Goal: Information Seeking & Learning: Learn about a topic

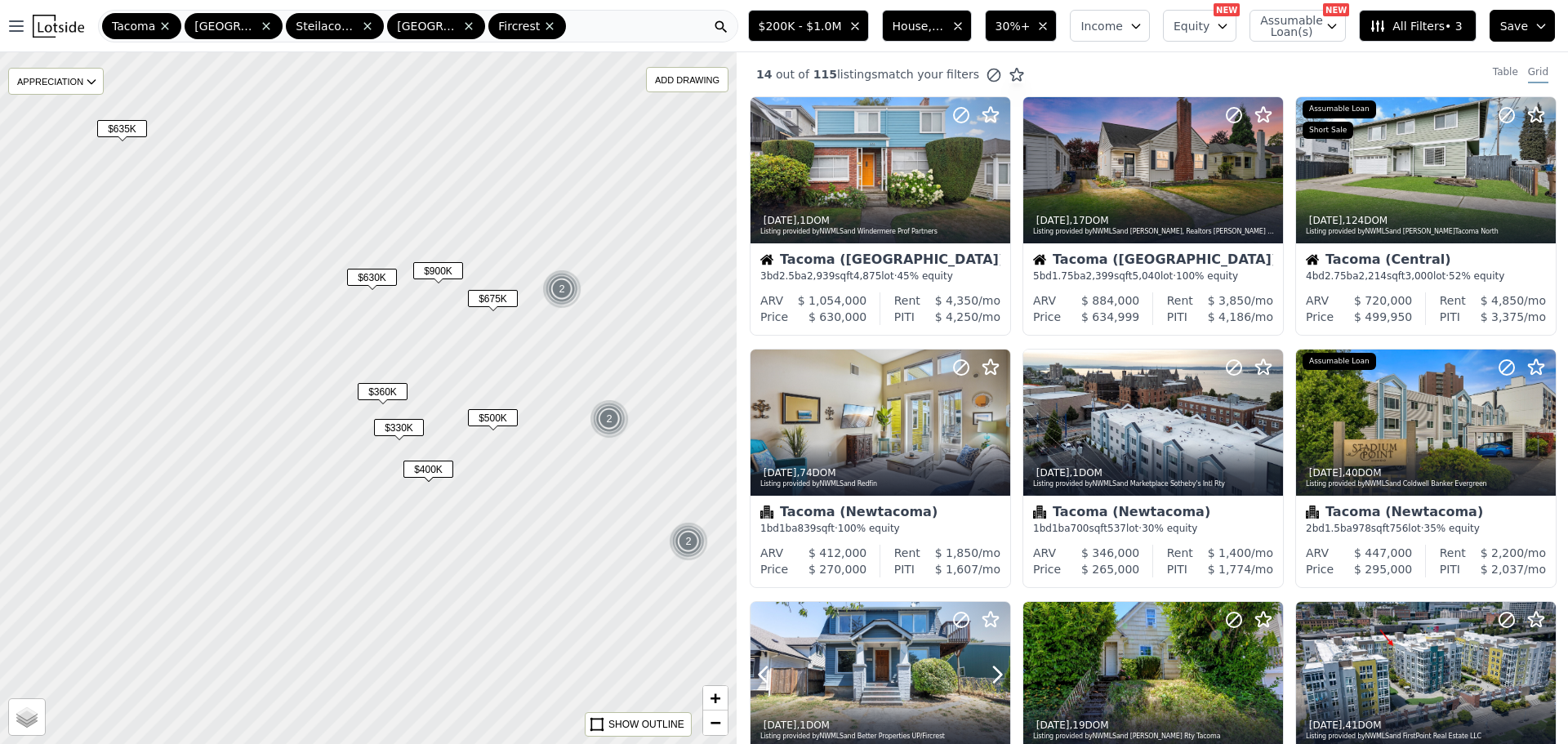
scroll to position [490, 0]
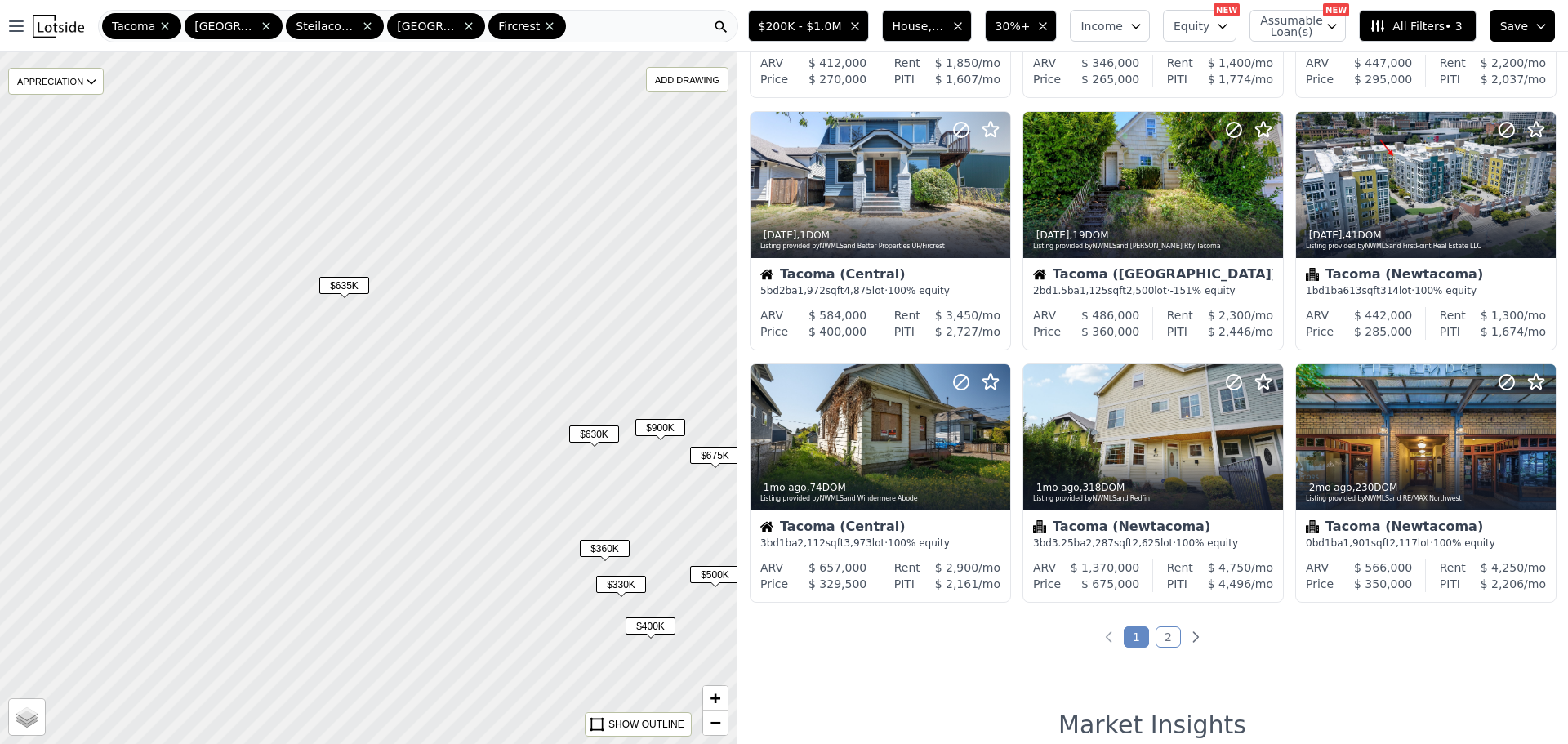
drag, startPoint x: 297, startPoint y: 285, endPoint x: 479, endPoint y: 405, distance: 218.0
click at [511, 434] on div at bounding box center [368, 397] width 883 height 830
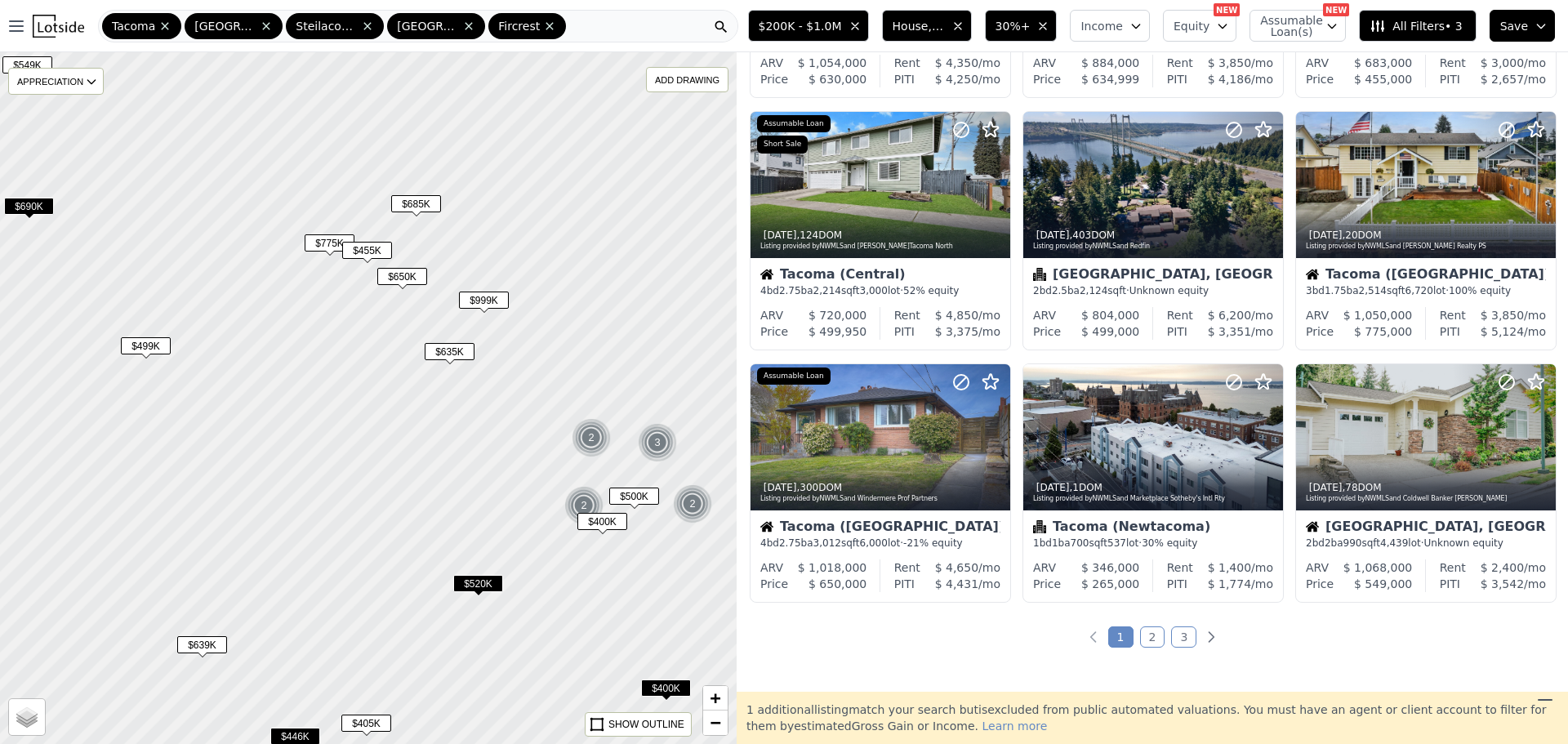
drag, startPoint x: 420, startPoint y: 329, endPoint x: 394, endPoint y: 347, distance: 31.6
click at [384, 336] on div at bounding box center [368, 397] width 883 height 830
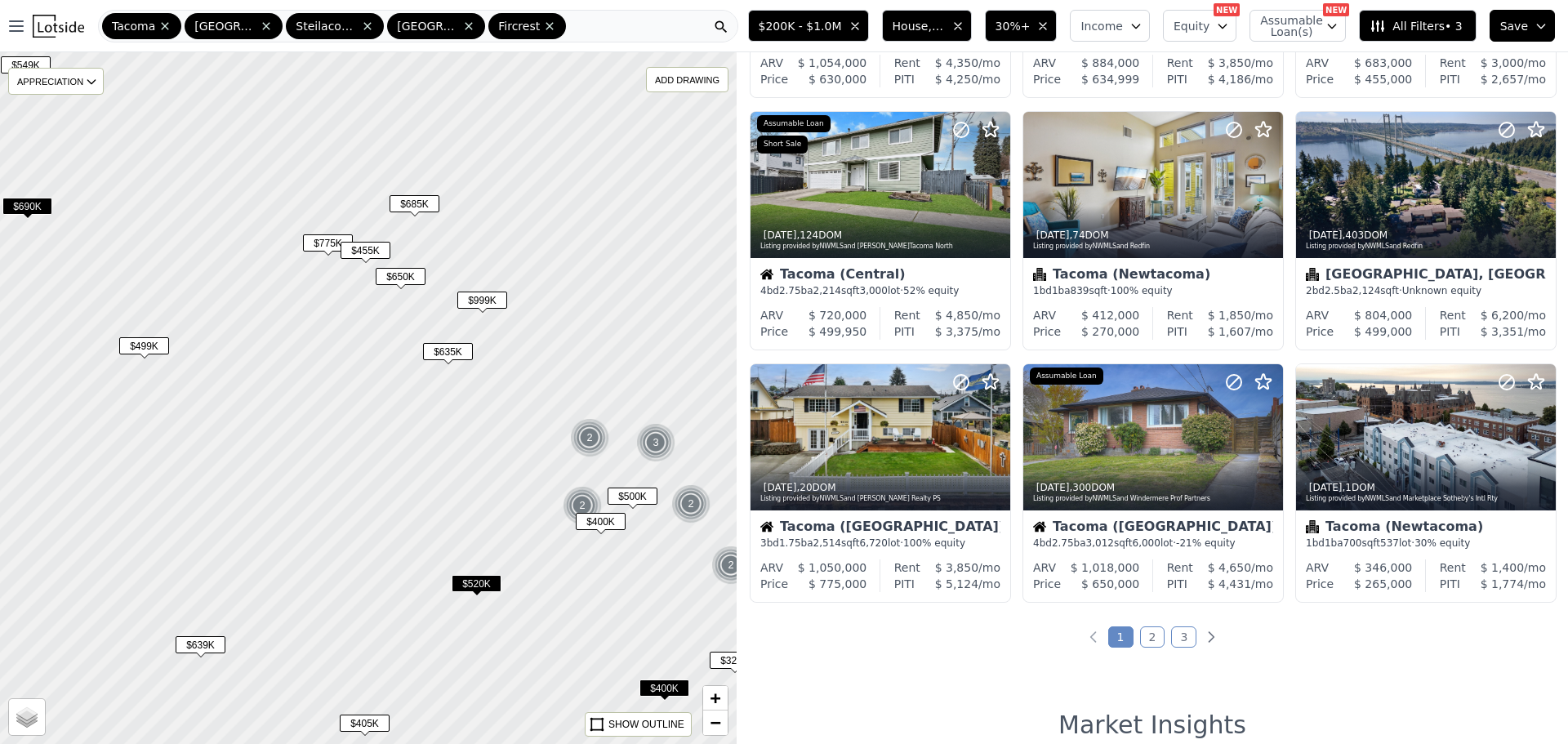
click at [470, 577] on span "$520K" at bounding box center [476, 583] width 50 height 17
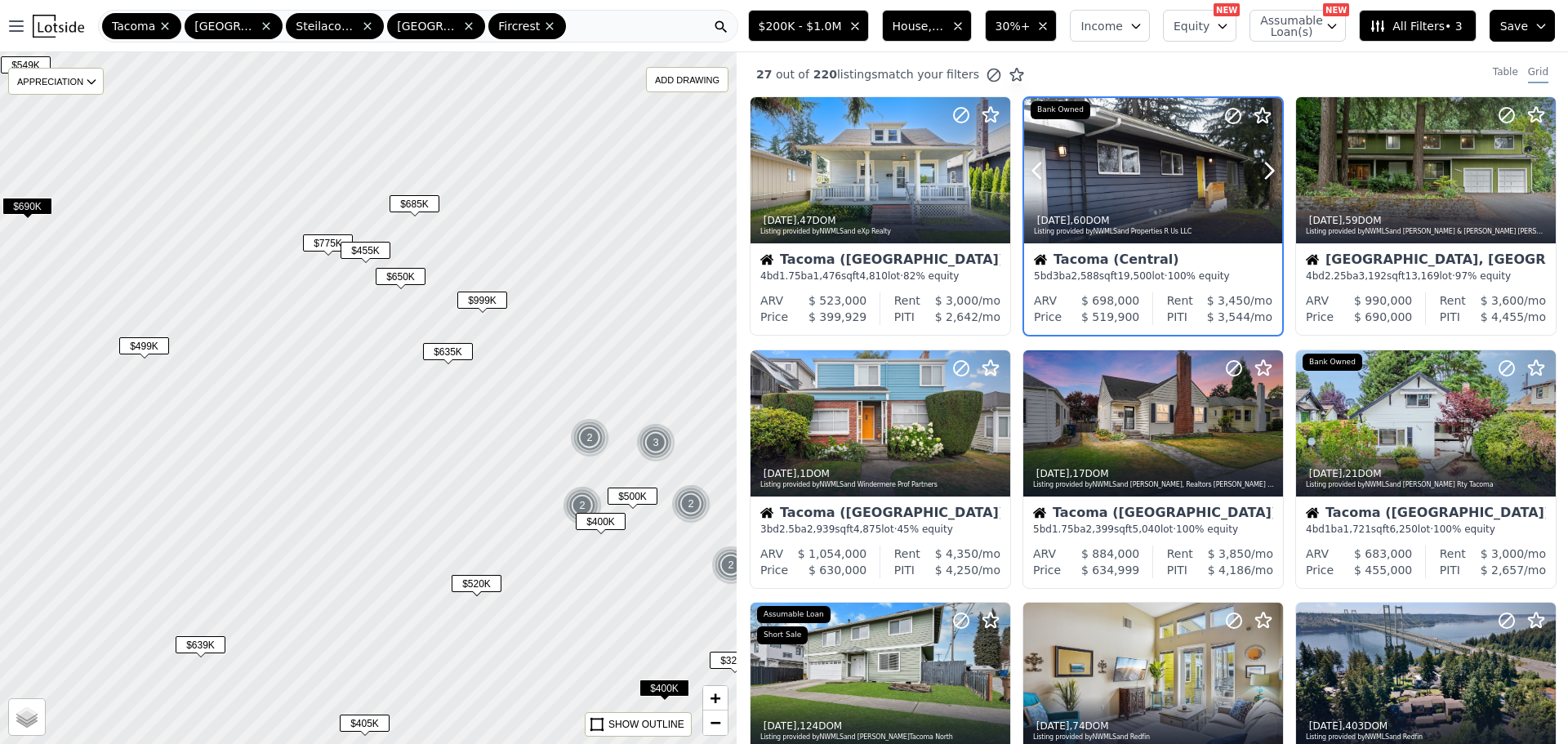
click at [1149, 178] on div at bounding box center [1153, 171] width 258 height 145
click at [359, 247] on span "$455K" at bounding box center [366, 250] width 50 height 17
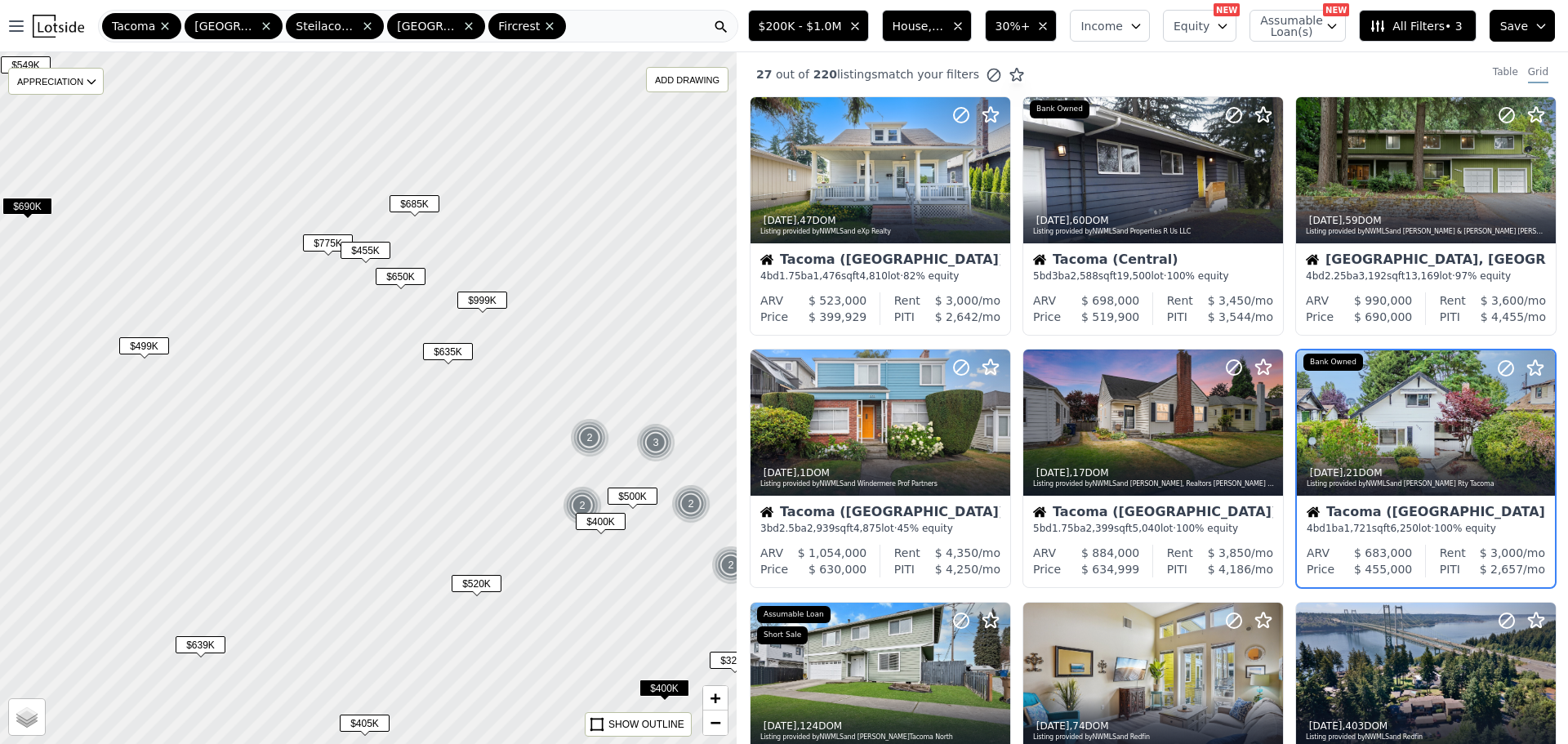
scroll to position [44, 0]
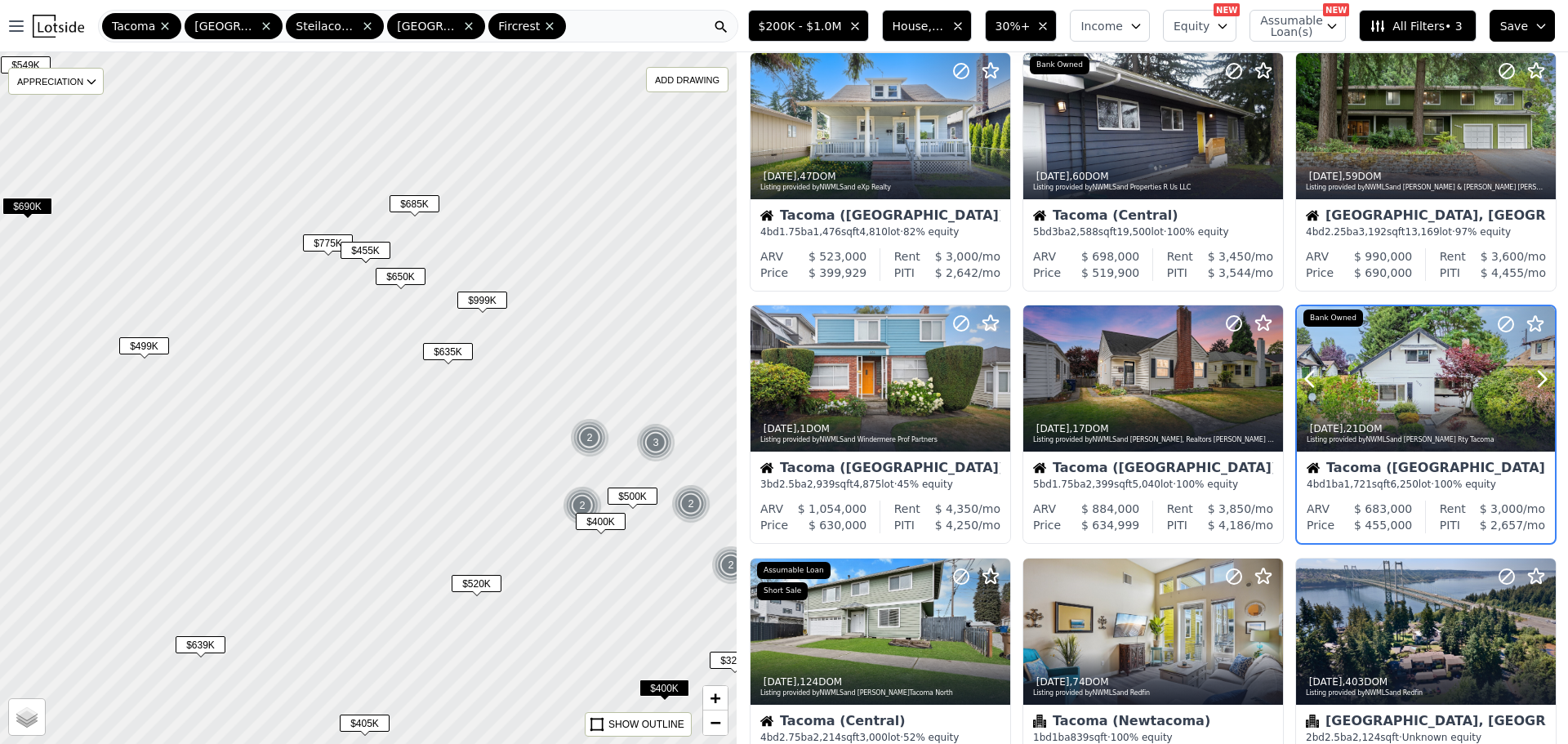
click at [1370, 375] on div at bounding box center [1426, 379] width 258 height 145
click at [330, 234] on div at bounding box center [368, 397] width 883 height 830
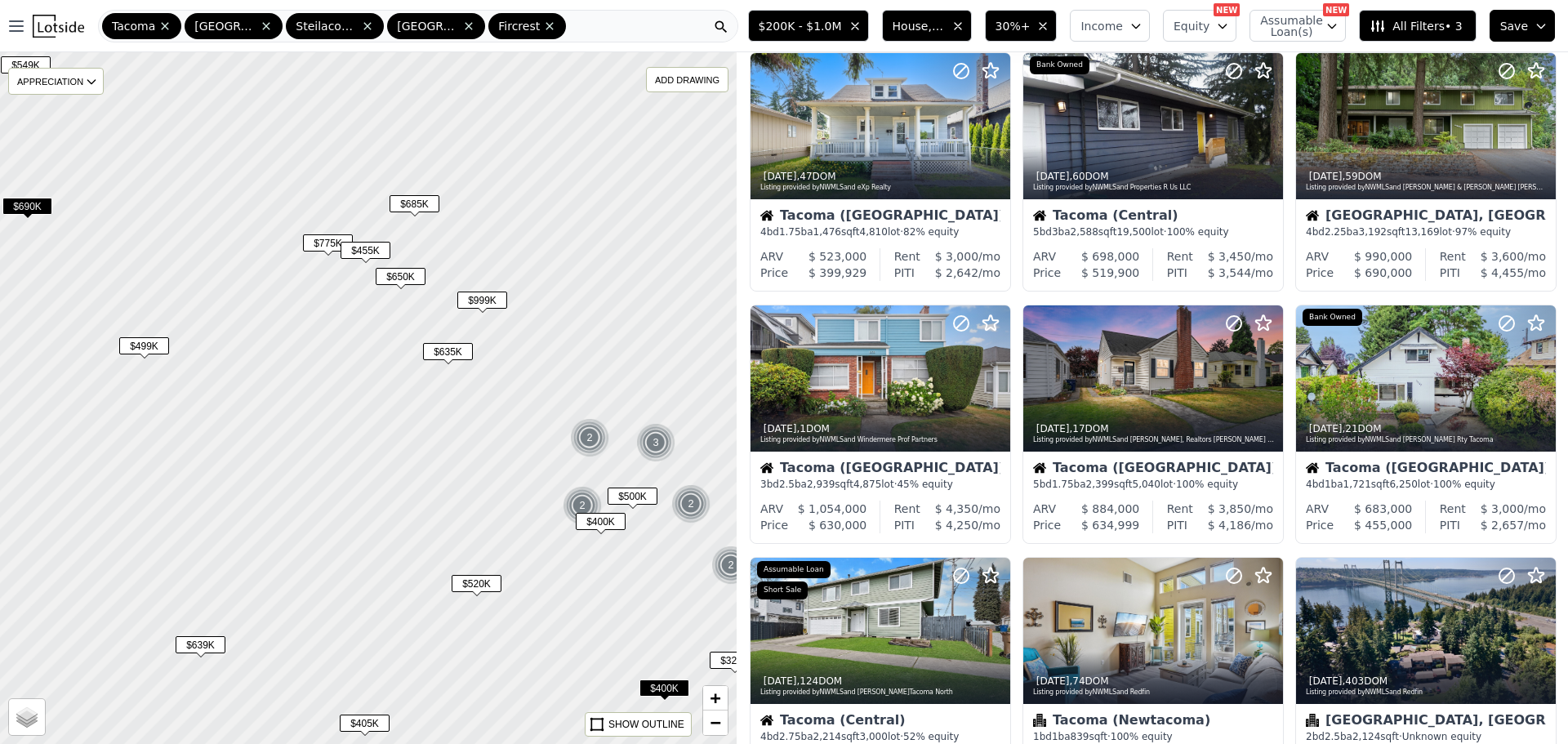
click at [330, 244] on span "$775K" at bounding box center [328, 243] width 50 height 17
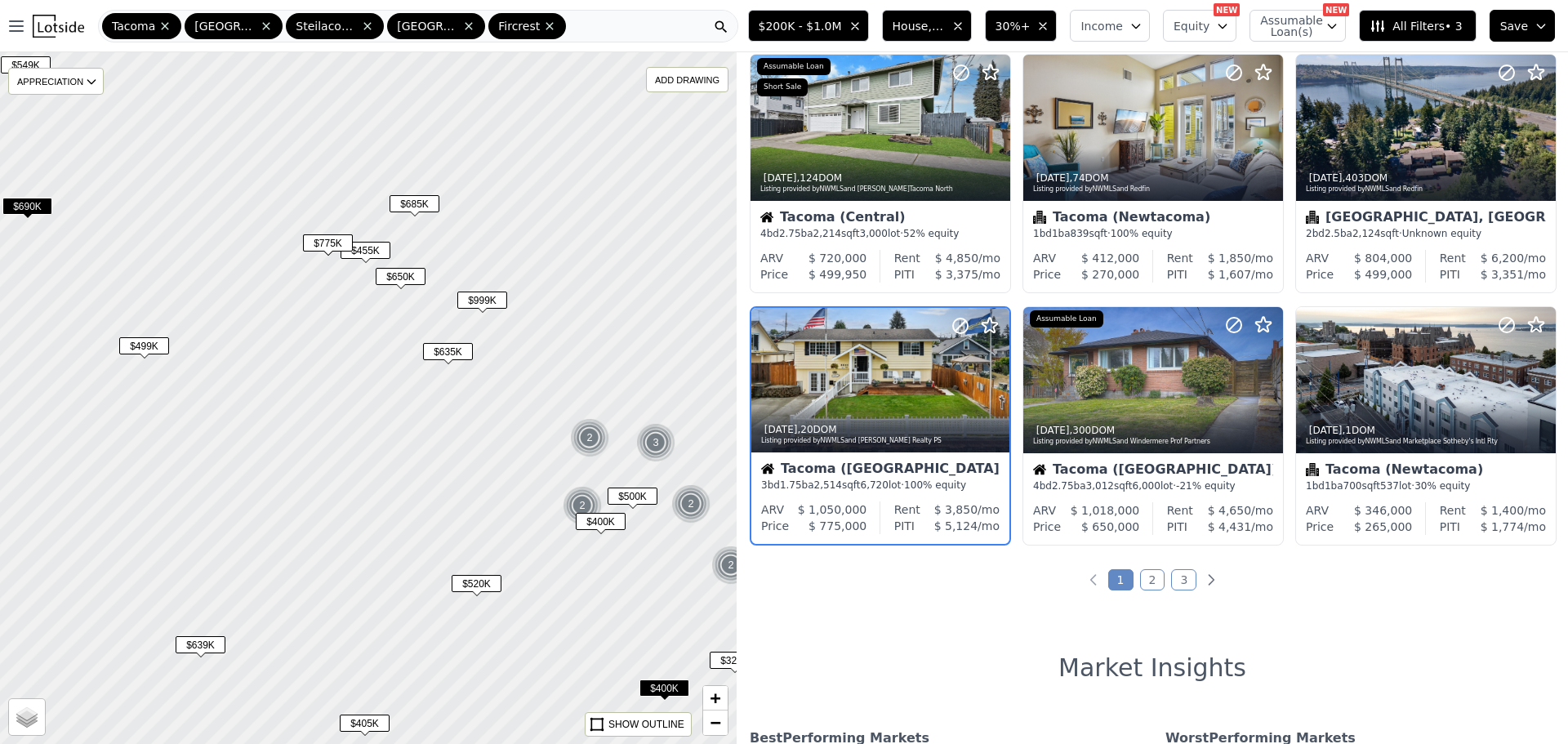
scroll to position [549, 0]
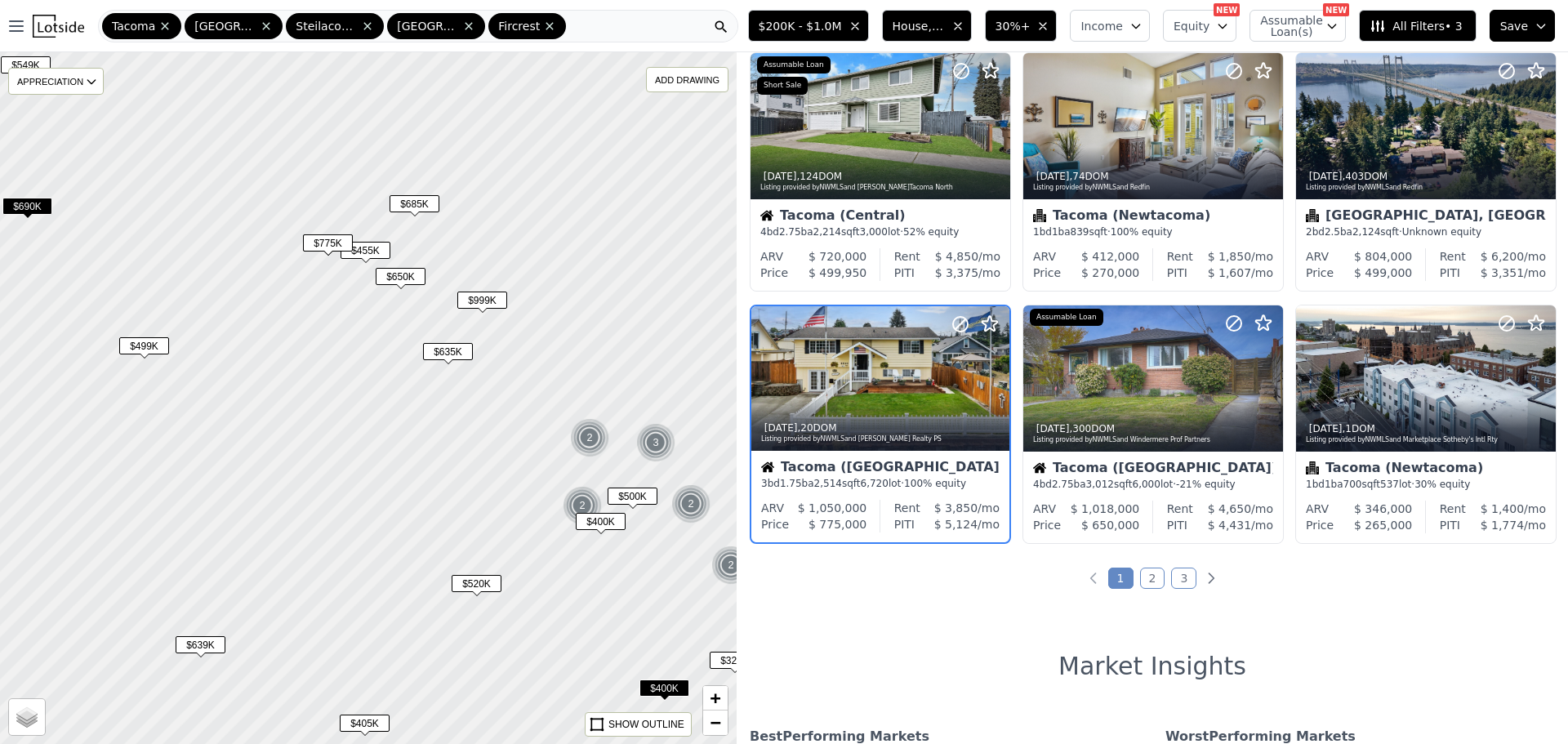
click at [415, 208] on span "$685K" at bounding box center [415, 203] width 50 height 17
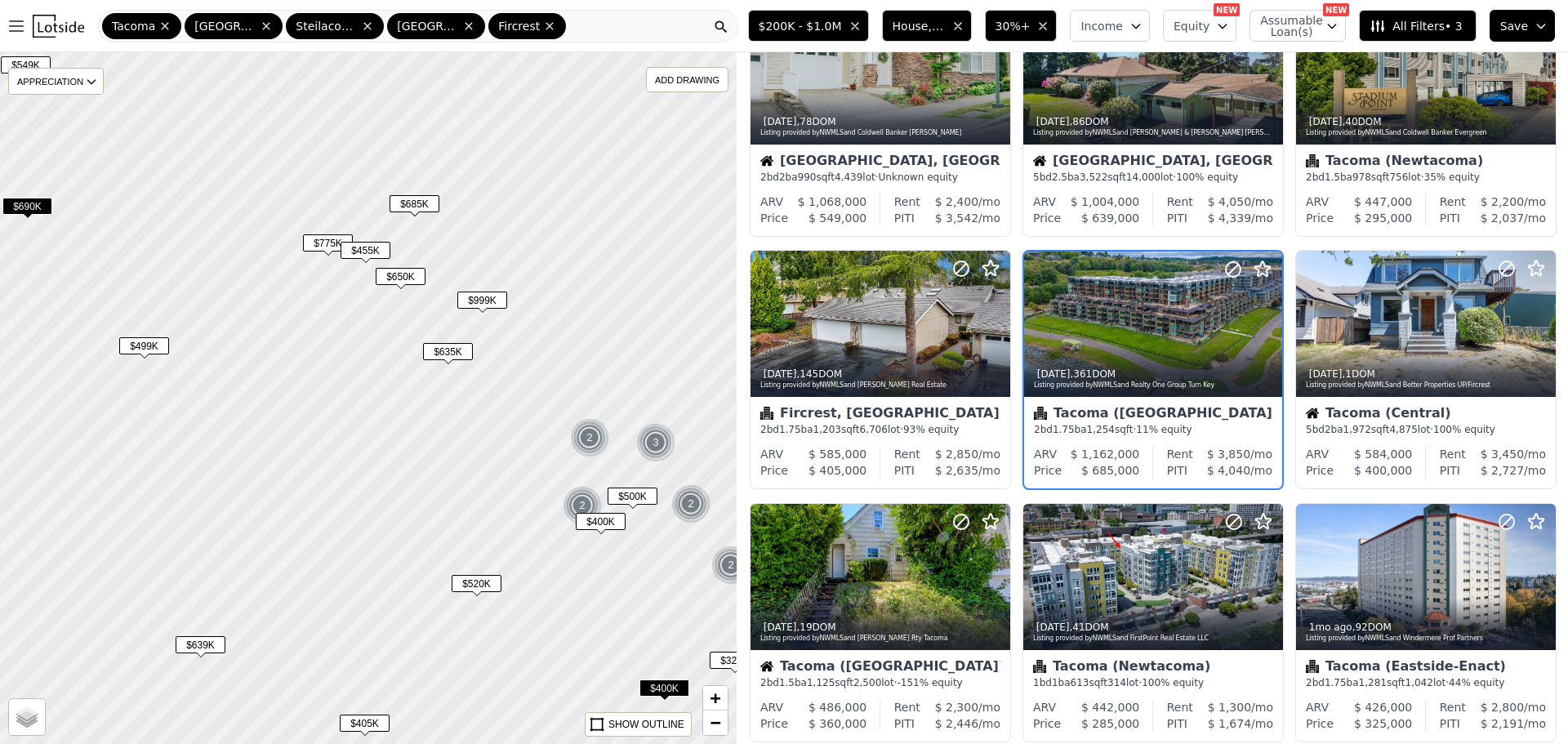
scroll to position [44, 0]
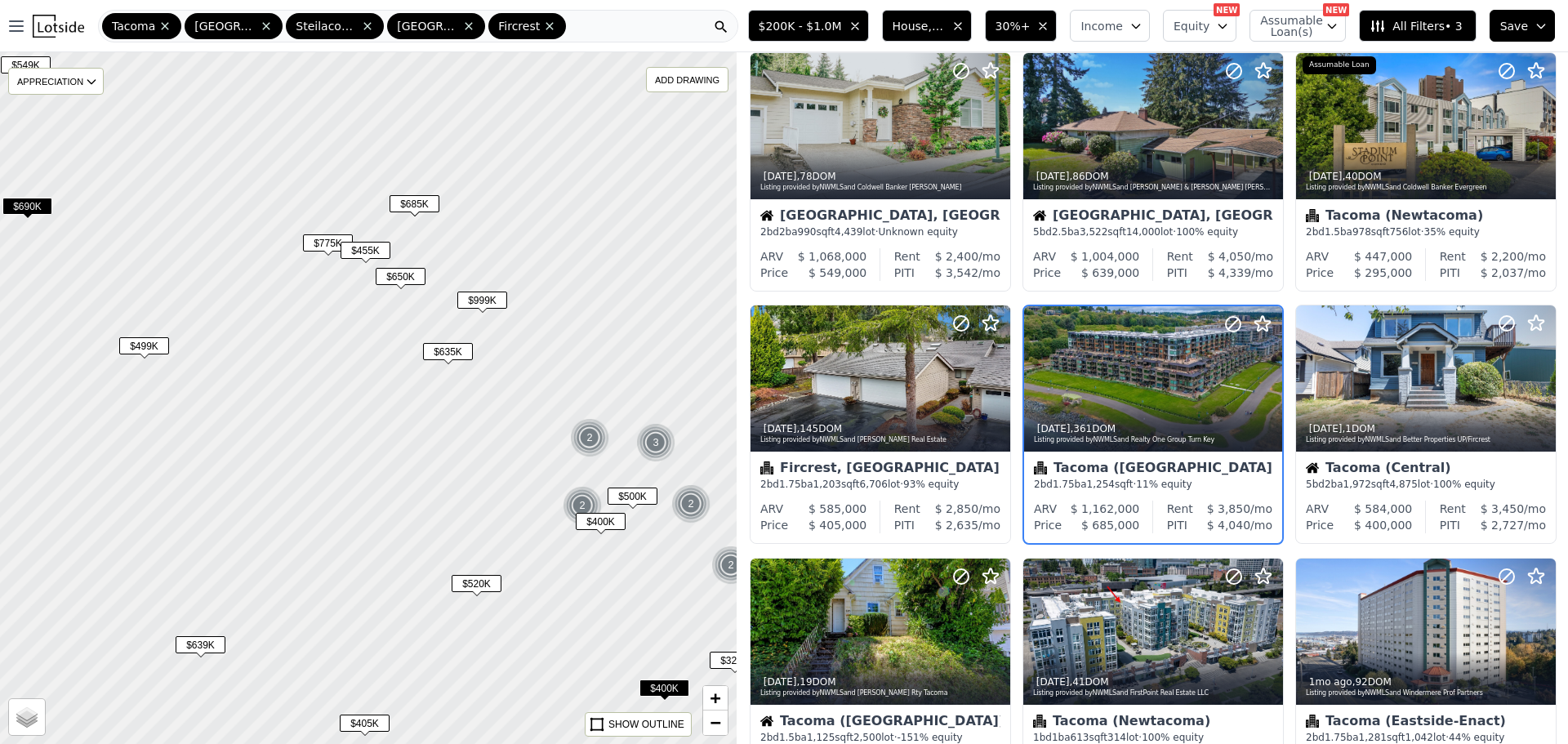
click at [472, 306] on span "$999K" at bounding box center [482, 300] width 50 height 17
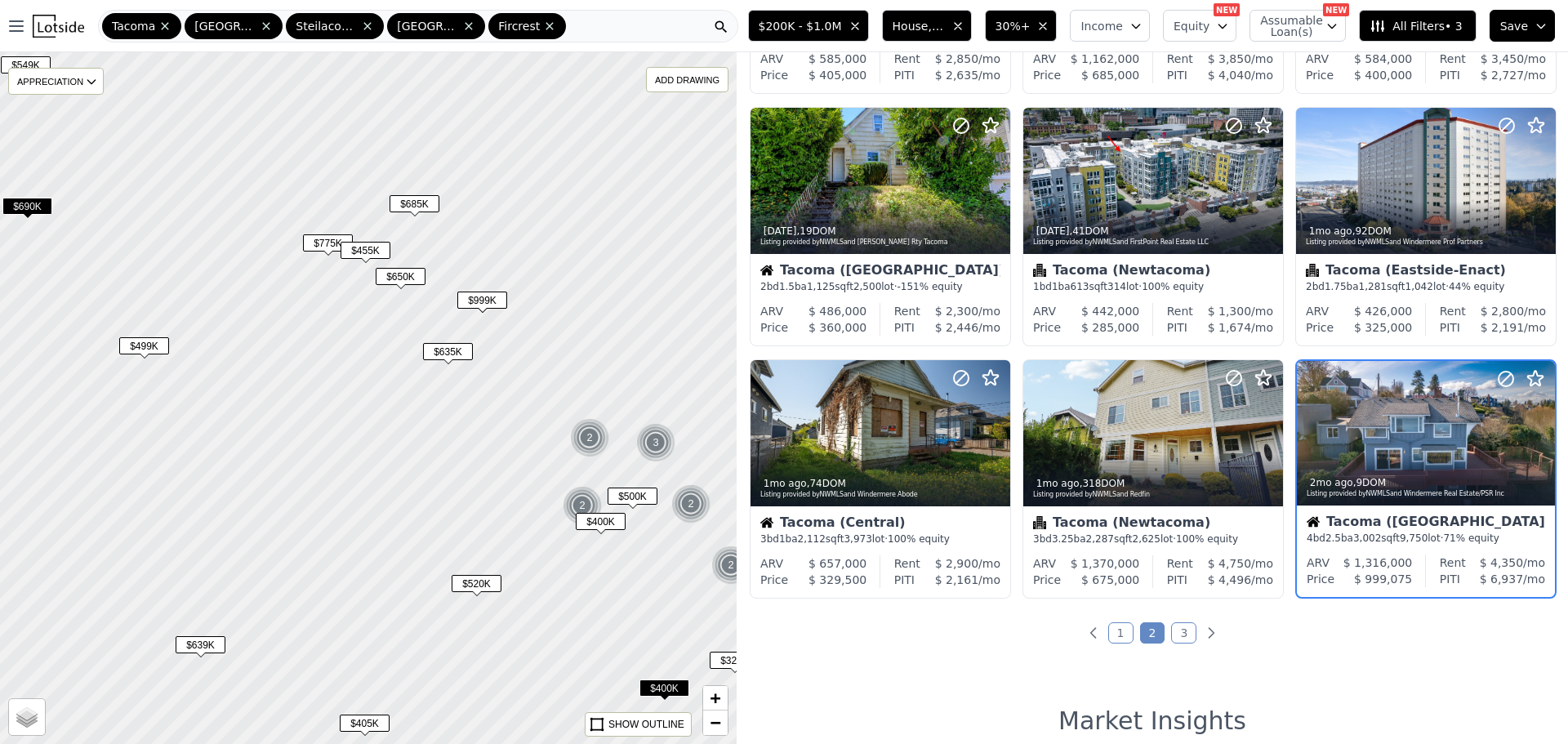
scroll to position [549, 0]
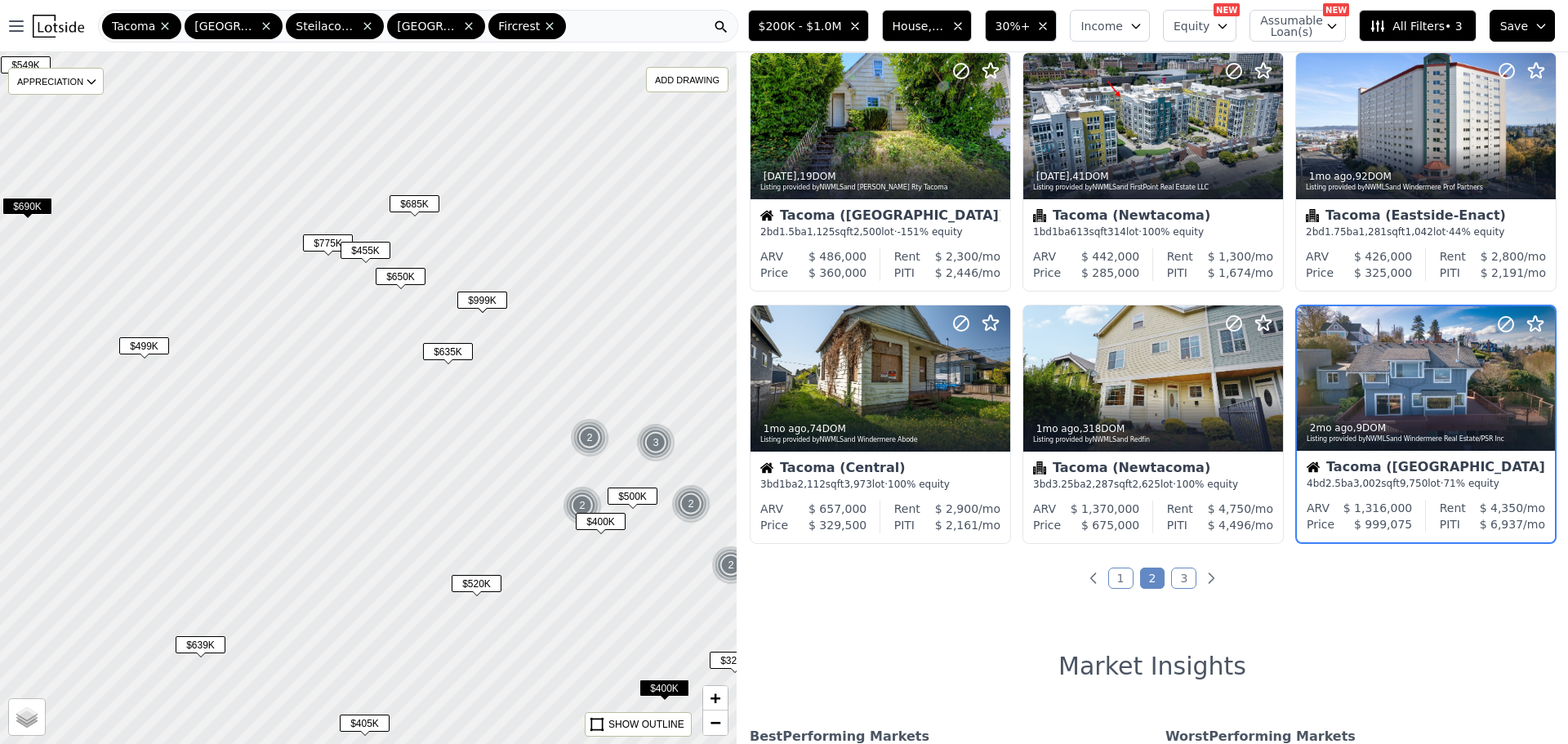
click at [439, 350] on span "$635K" at bounding box center [448, 352] width 50 height 17
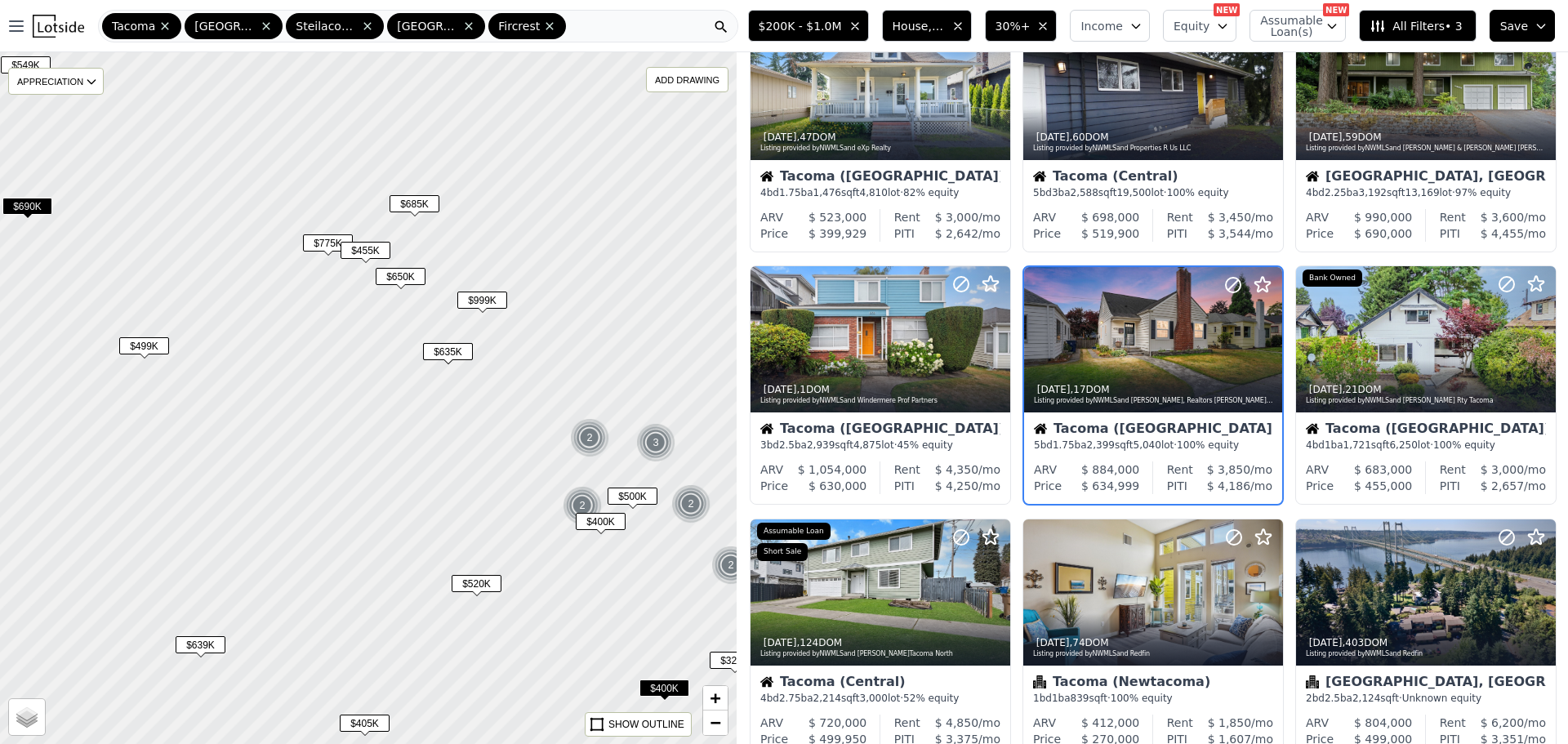
scroll to position [44, 0]
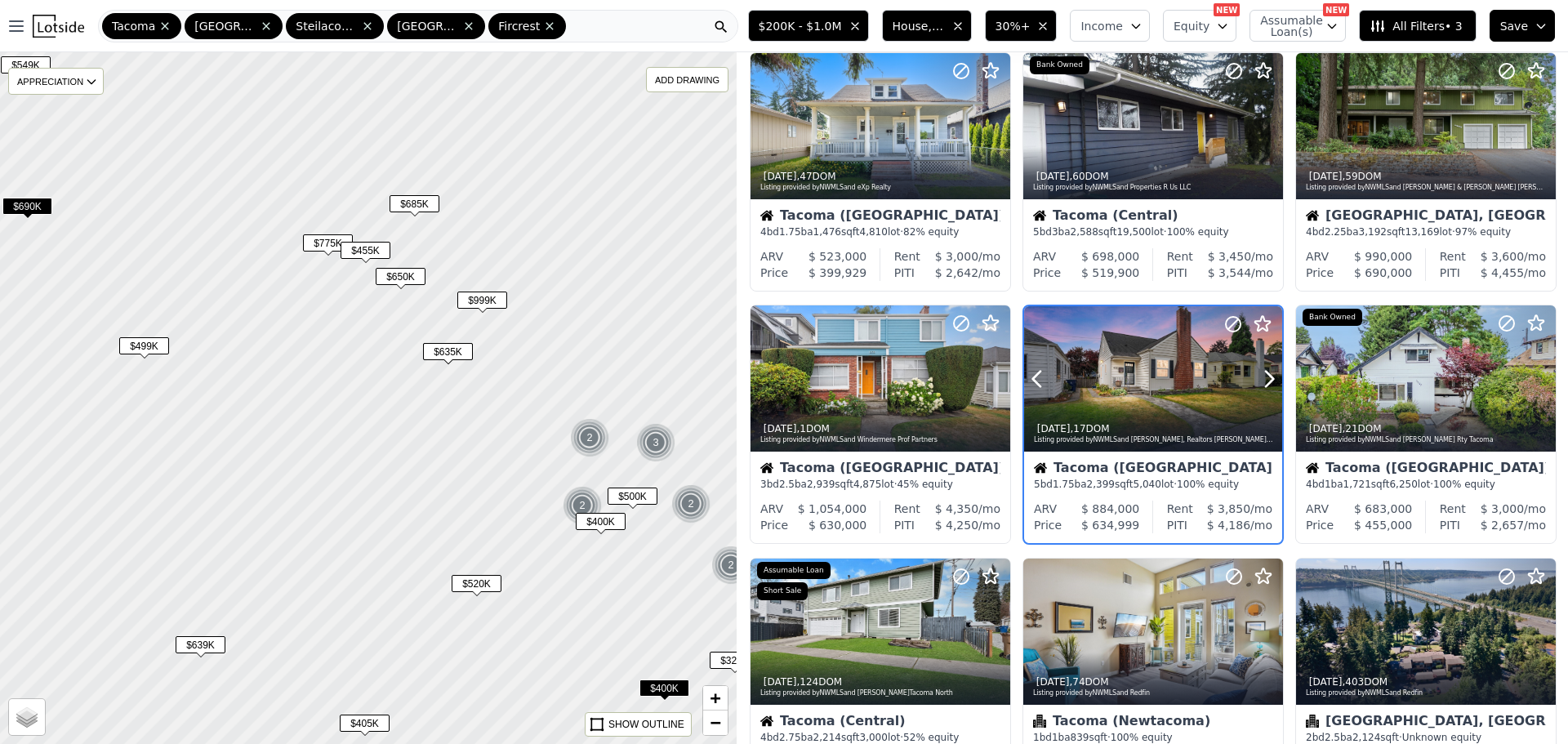
click at [1126, 429] on div "1w ago , 17 DOM" at bounding box center [1153, 429] width 240 height 13
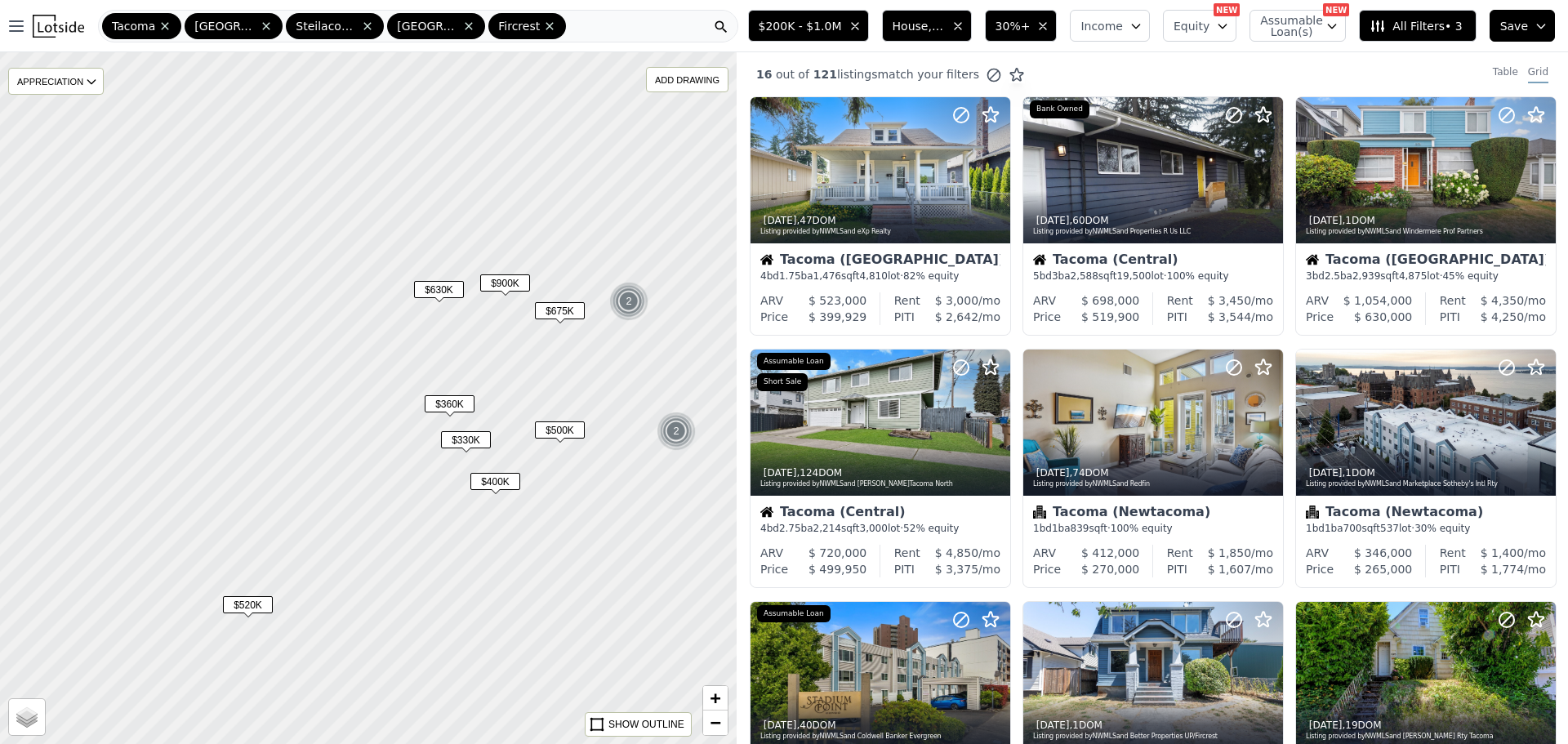
drag, startPoint x: 556, startPoint y: 374, endPoint x: 589, endPoint y: 525, distance: 154.6
click at [589, 525] on div at bounding box center [368, 397] width 883 height 830
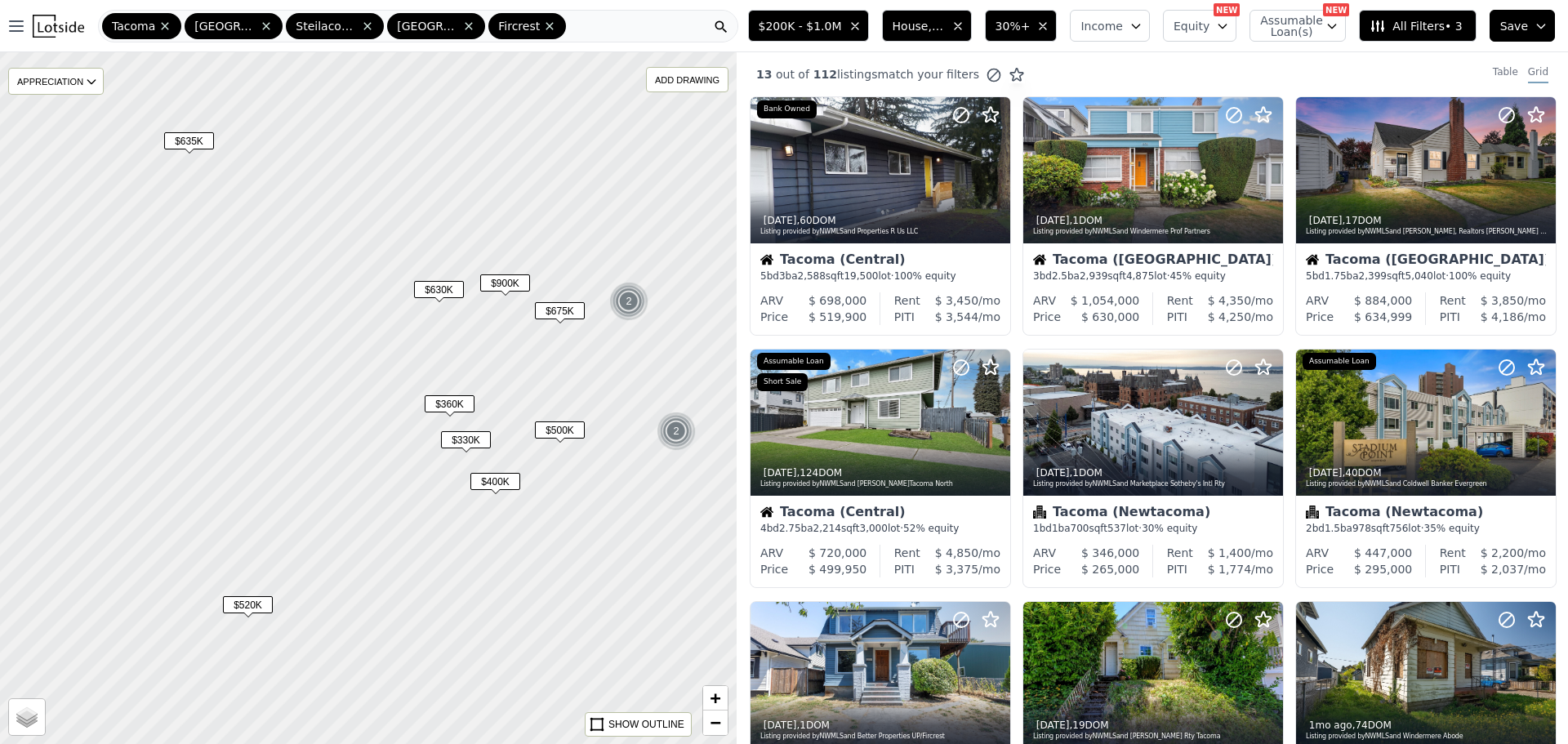
click at [558, 305] on span "$675K" at bounding box center [560, 310] width 50 height 17
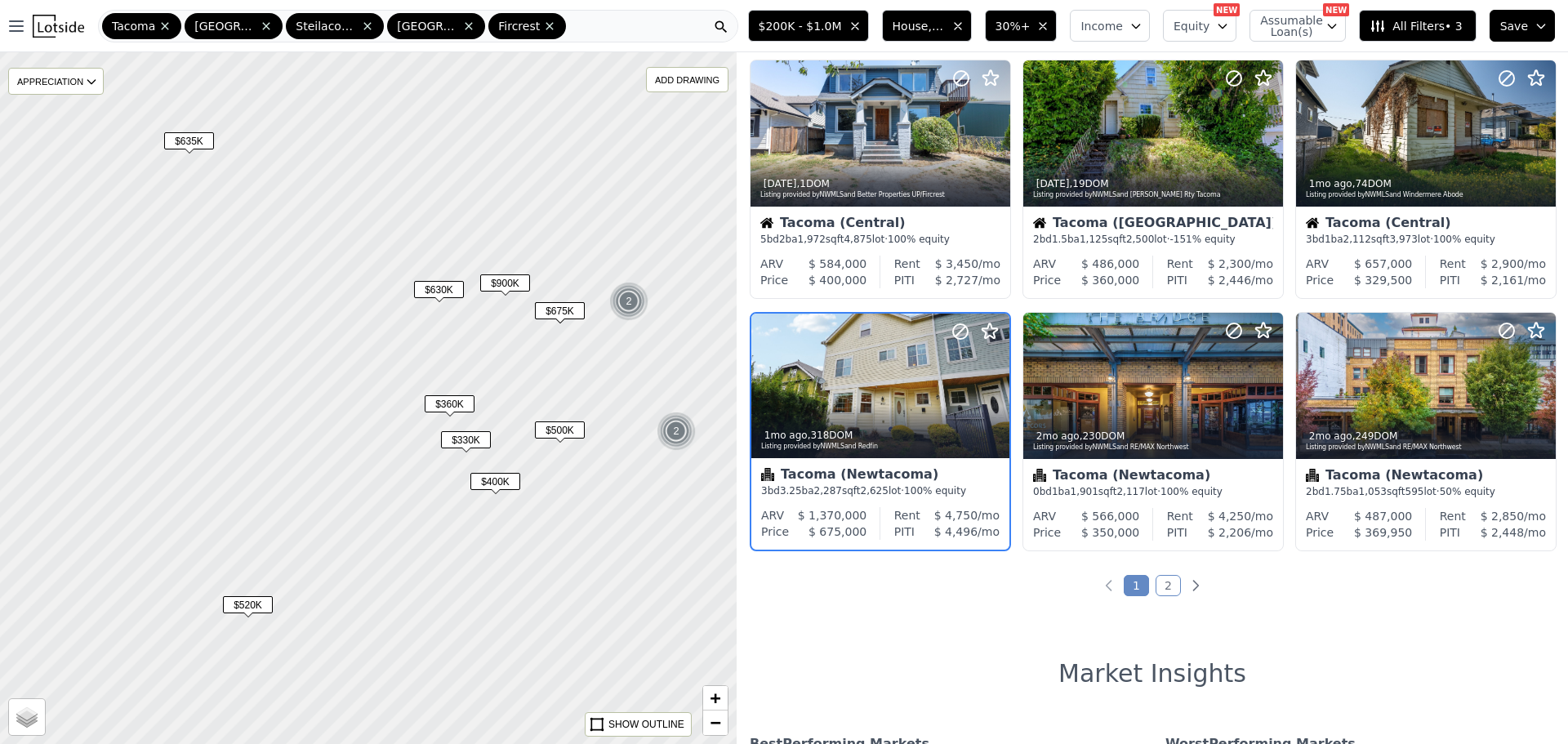
scroll to position [549, 0]
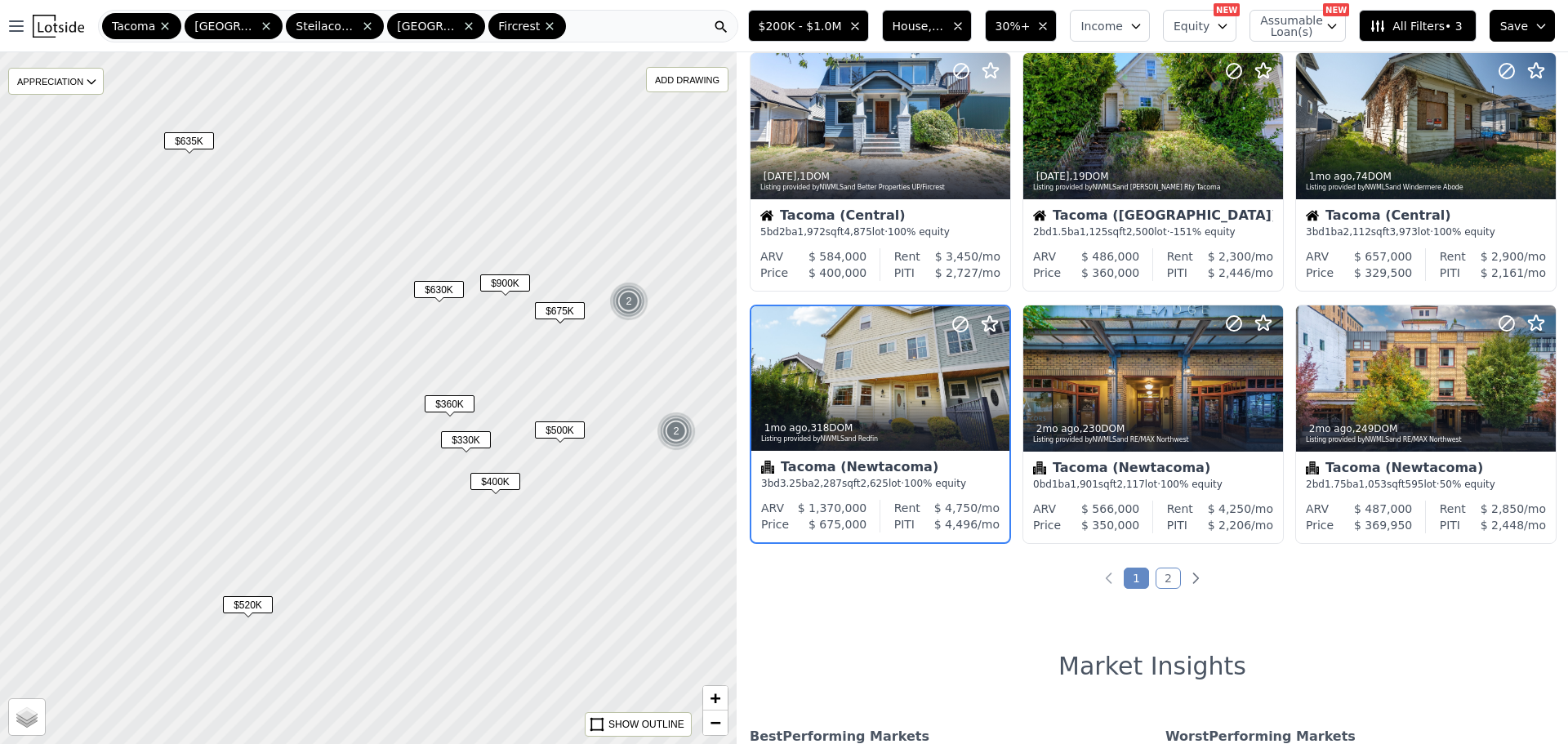
click at [507, 278] on span "$900K" at bounding box center [505, 282] width 50 height 17
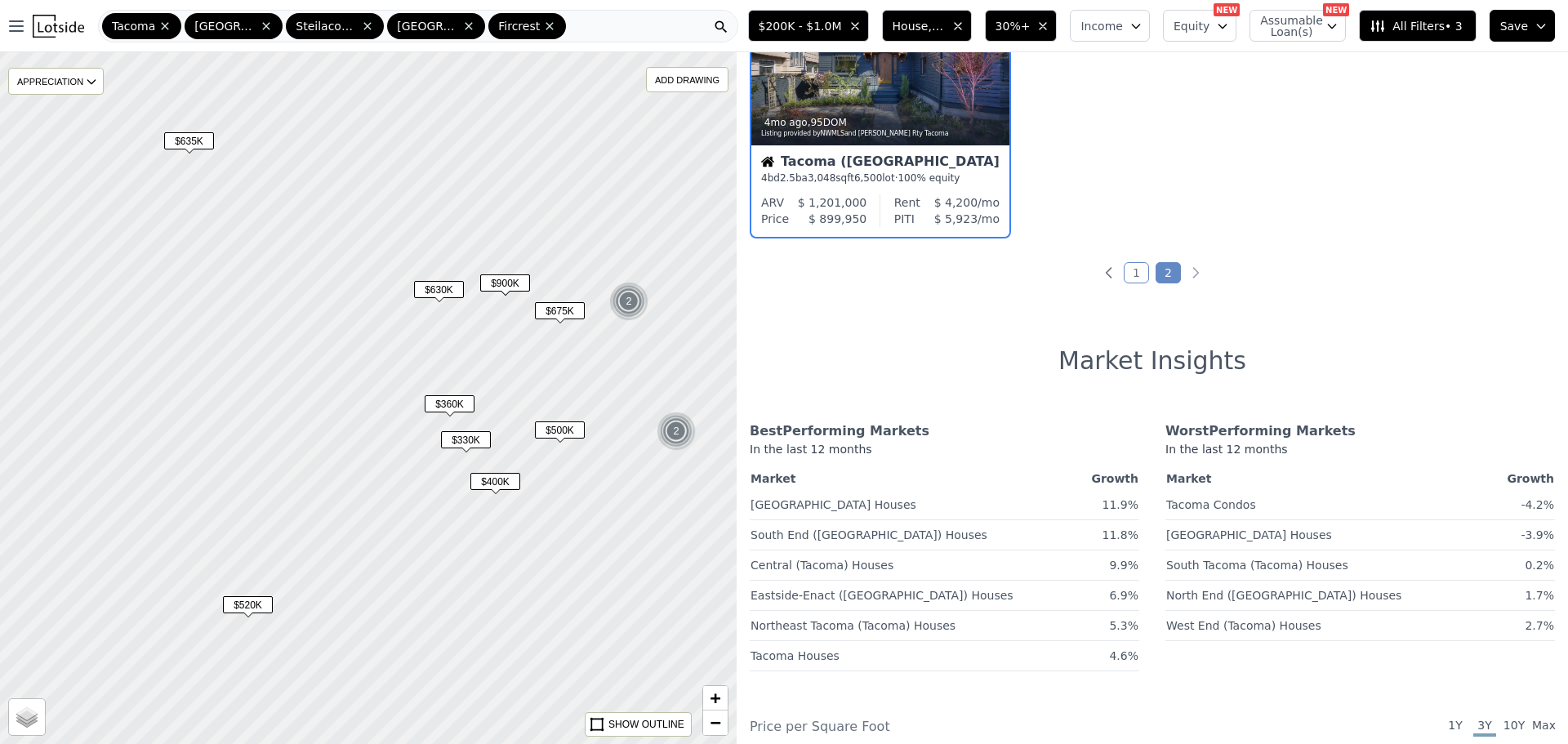
scroll to position [0, 0]
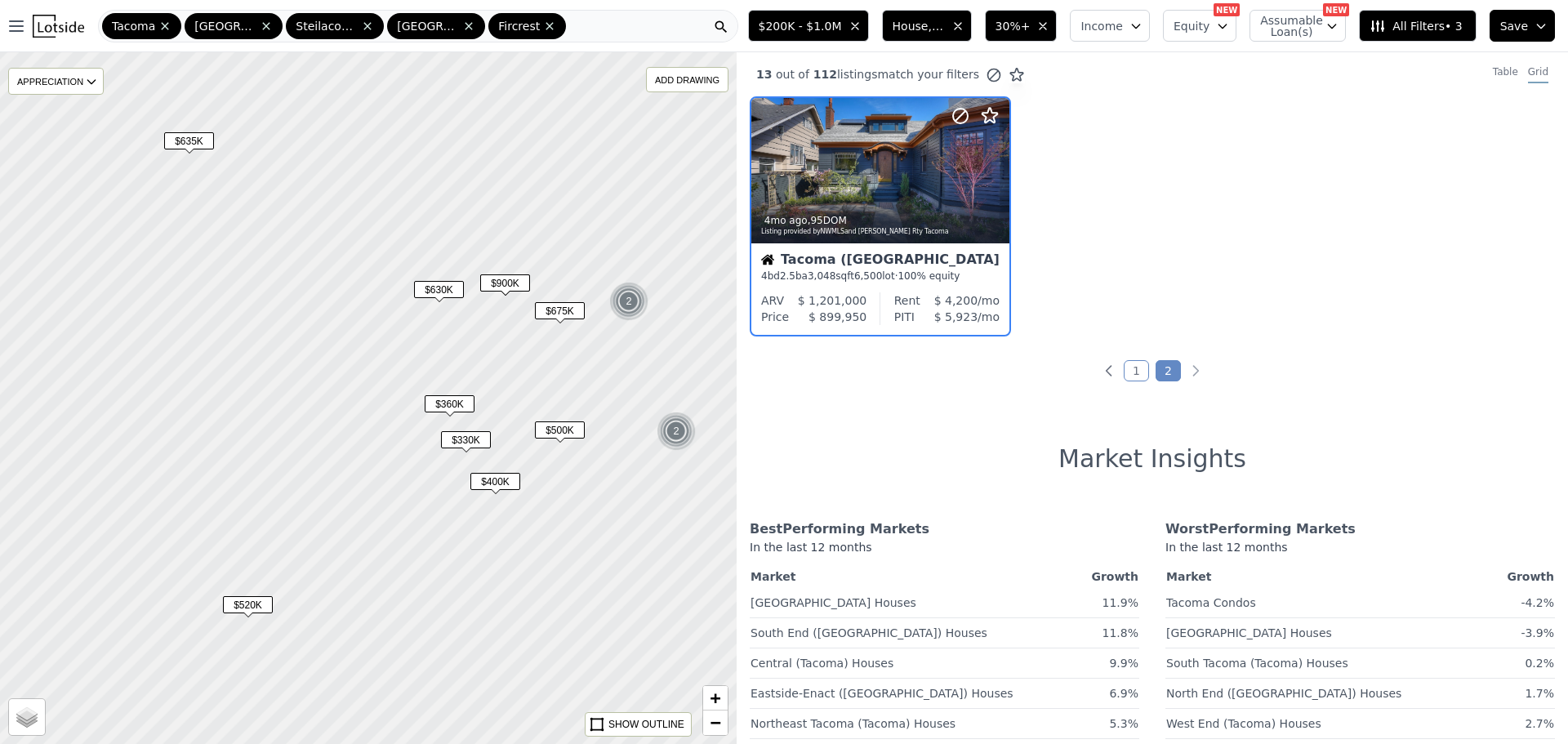
click at [391, 291] on div at bounding box center [368, 397] width 883 height 830
click at [448, 291] on span "$630K" at bounding box center [439, 289] width 50 height 17
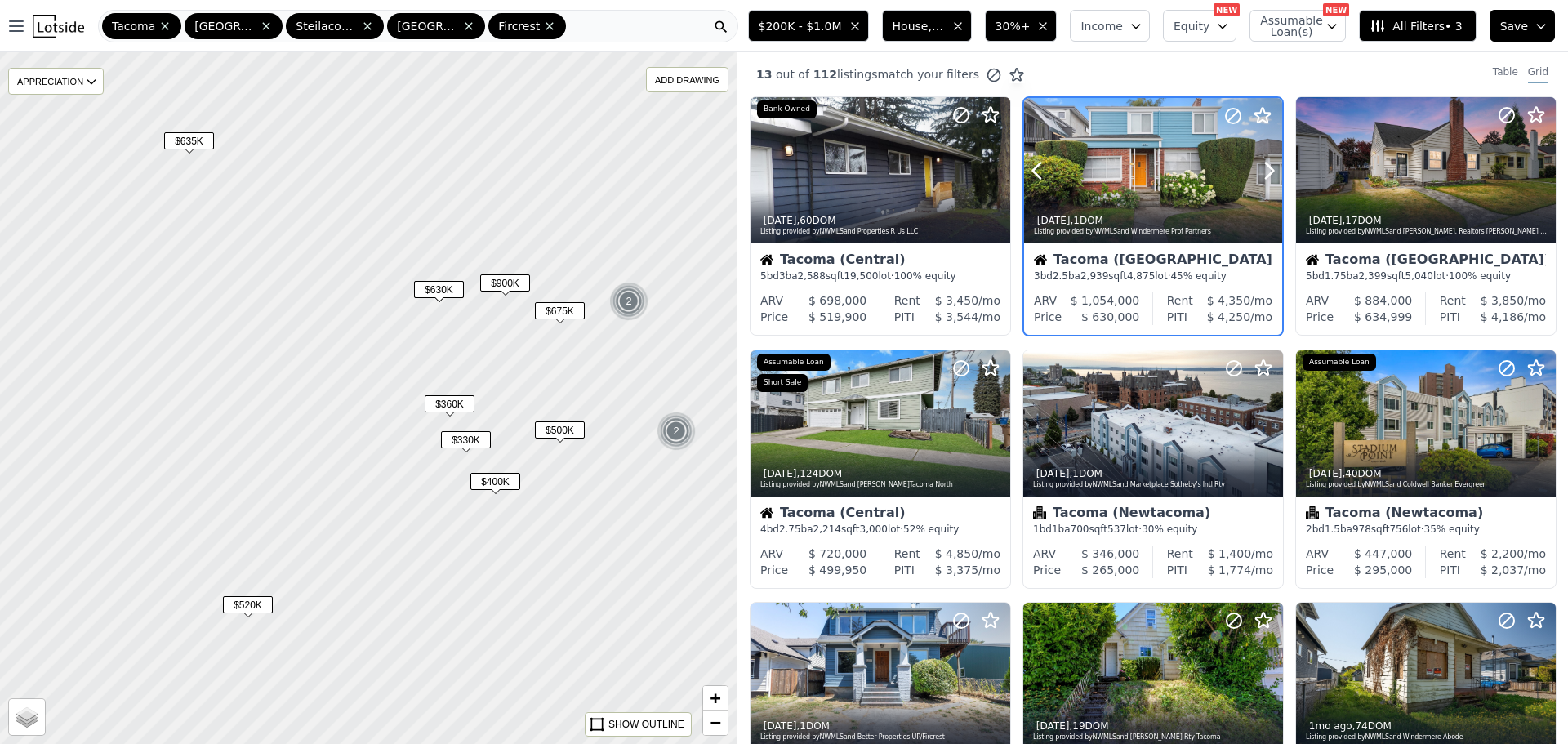
click at [1120, 205] on div "1w ago , 1 DOM Listing provided by NWMLS and Windermere Prof Partners" at bounding box center [1153, 223] width 258 height 39
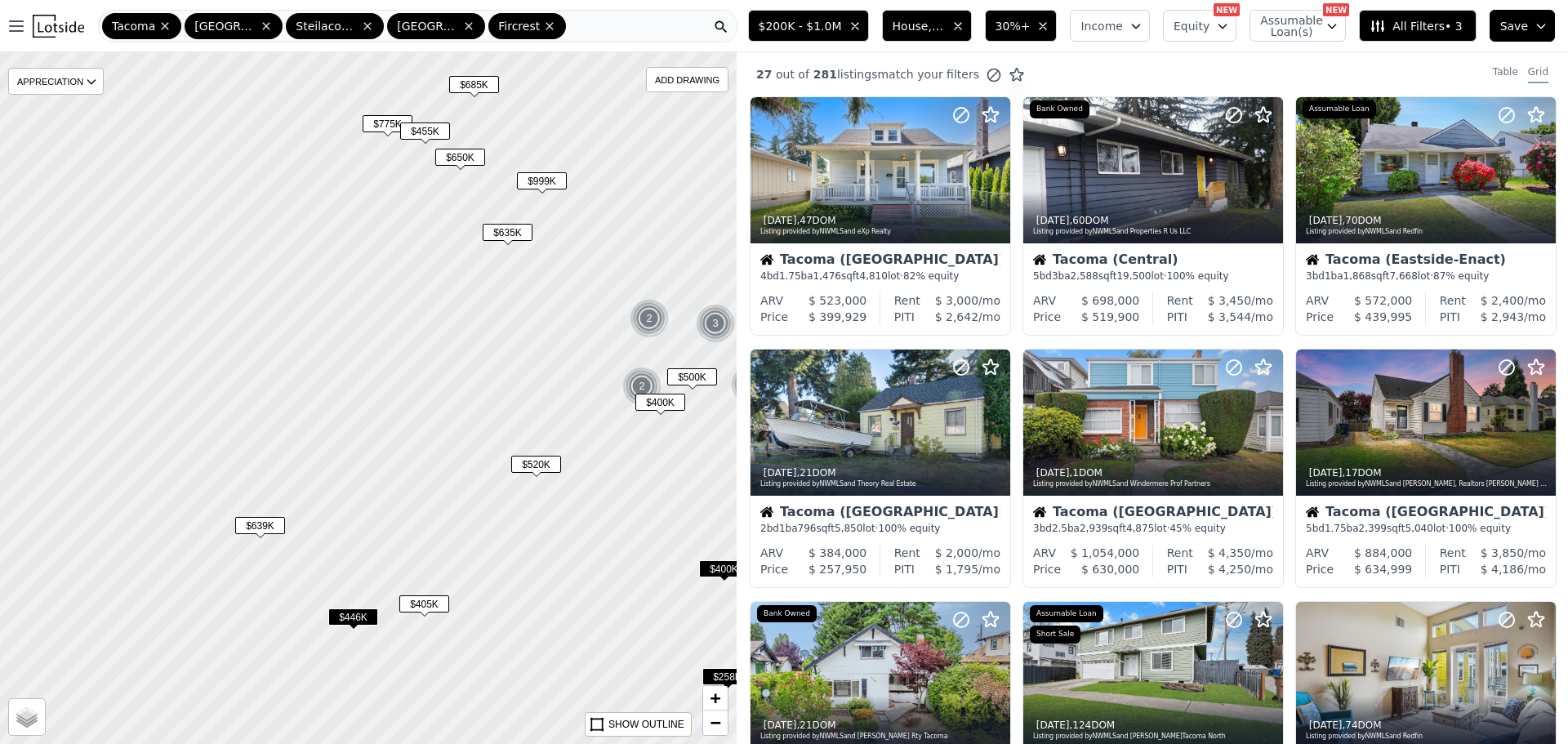
drag, startPoint x: 312, startPoint y: 406, endPoint x: 531, endPoint y: 420, distance: 219.4
click at [528, 377] on div at bounding box center [376, 396] width 883 height 830
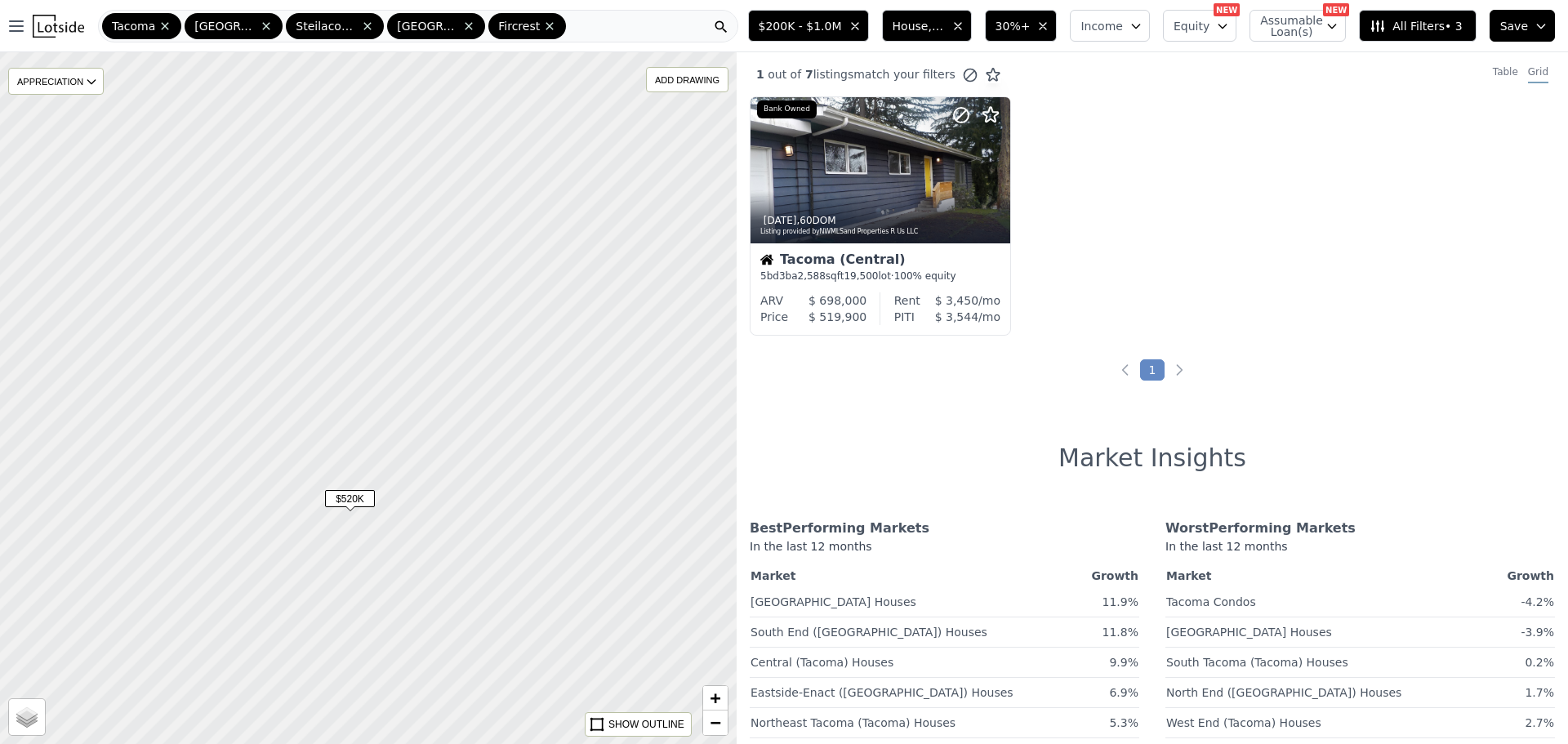
click at [353, 500] on span "$520K" at bounding box center [350, 499] width 50 height 17
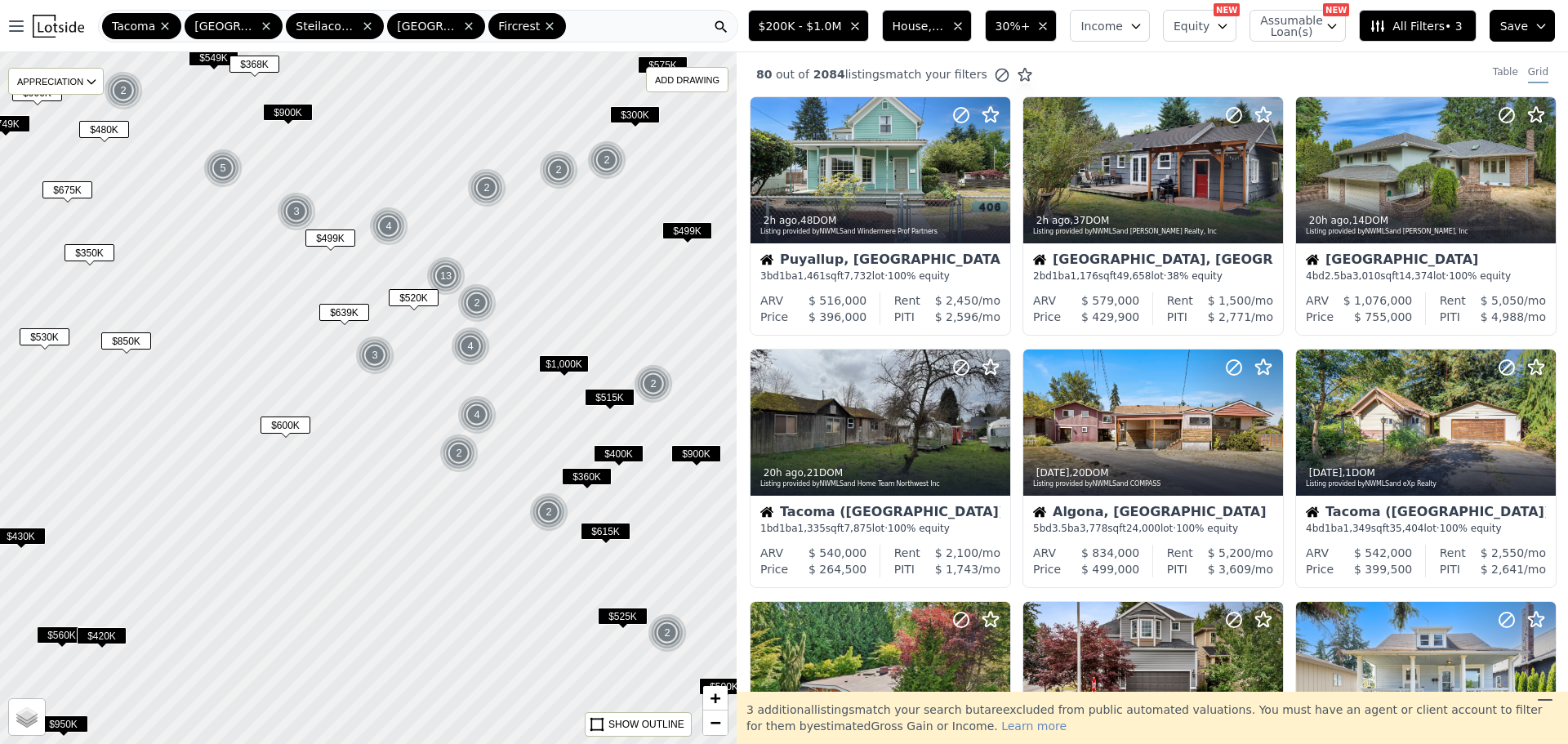
drag, startPoint x: 405, startPoint y: 348, endPoint x: 409, endPoint y: 363, distance: 15.5
click at [409, 363] on div at bounding box center [368, 397] width 883 height 830
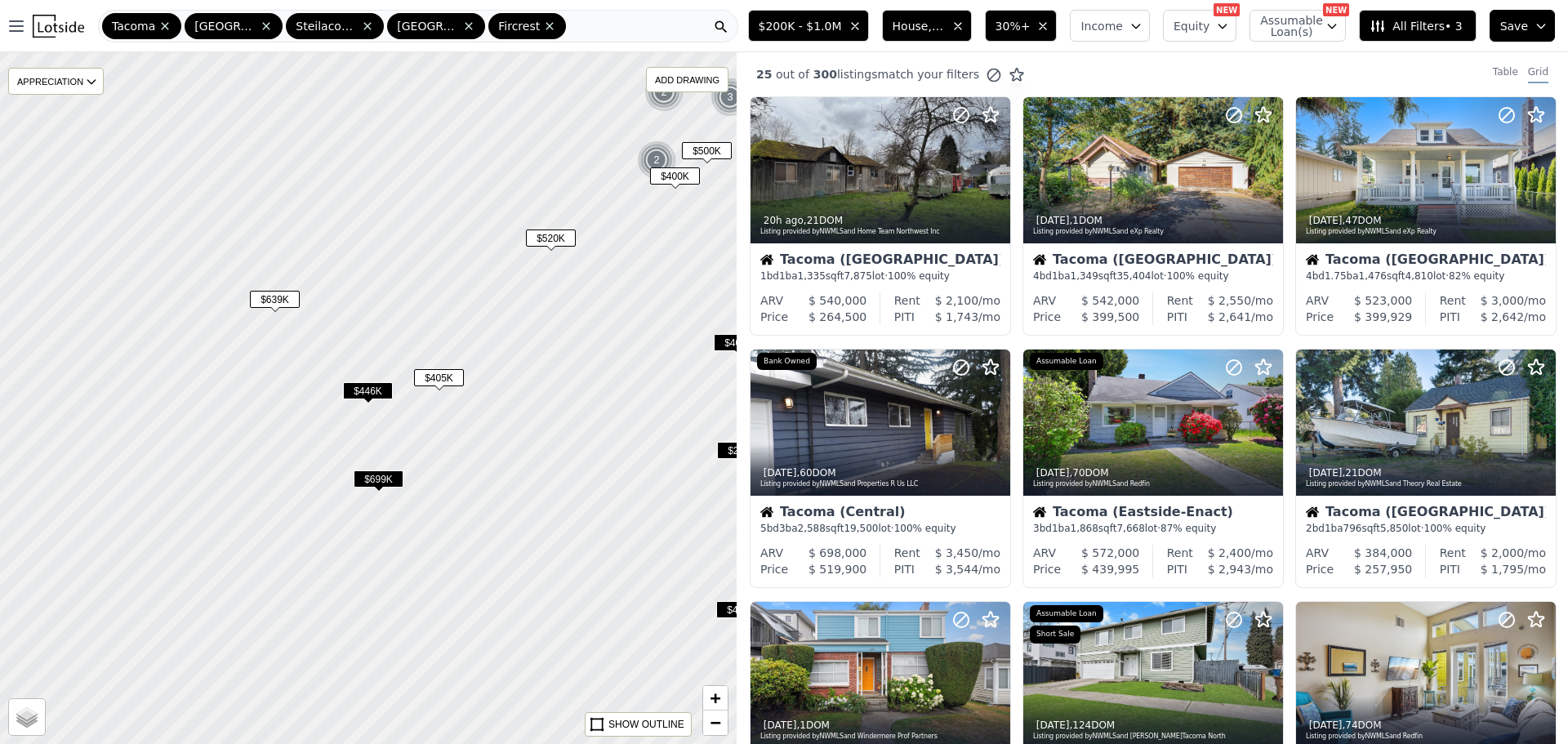
drag, startPoint x: 341, startPoint y: 348, endPoint x: 442, endPoint y: 317, distance: 105.7
click at [442, 317] on div at bounding box center [372, 396] width 883 height 830
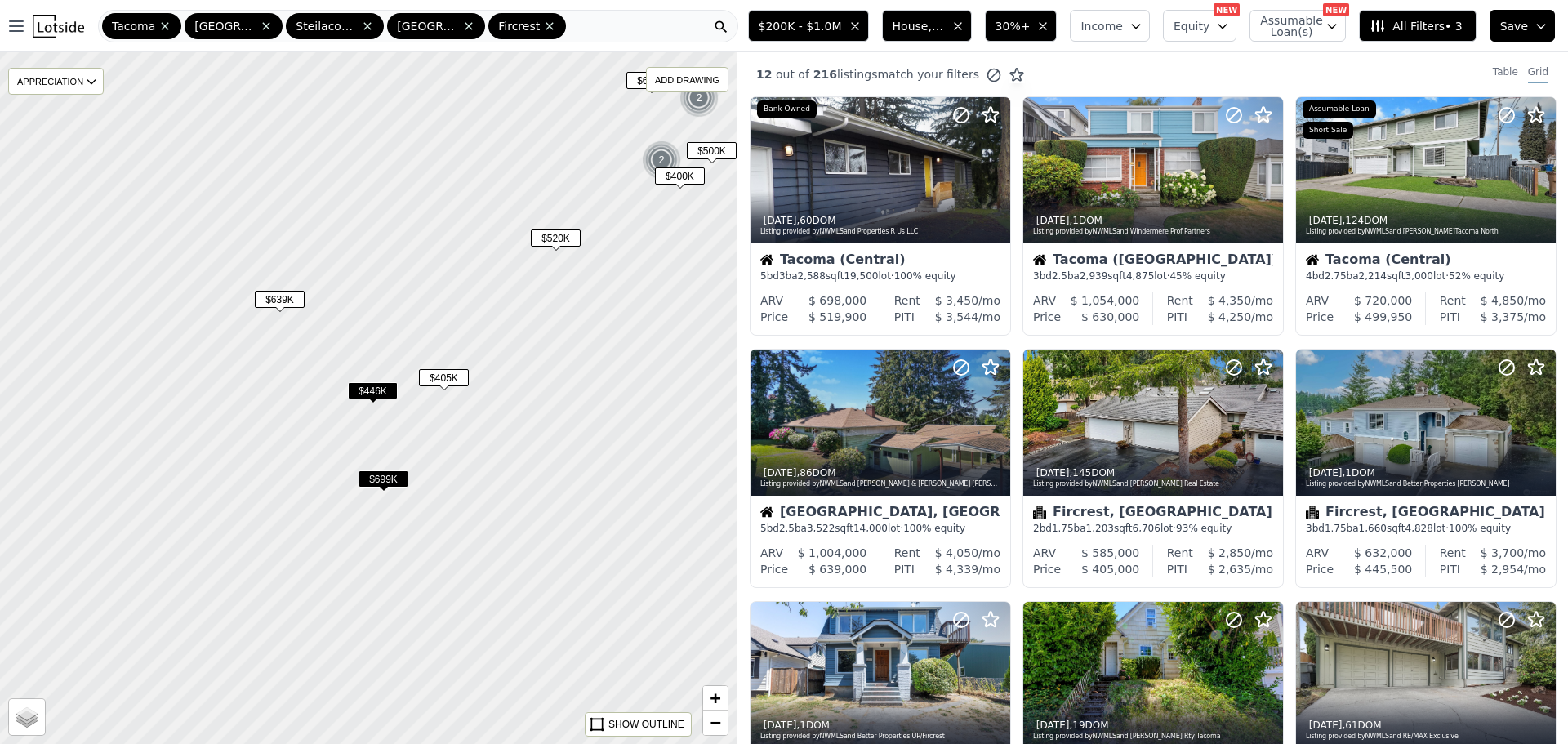
click at [372, 393] on span "$446K" at bounding box center [372, 391] width 50 height 17
click at [360, 387] on span "$446K" at bounding box center [369, 391] width 50 height 17
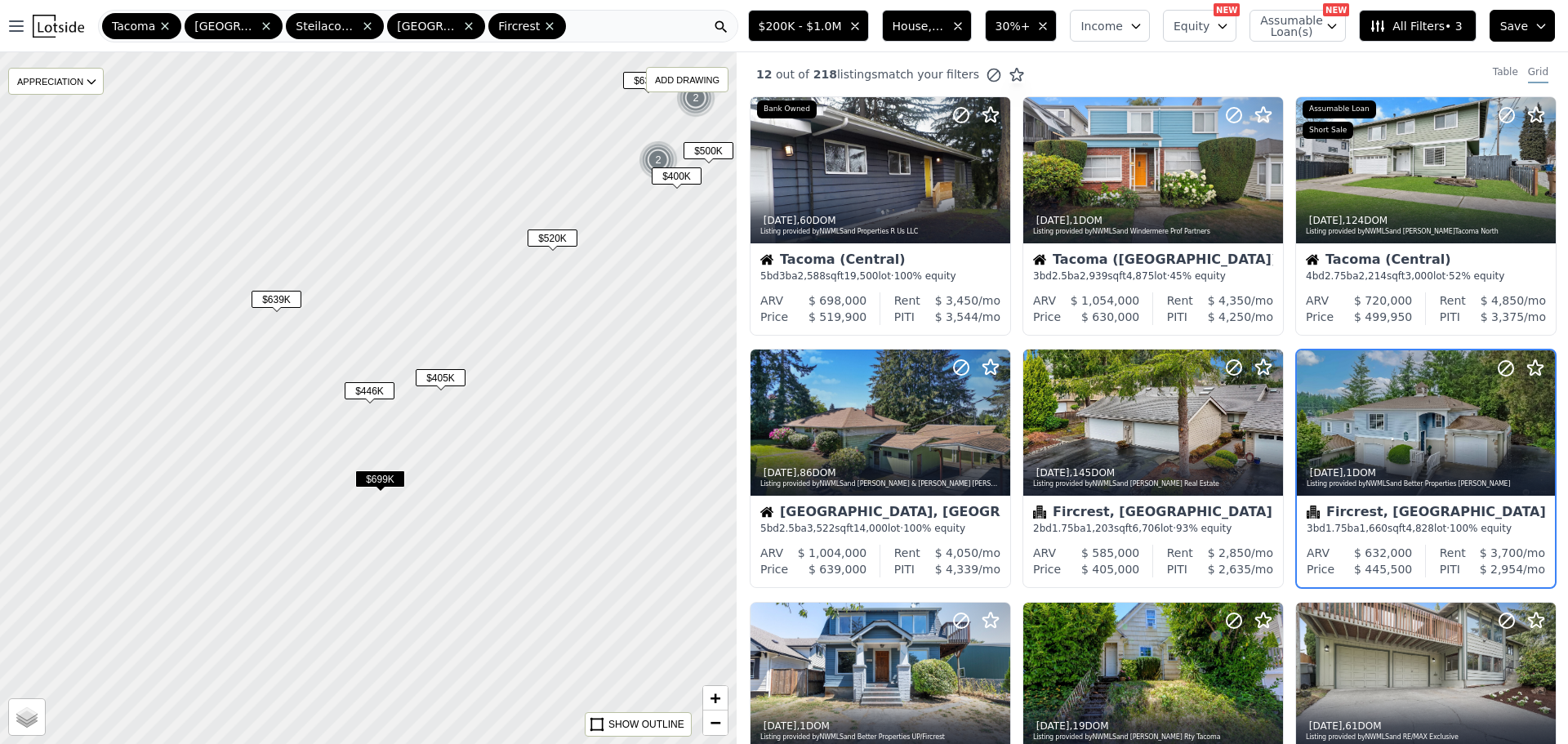
scroll to position [44, 0]
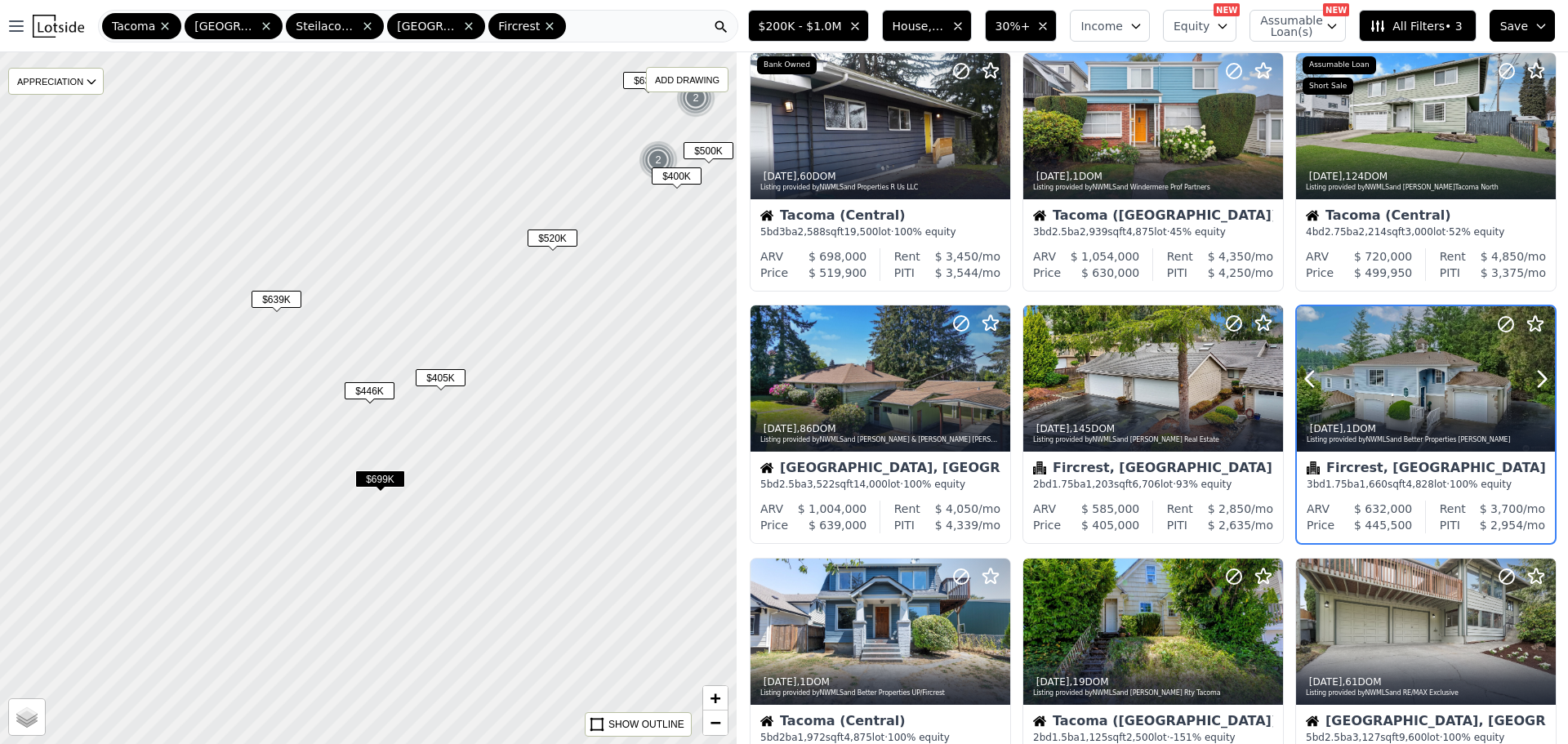
click at [1421, 408] on div at bounding box center [1426, 415] width 258 height 30
click at [436, 372] on span "$405K" at bounding box center [441, 377] width 50 height 17
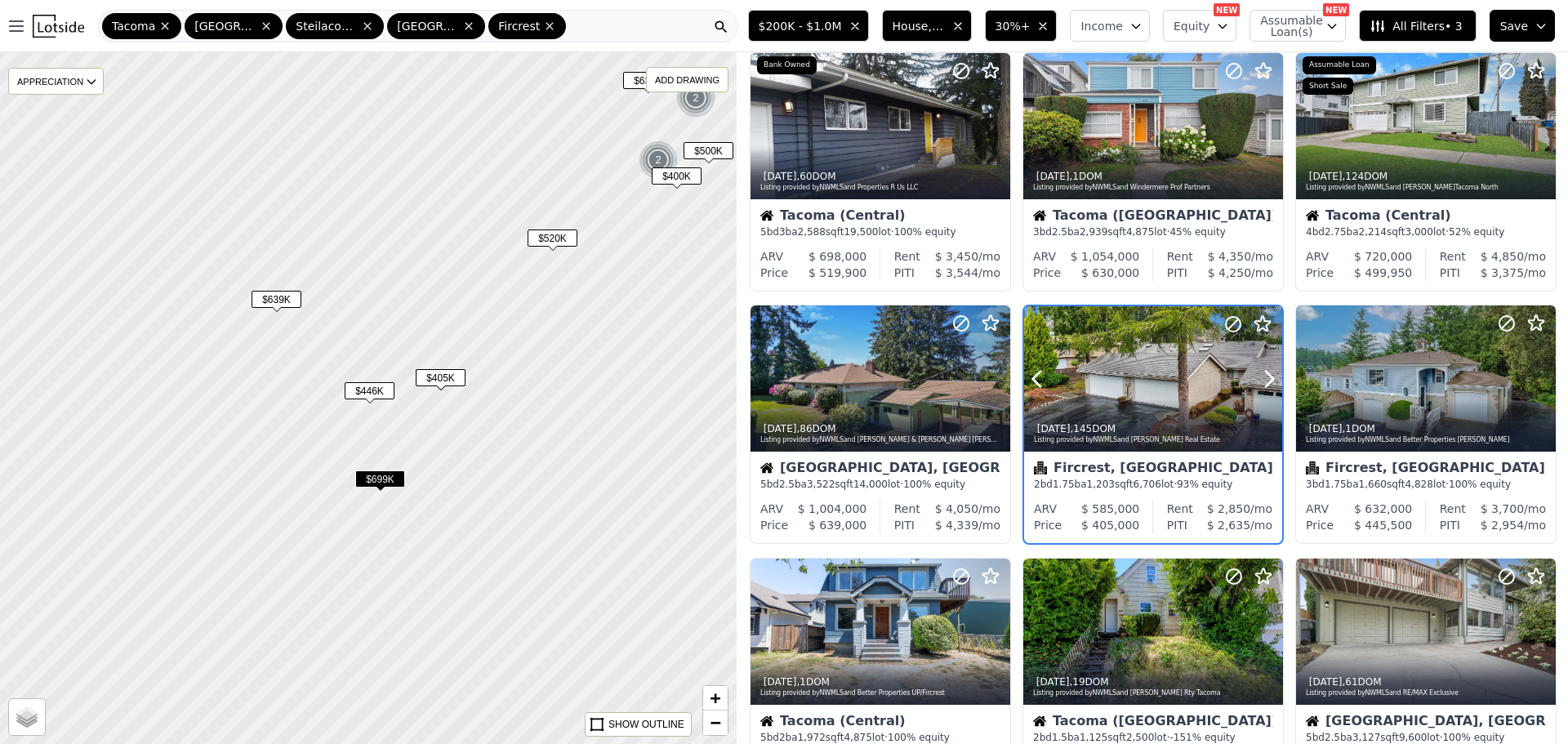
click at [1141, 400] on div at bounding box center [1153, 415] width 258 height 30
click at [290, 306] on span "$639K" at bounding box center [277, 299] width 50 height 17
click at [883, 405] on div at bounding box center [880, 415] width 258 height 30
click at [496, 322] on div at bounding box center [368, 397] width 883 height 830
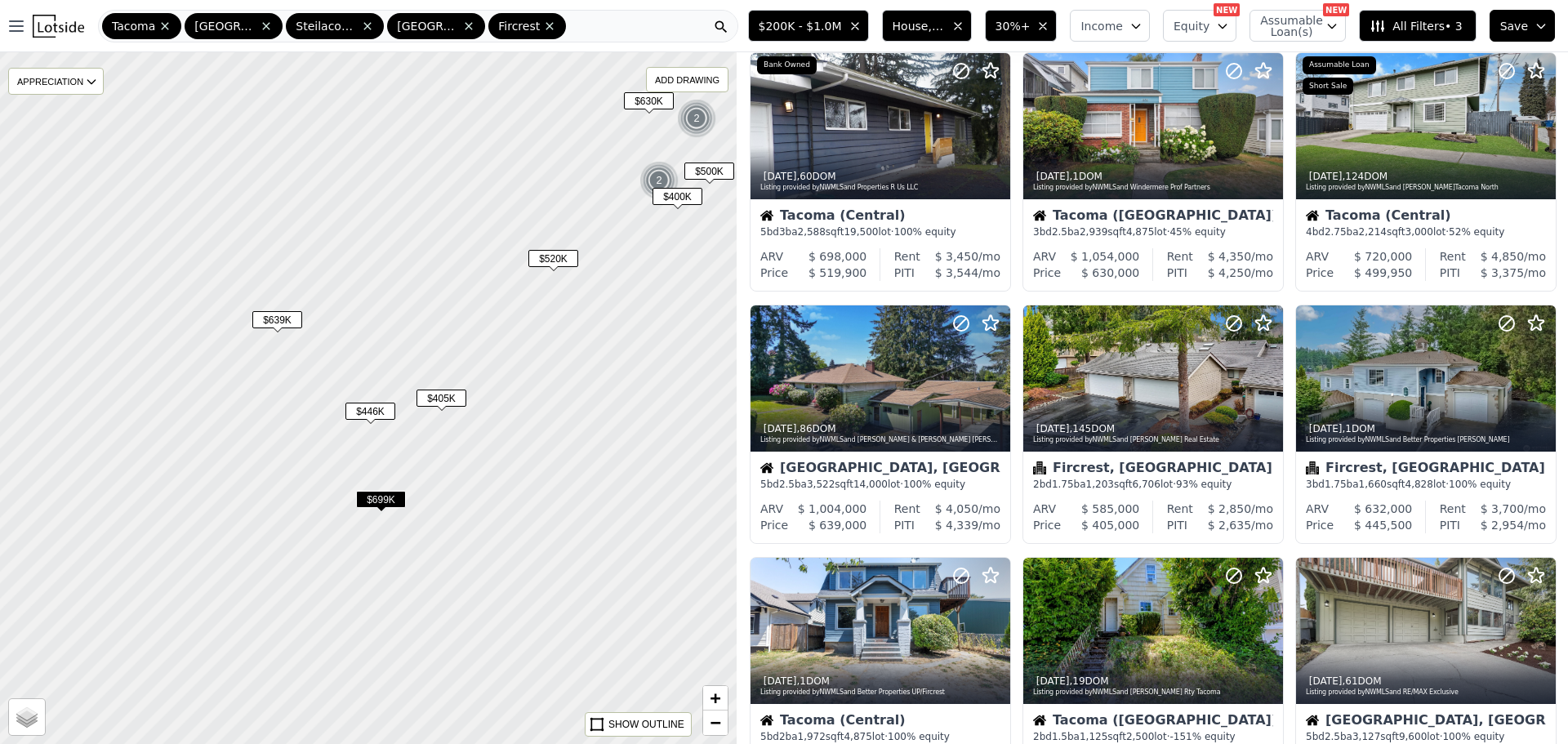
drag, startPoint x: 519, startPoint y: 289, endPoint x: 520, endPoint y: 310, distance: 21.0
click at [520, 310] on div at bounding box center [368, 397] width 883 height 830
click at [883, 645] on div at bounding box center [880, 631] width 260 height 146
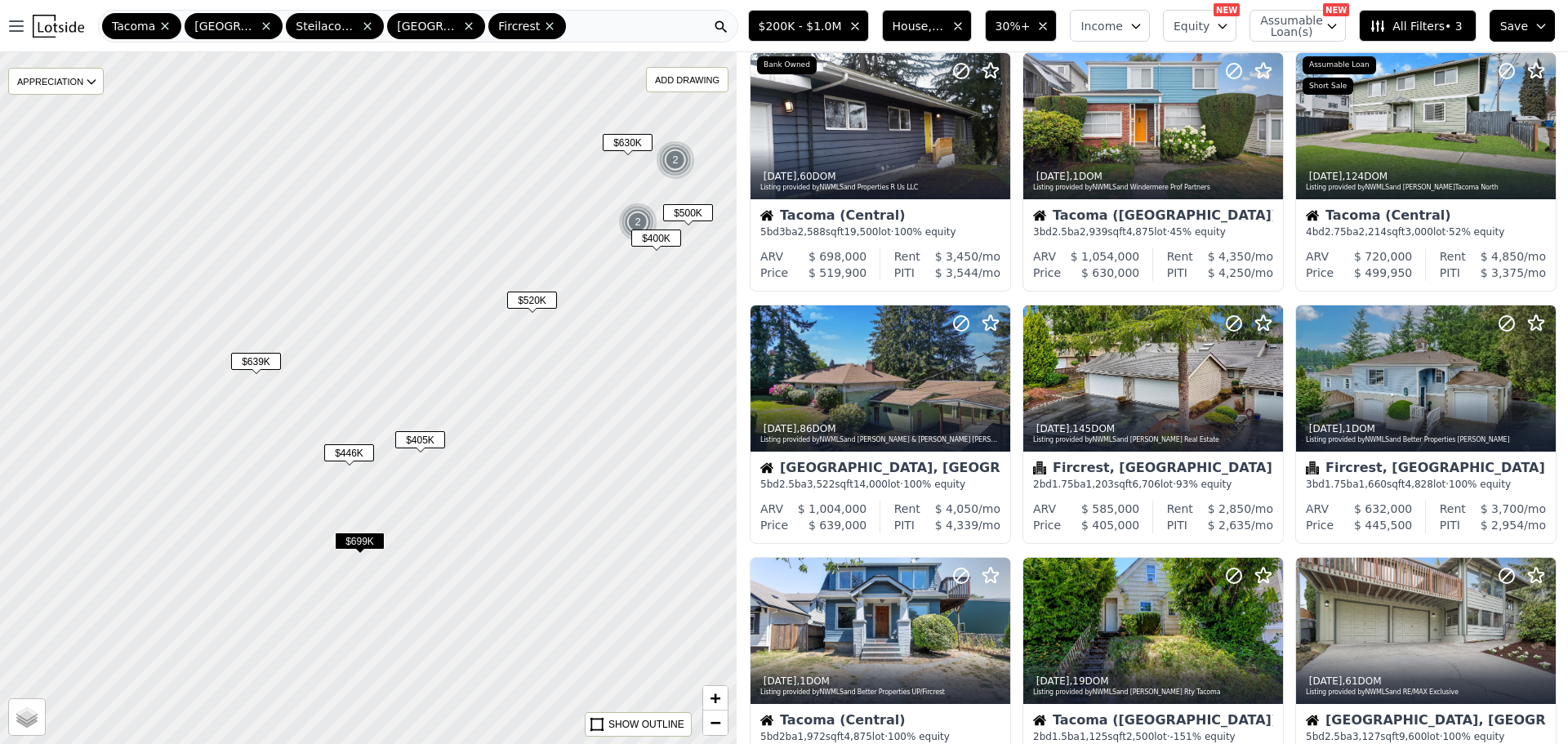
drag, startPoint x: 554, startPoint y: 225, endPoint x: 533, endPoint y: 267, distance: 47.0
click at [533, 267] on div at bounding box center [368, 397] width 883 height 830
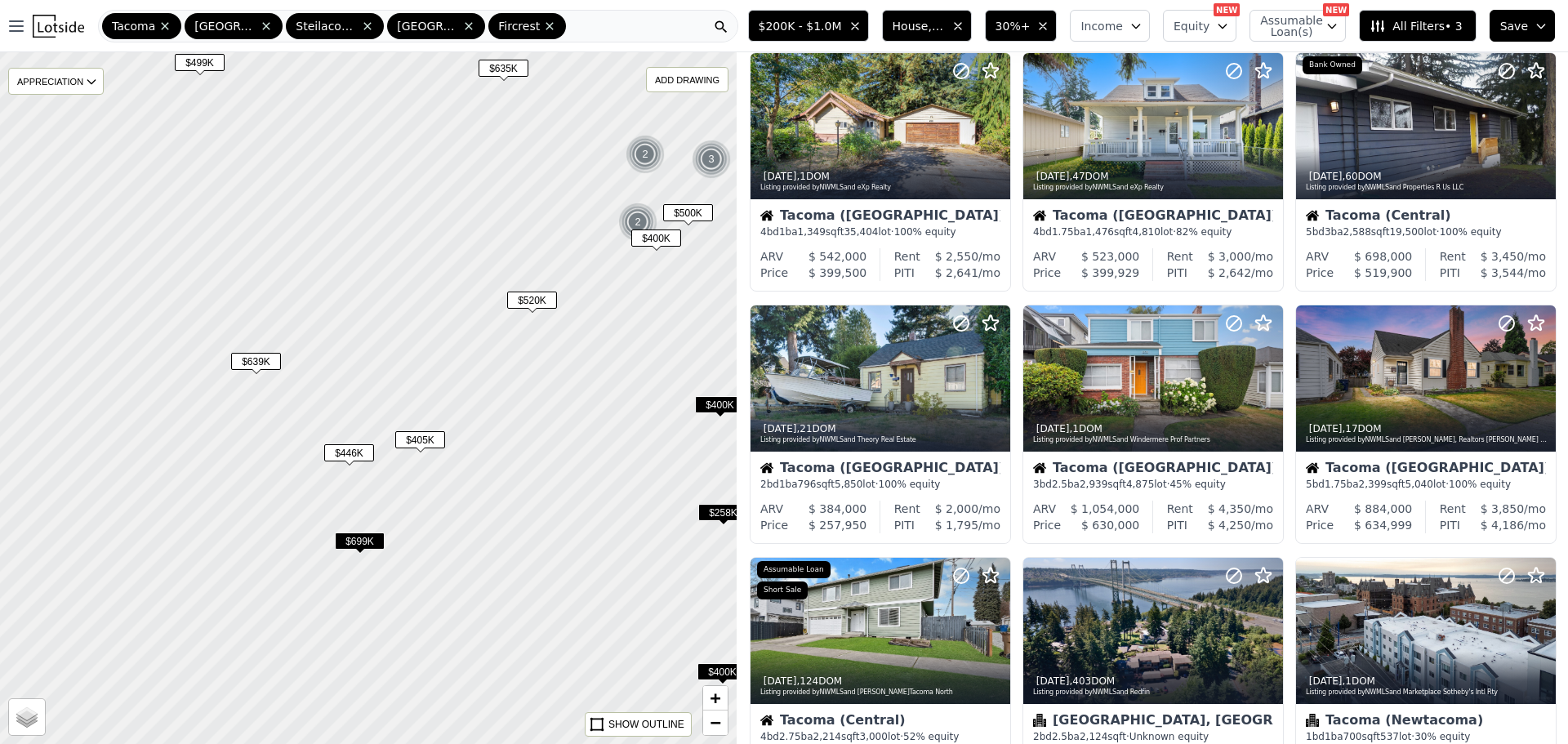
drag, startPoint x: 394, startPoint y: 349, endPoint x: 491, endPoint y: 205, distance: 173.6
click at [493, 205] on div at bounding box center [368, 397] width 883 height 830
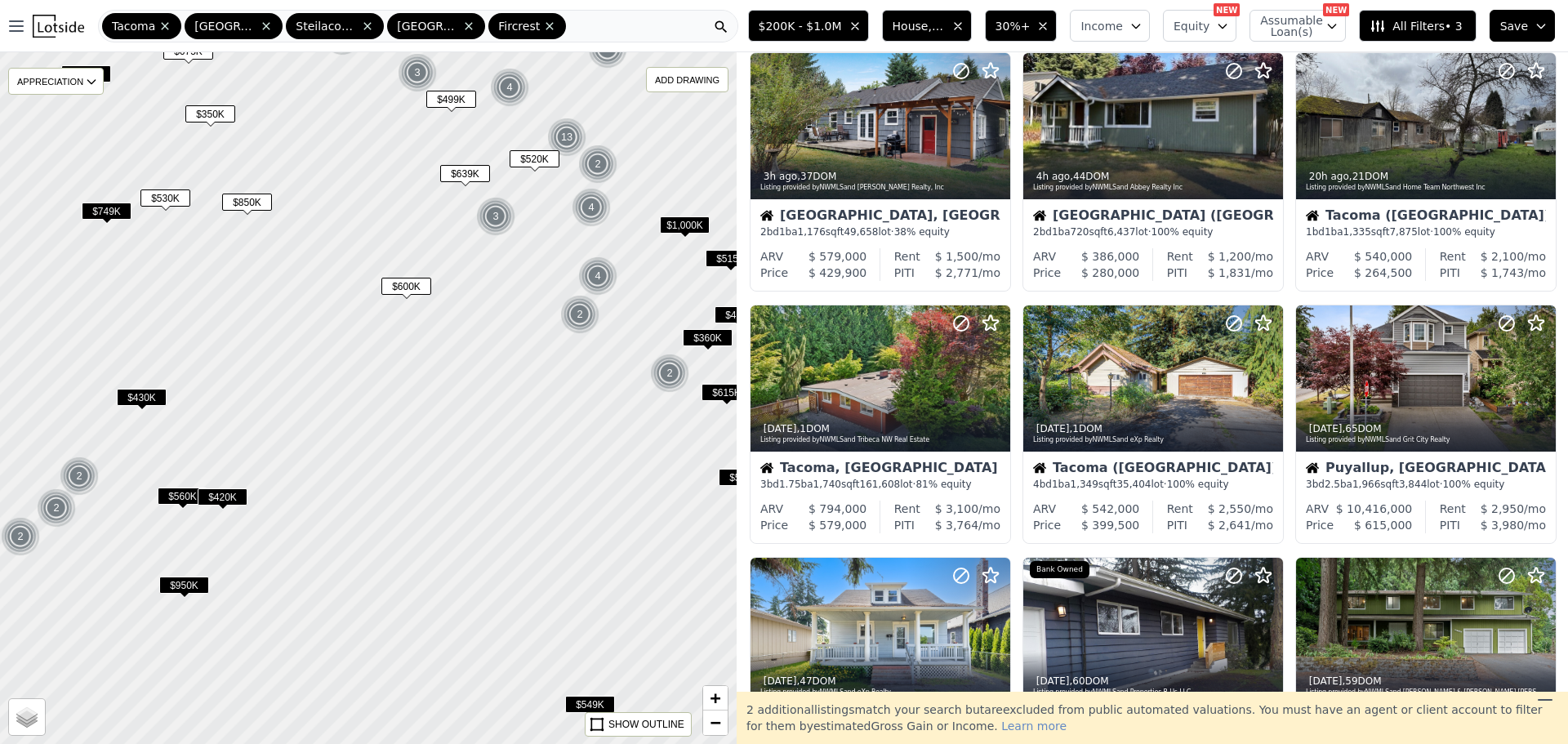
scroll to position [549, 0]
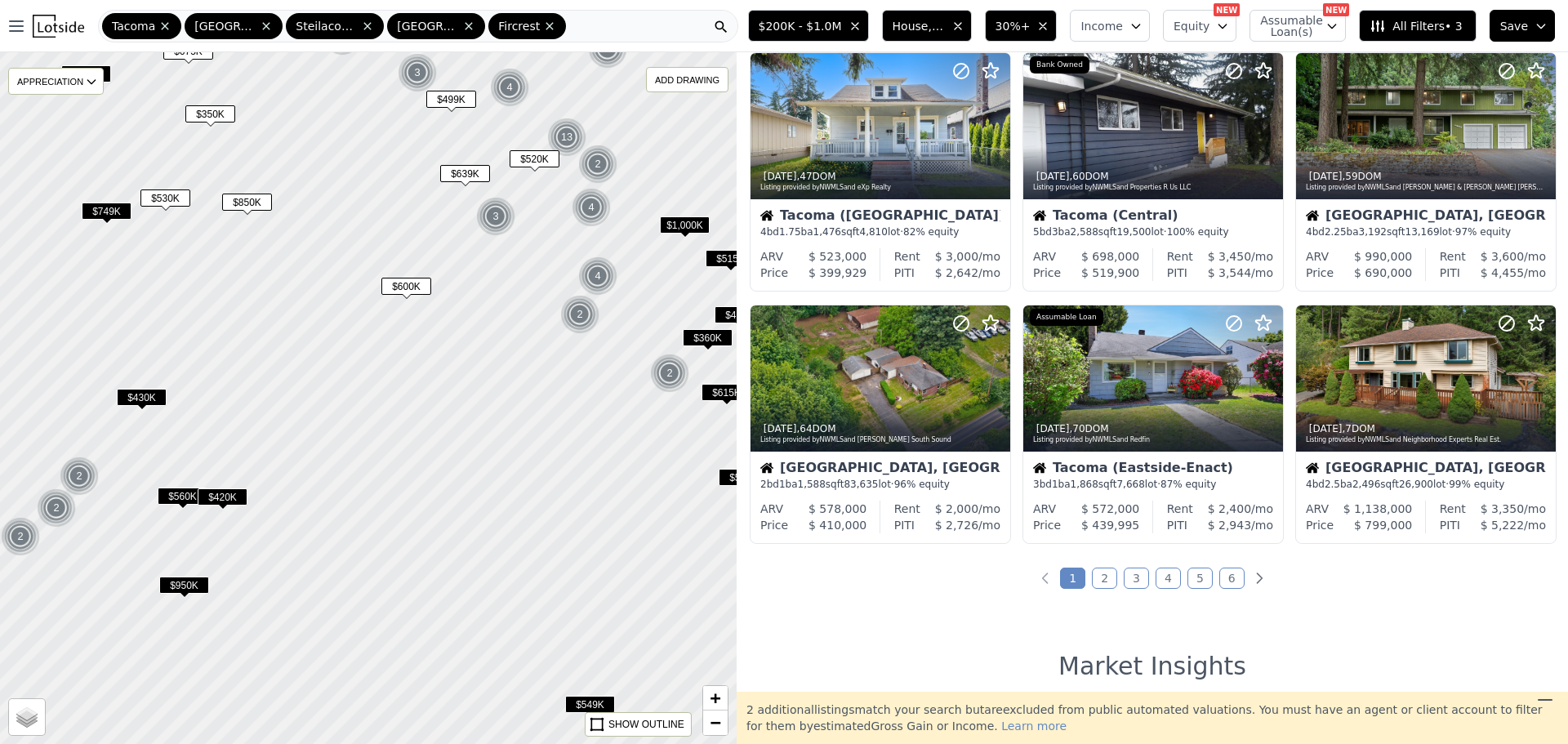
click at [443, 361] on div at bounding box center [368, 397] width 883 height 830
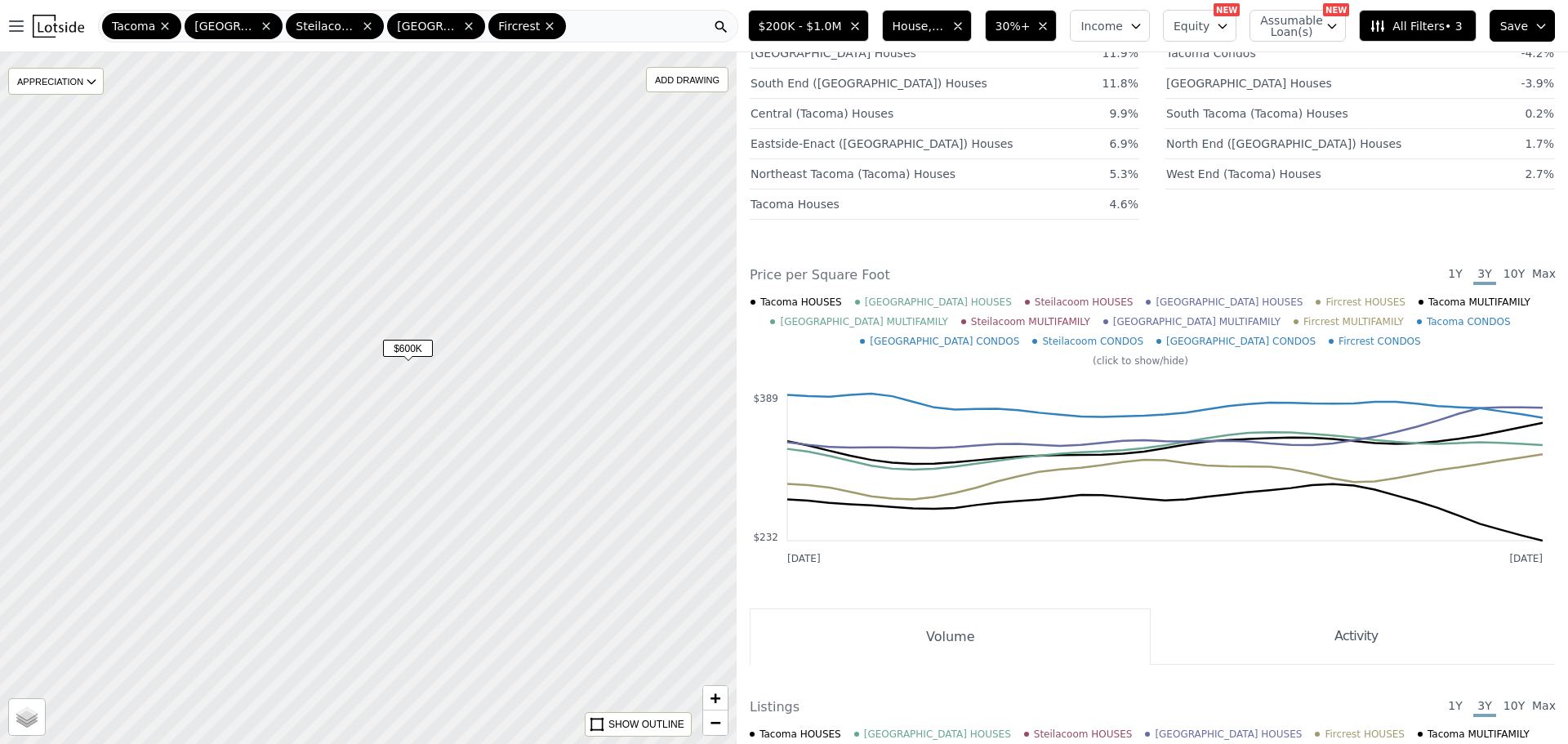
drag, startPoint x: 383, startPoint y: 291, endPoint x: 480, endPoint y: 417, distance: 159.0
click at [480, 417] on div at bounding box center [372, 400] width 883 height 830
click at [419, 363] on span "$600K" at bounding box center [422, 362] width 50 height 17
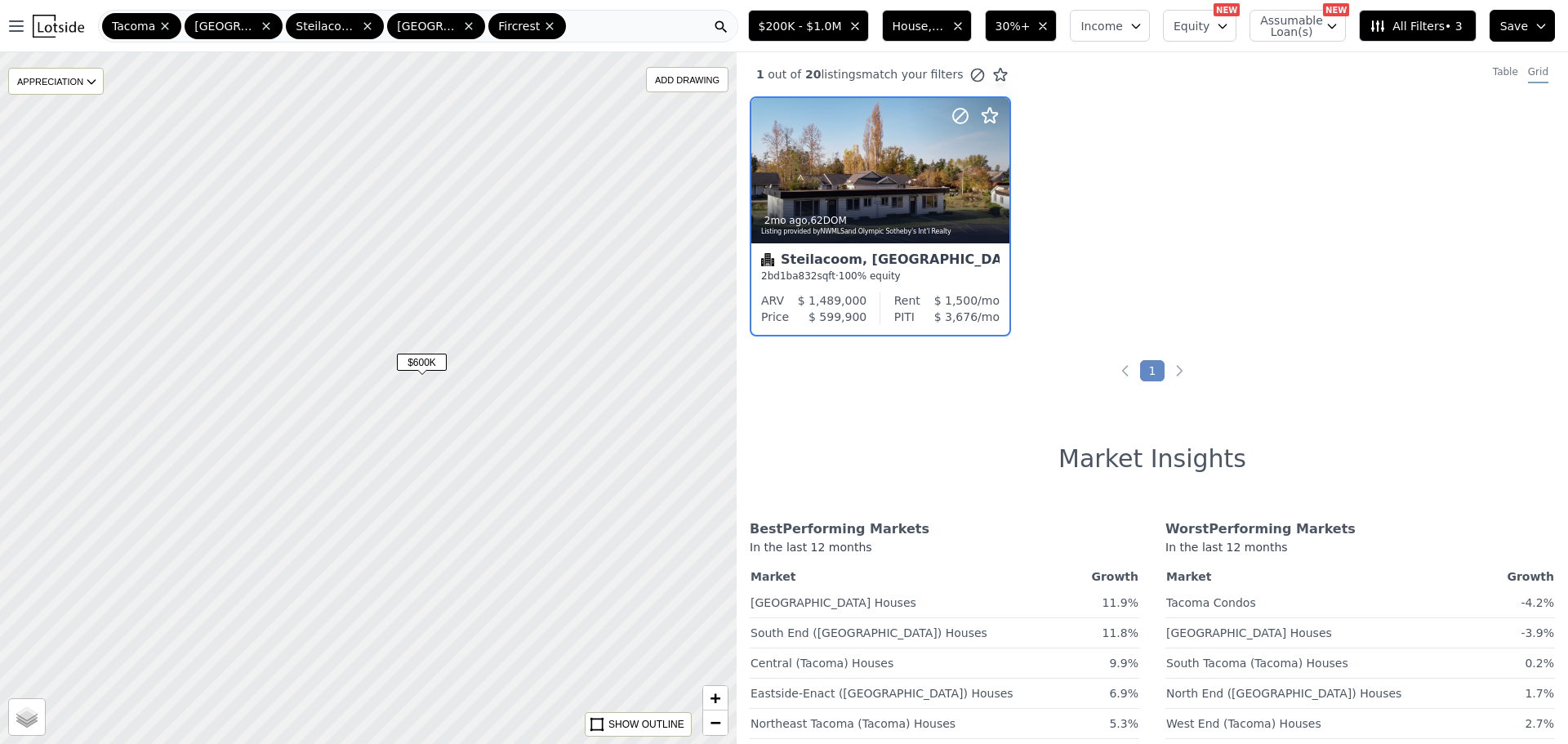
click at [430, 304] on div at bounding box center [368, 397] width 883 height 830
click at [392, 291] on div at bounding box center [368, 397] width 883 height 830
click at [1022, 22] on span "30%+" at bounding box center [1013, 26] width 36 height 17
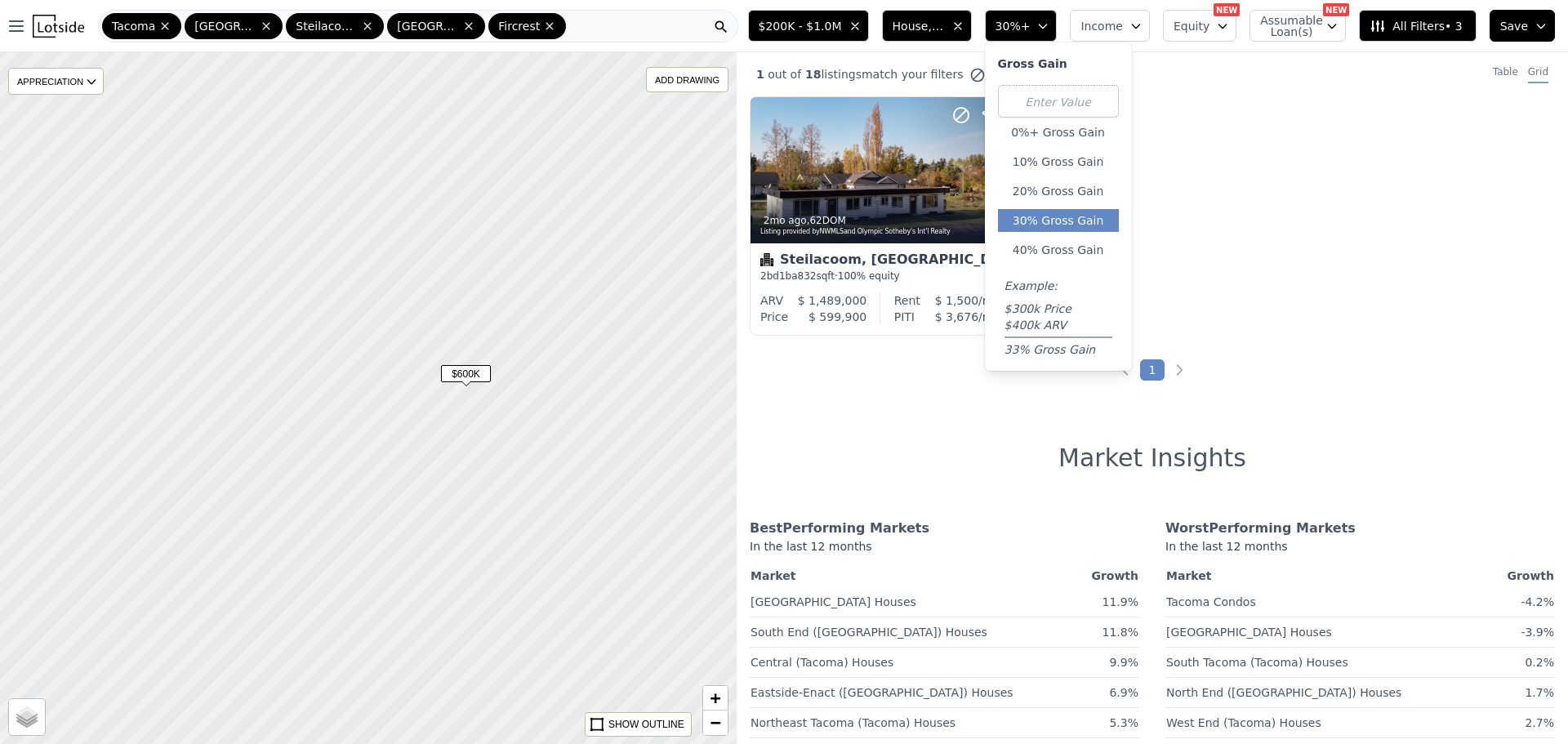
click at [1064, 204] on div "0%+ Gross Gain 10% Gross Gain 20% Gross Gain 30% Gross Gain 40% Gross Gain Exam…" at bounding box center [1059, 221] width 121 height 272
click at [1063, 195] on button "20% Gross Gain" at bounding box center [1059, 192] width 121 height 23
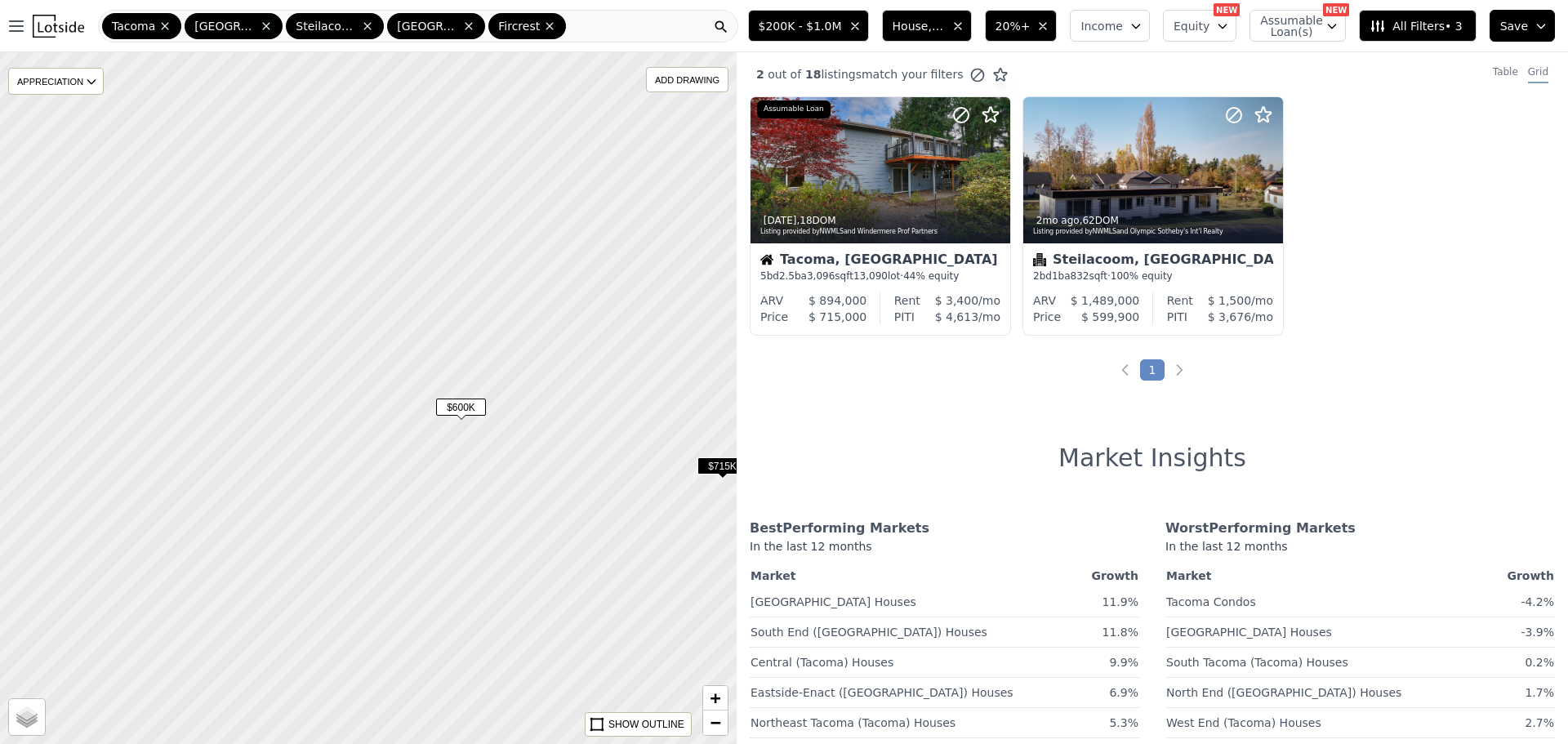
drag, startPoint x: 560, startPoint y: 272, endPoint x: 555, endPoint y: 306, distance: 34.4
click at [555, 306] on div at bounding box center [368, 397] width 883 height 830
click at [1017, 27] on span "20%+" at bounding box center [1013, 26] width 36 height 17
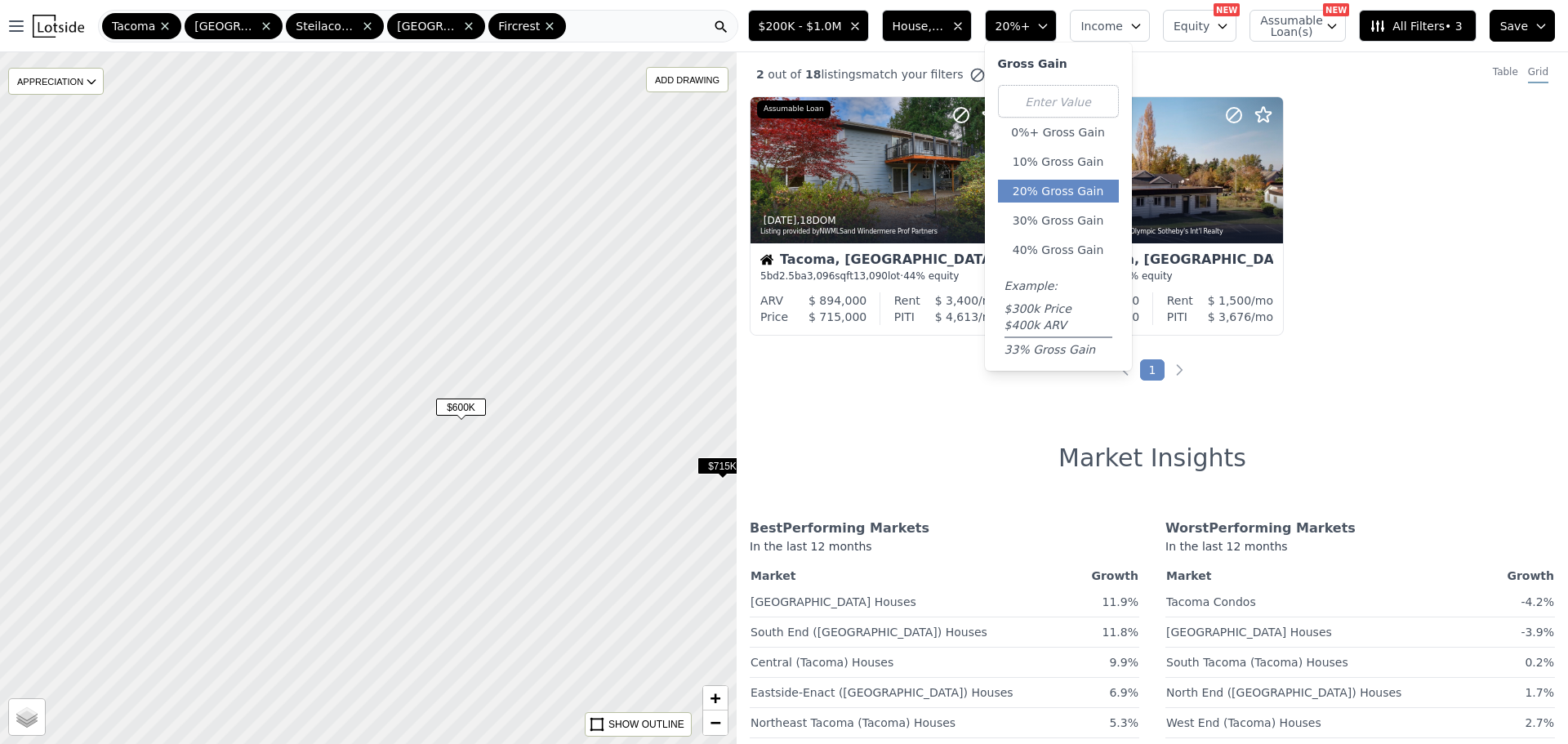
click at [490, 221] on div at bounding box center [368, 397] width 883 height 830
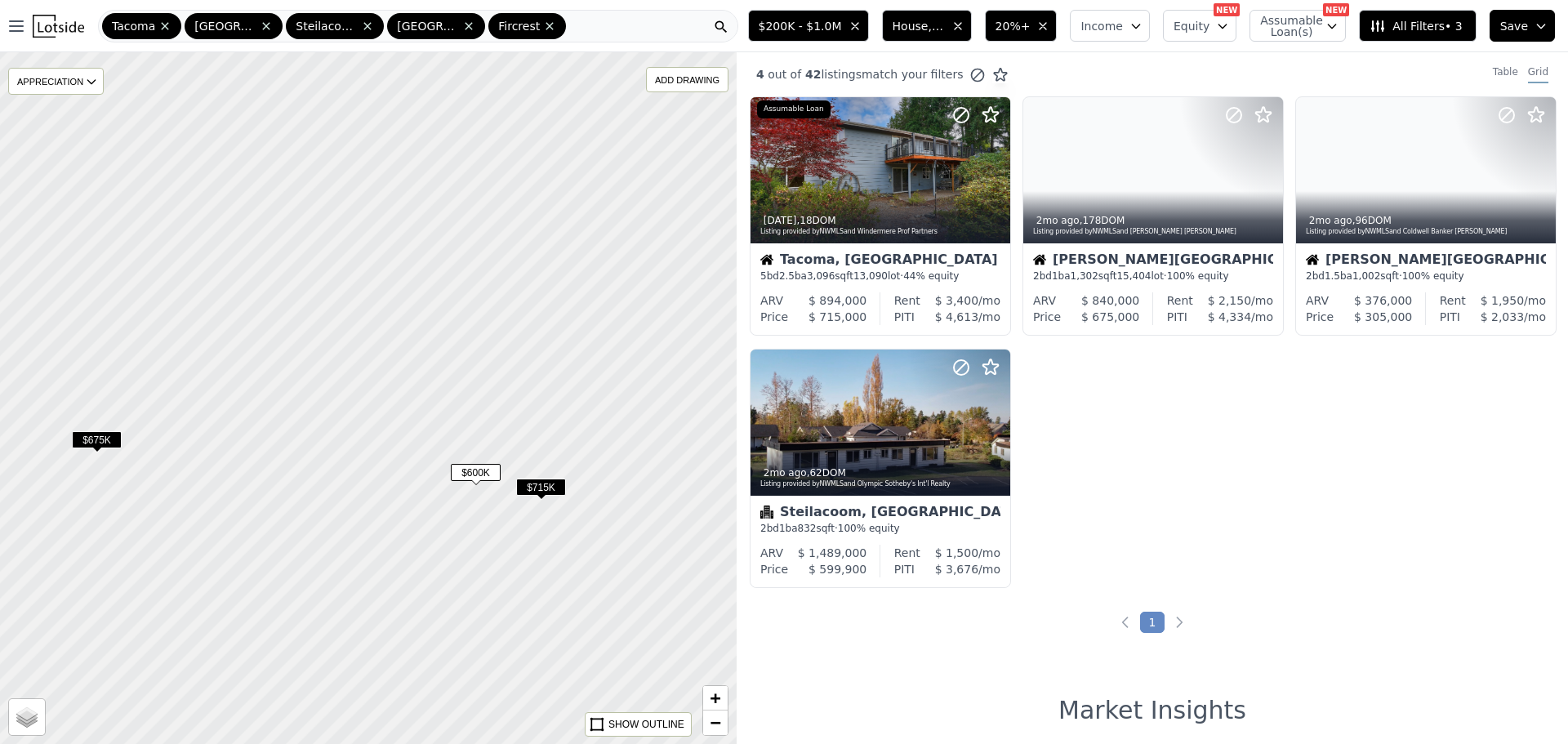
drag, startPoint x: 651, startPoint y: 272, endPoint x: 533, endPoint y: 414, distance: 184.6
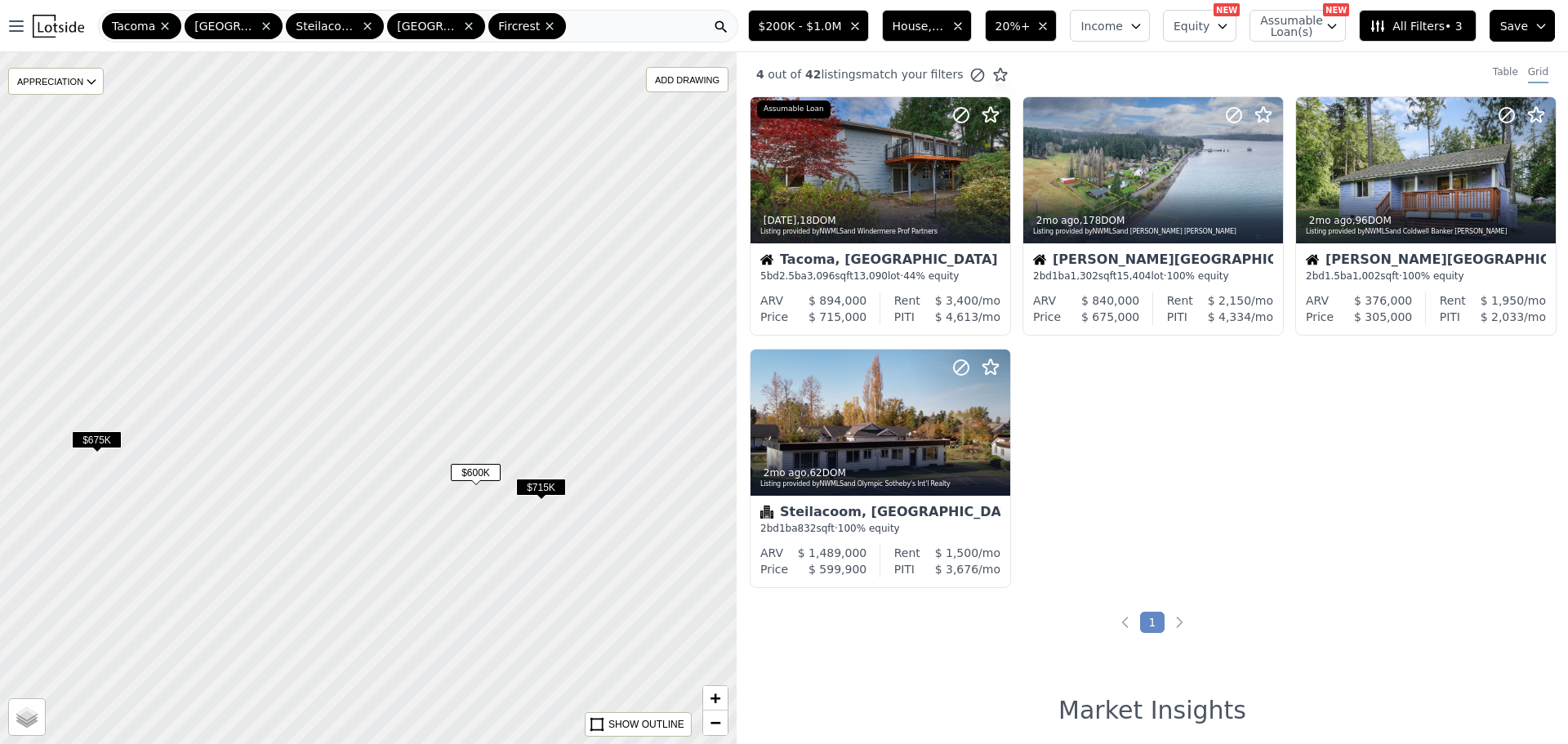
click at [533, 415] on div at bounding box center [368, 397] width 883 height 830
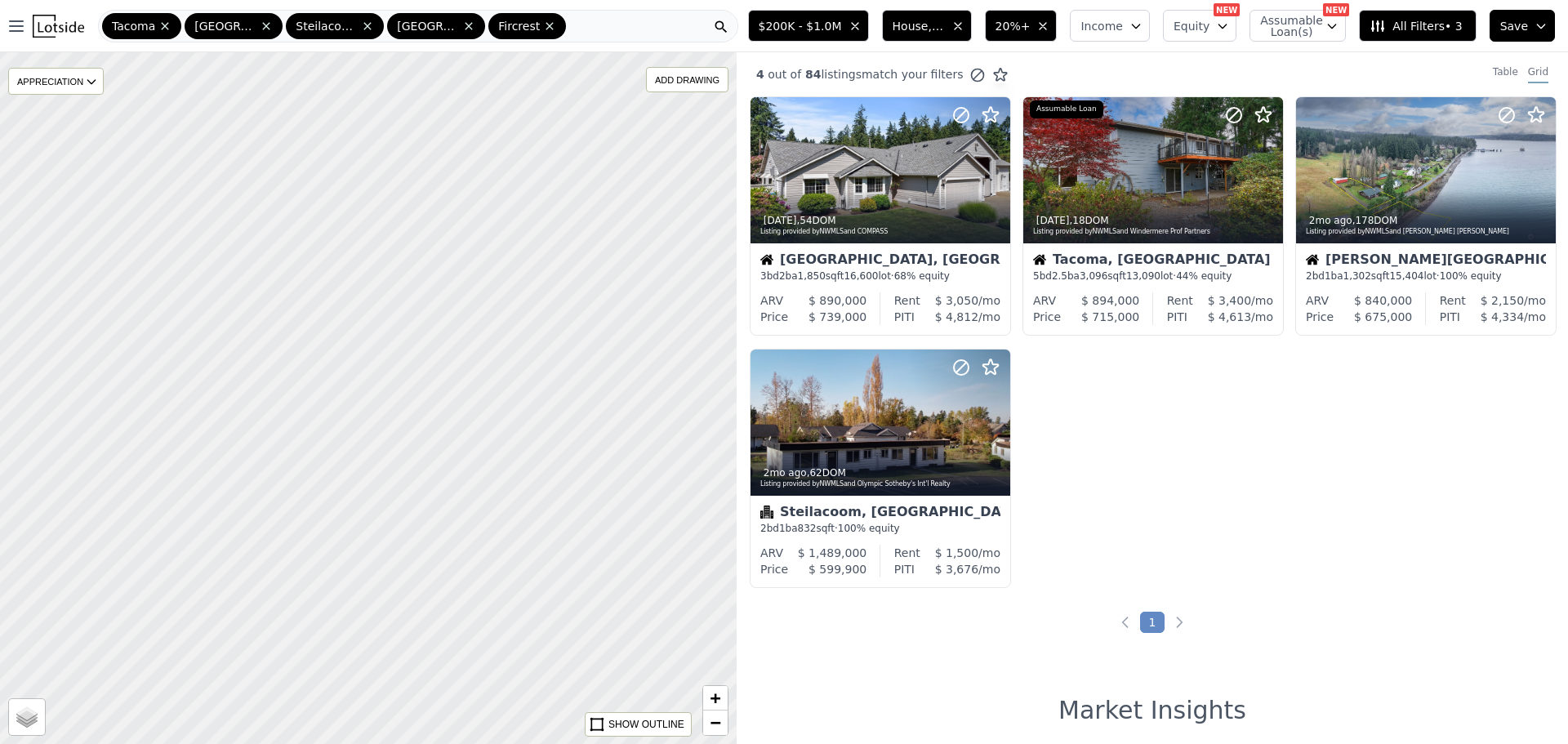
drag, startPoint x: 601, startPoint y: 381, endPoint x: 471, endPoint y: 582, distance: 239.4
click at [454, 614] on div at bounding box center [368, 397] width 883 height 830
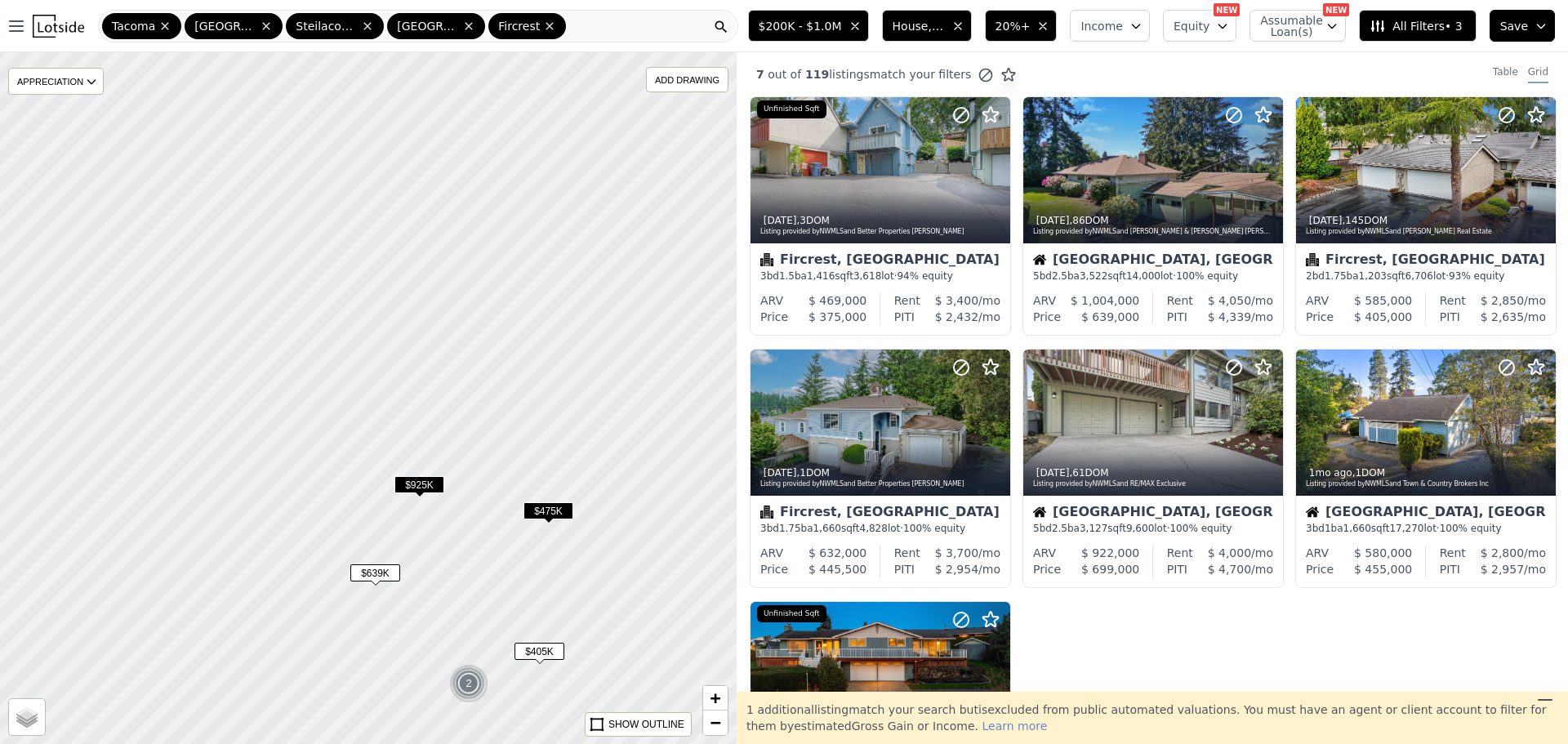
drag, startPoint x: 628, startPoint y: 365, endPoint x: 462, endPoint y: 626, distance: 309.3
click at [462, 626] on div at bounding box center [367, 397] width 883 height 830
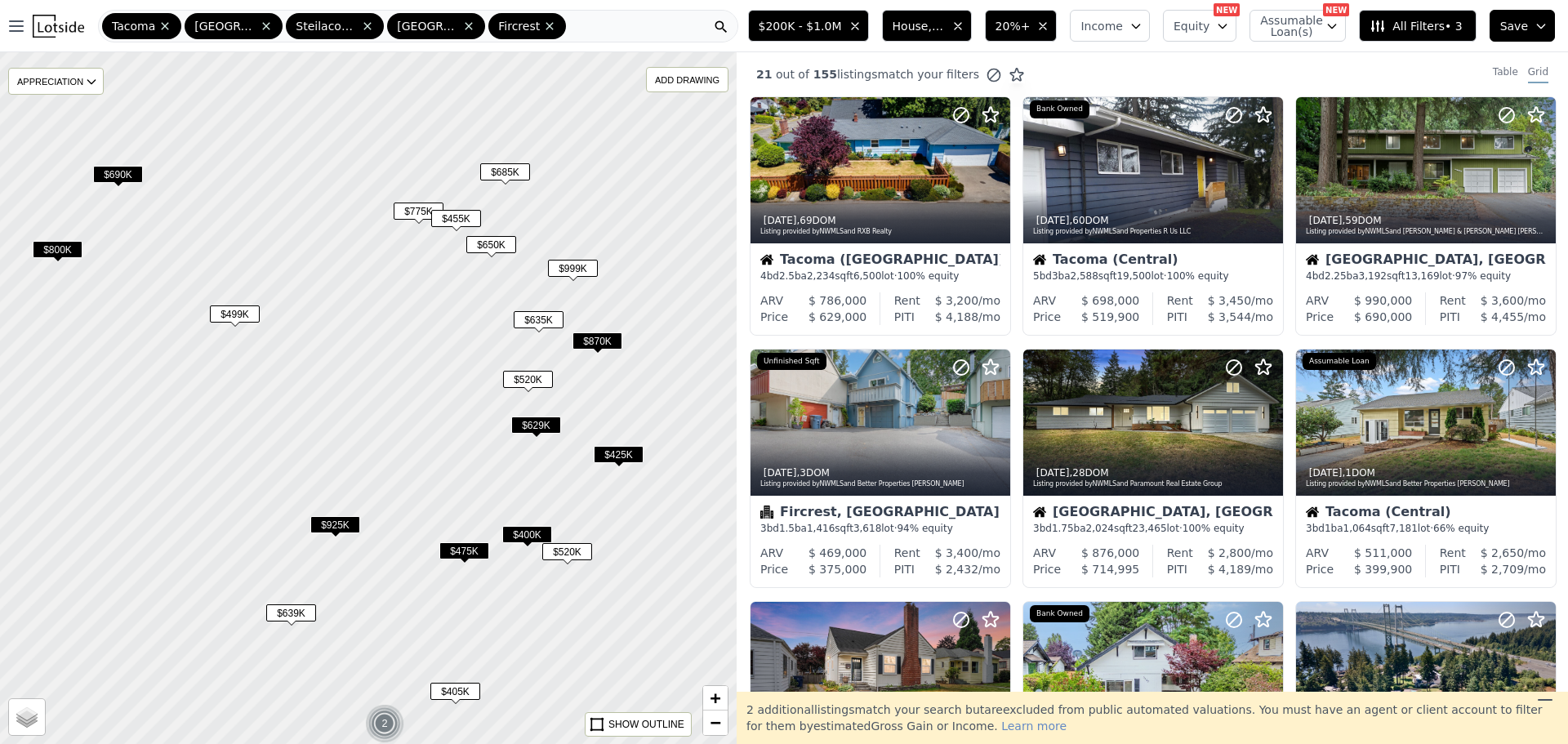
click at [439, 549] on span "$475K" at bounding box center [464, 551] width 50 height 17
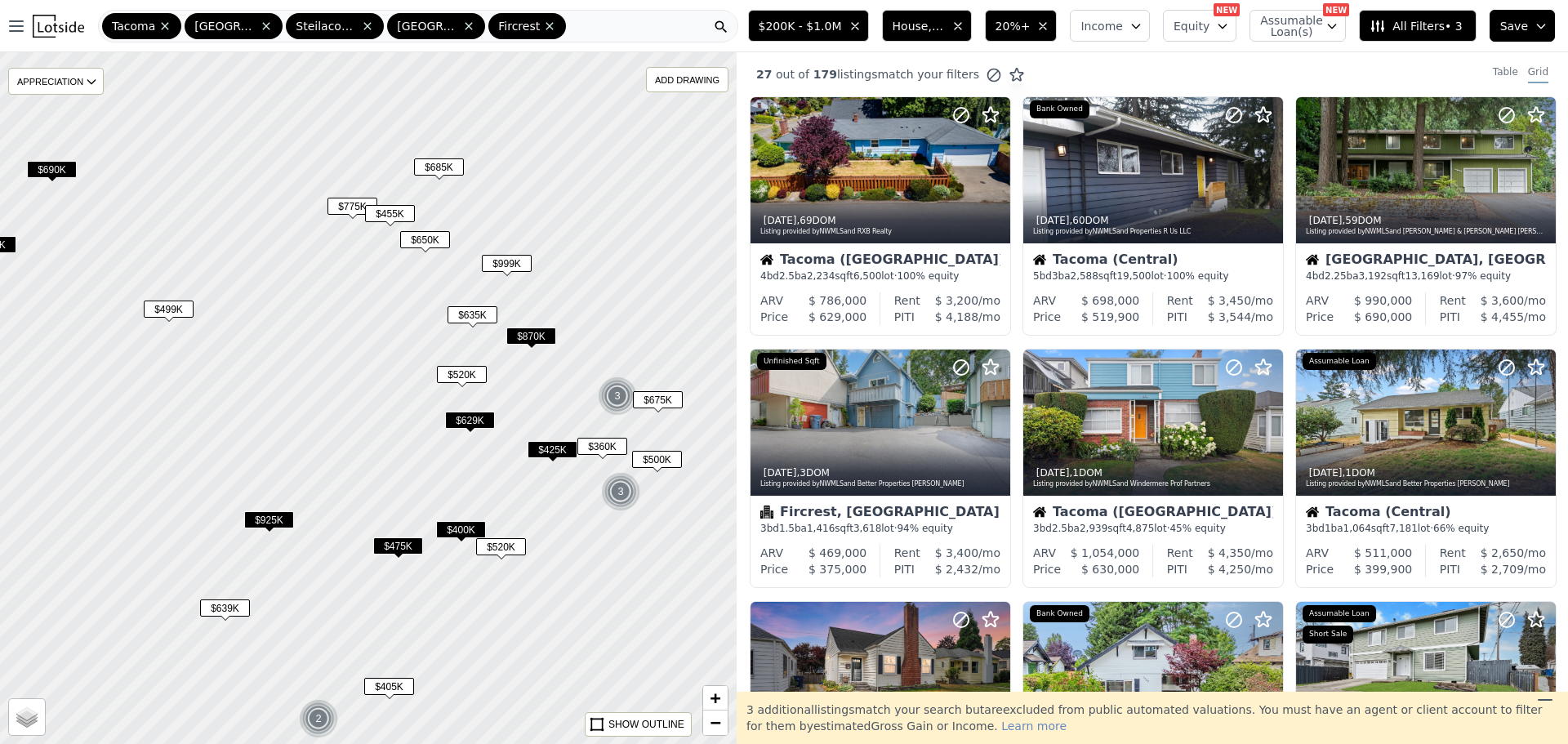
drag, startPoint x: 415, startPoint y: 453, endPoint x: 524, endPoint y: 454, distance: 109.0
click at [396, 454] on div at bounding box center [368, 397] width 883 height 830
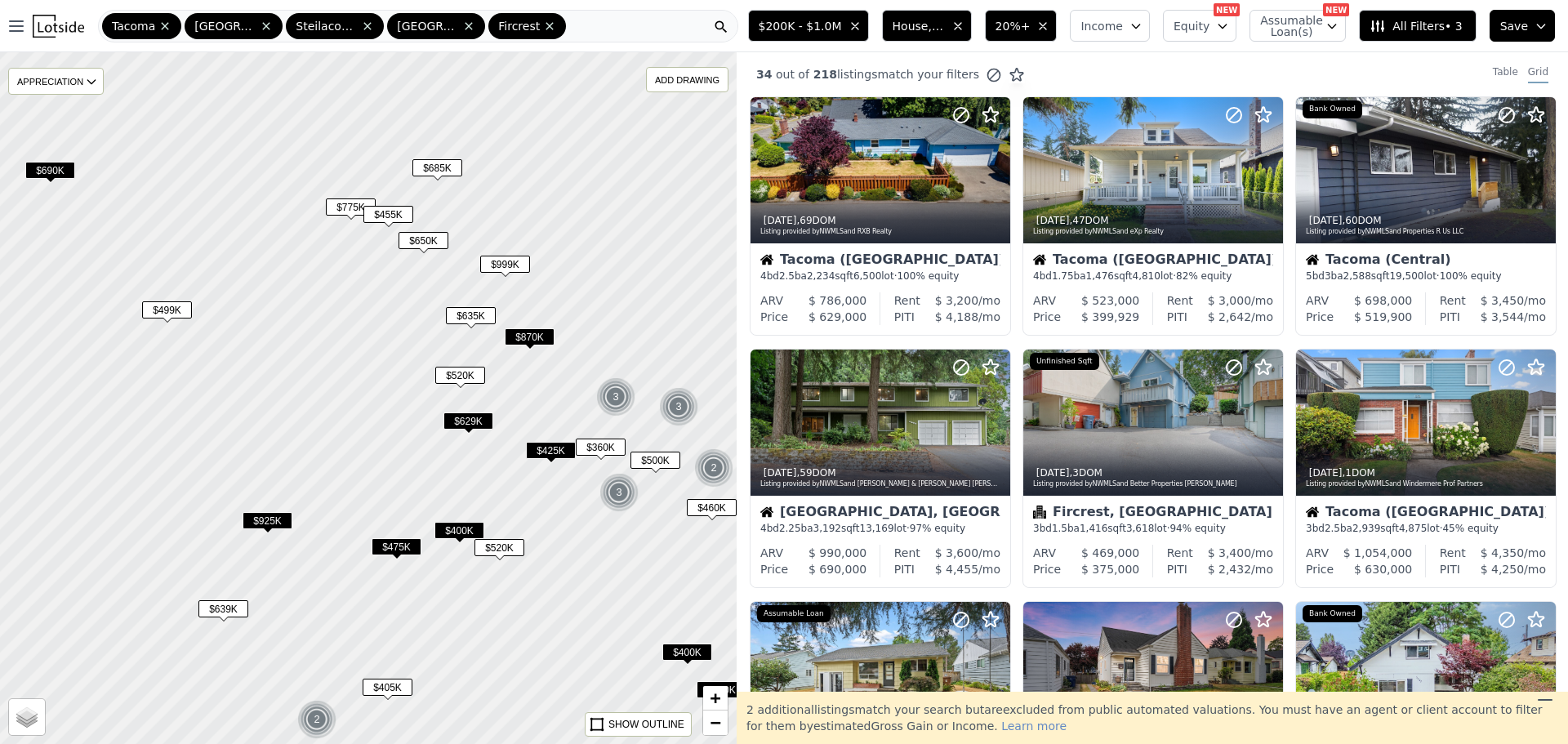
click at [546, 459] on span "$425K" at bounding box center [551, 450] width 50 height 17
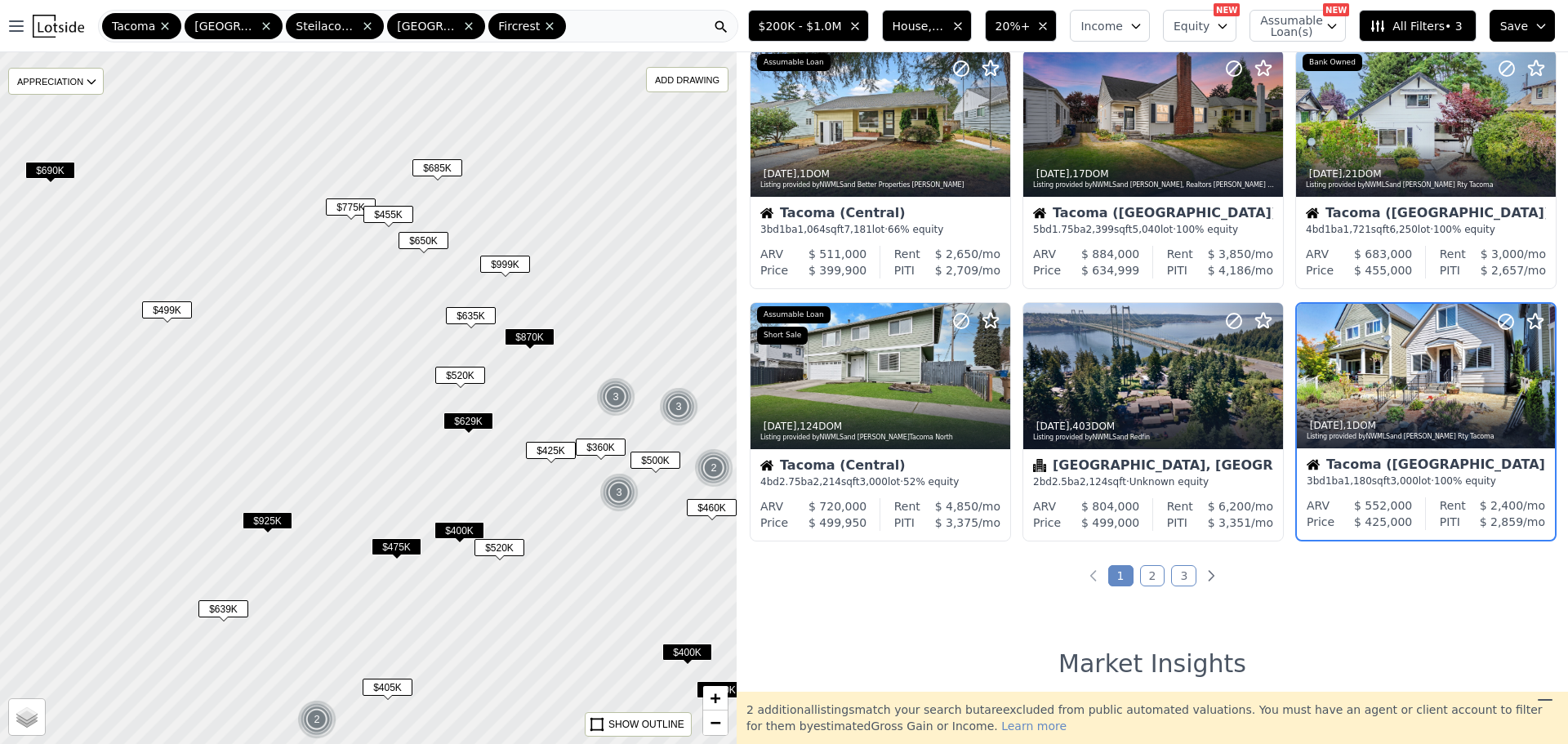
scroll to position [601, 0]
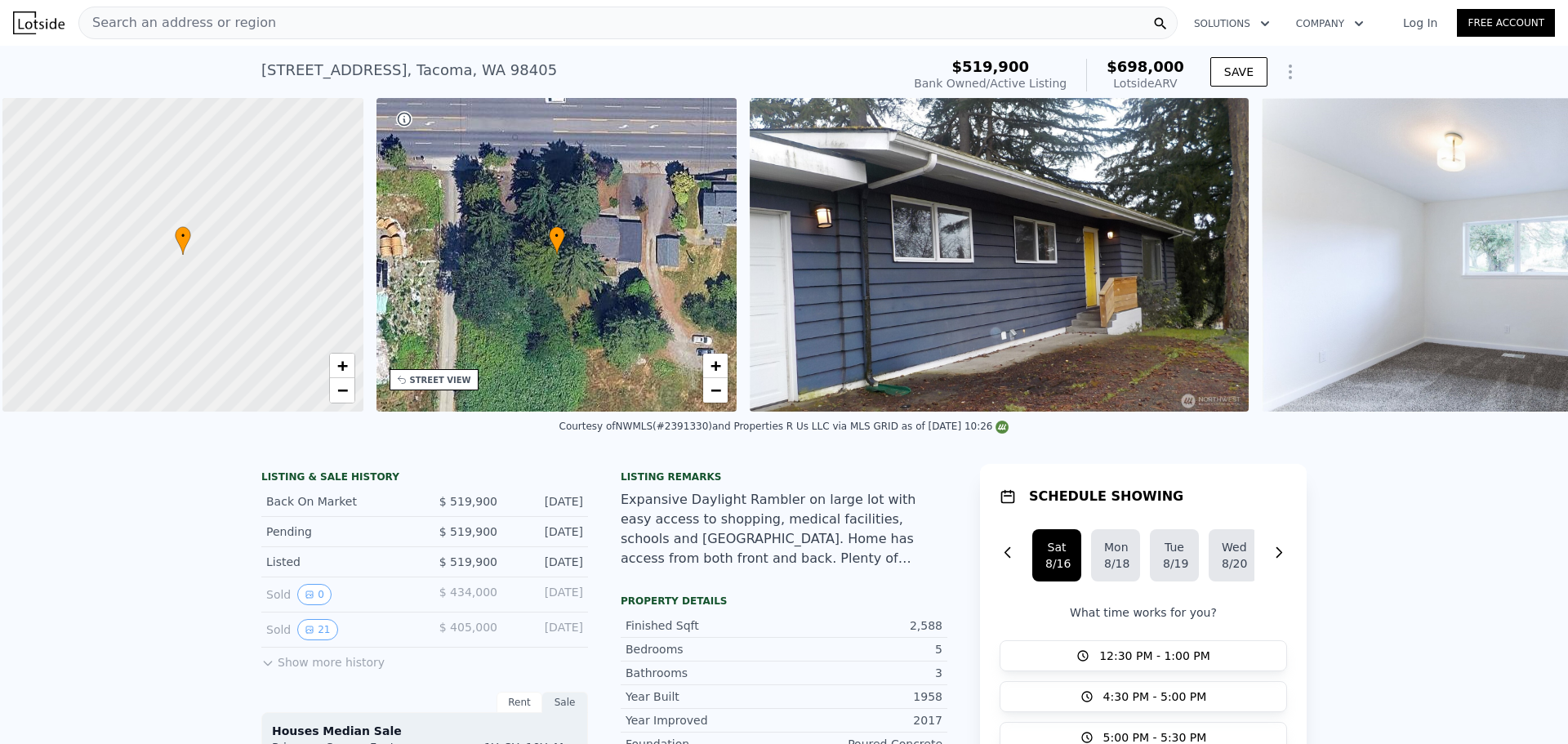
scroll to position [0, 7]
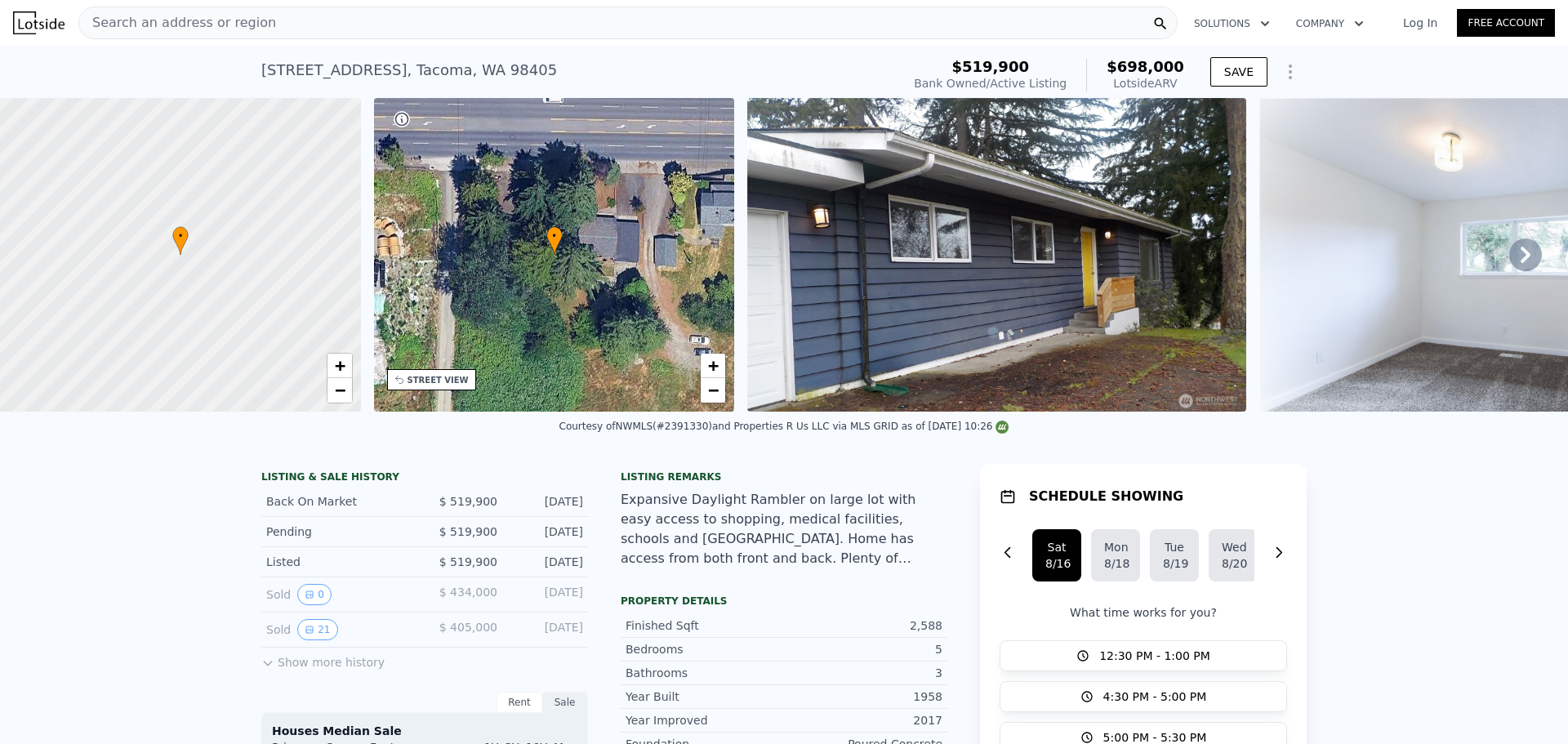
click at [944, 245] on img at bounding box center [997, 255] width 499 height 314
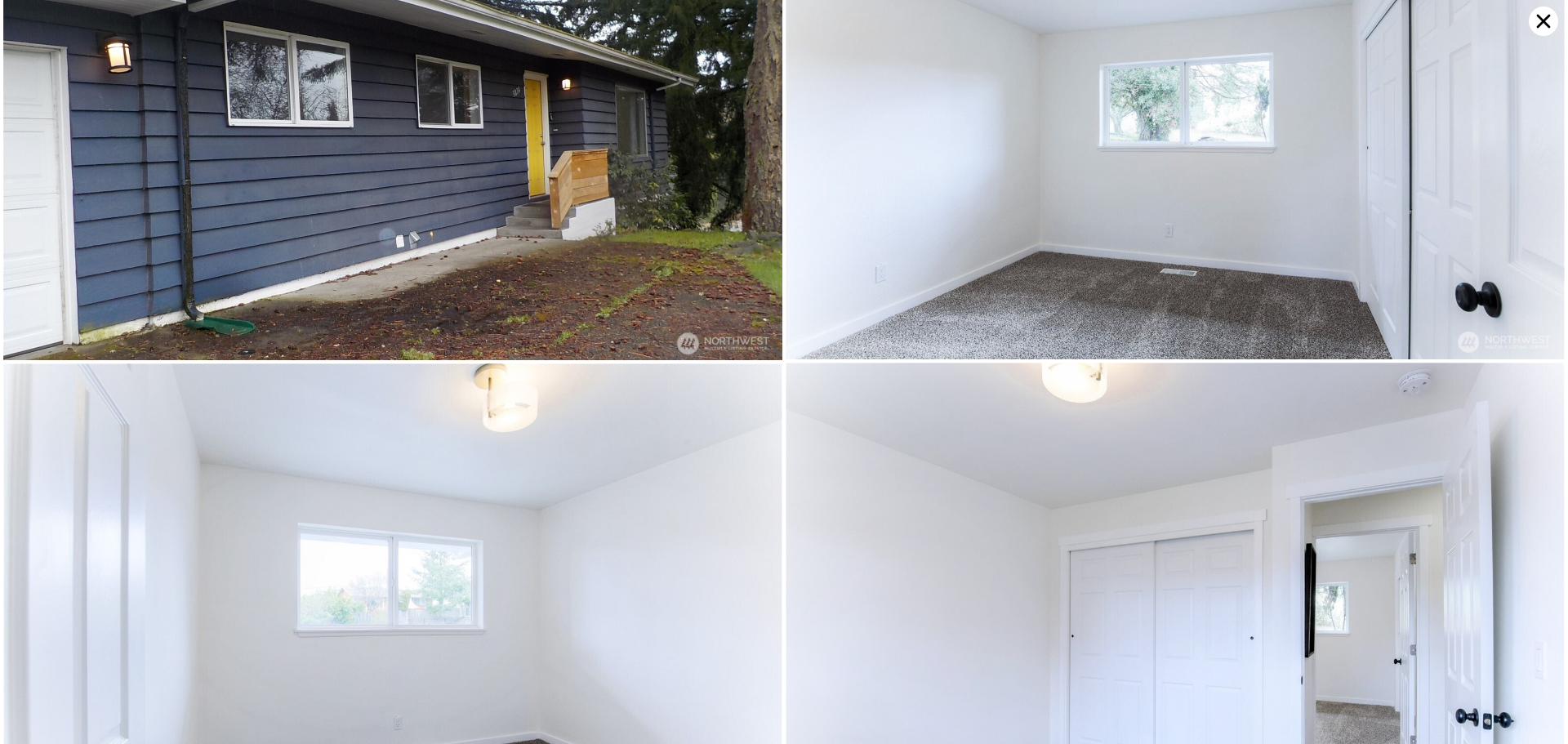
scroll to position [0, 0]
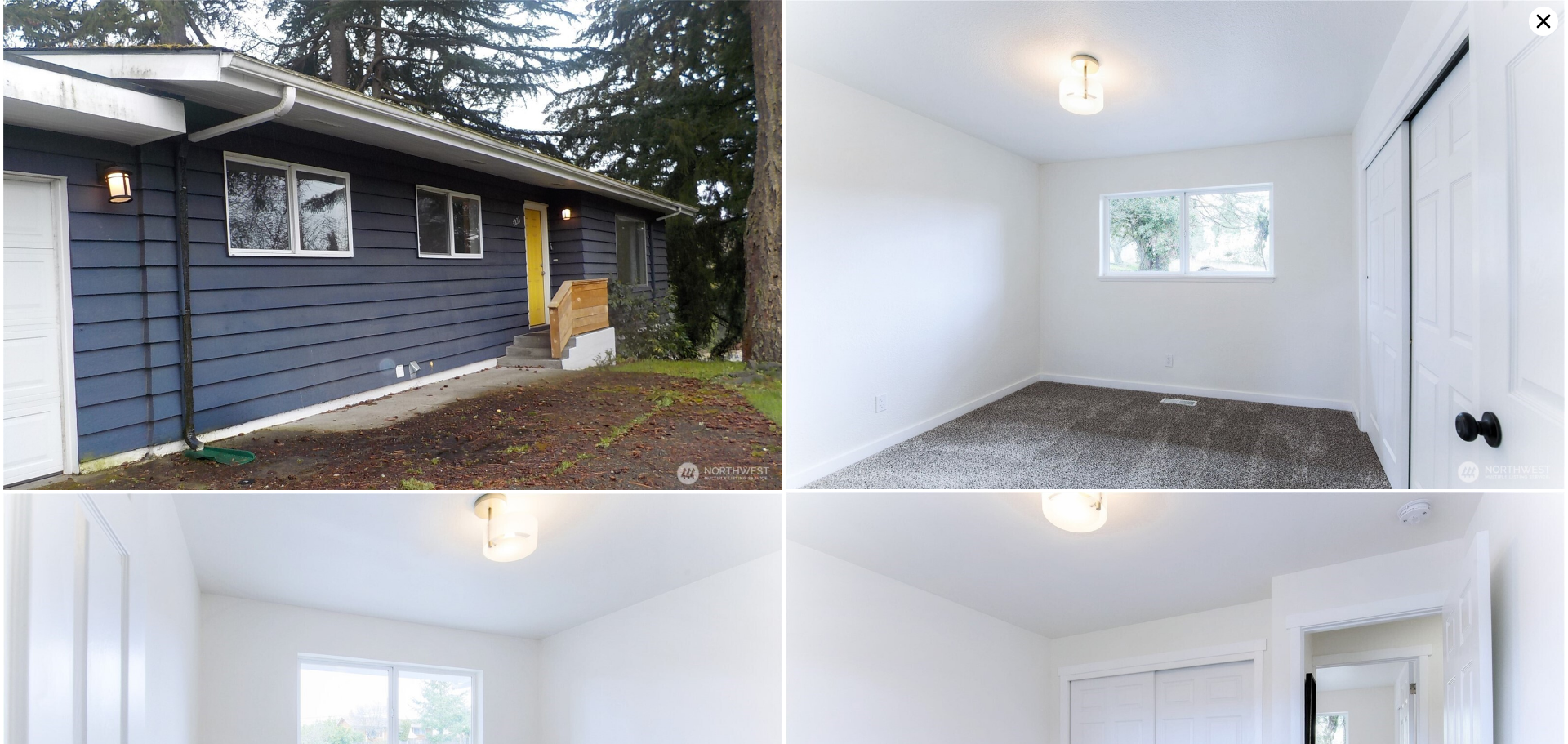
click at [1542, 11] on icon at bounding box center [1544, 21] width 30 height 30
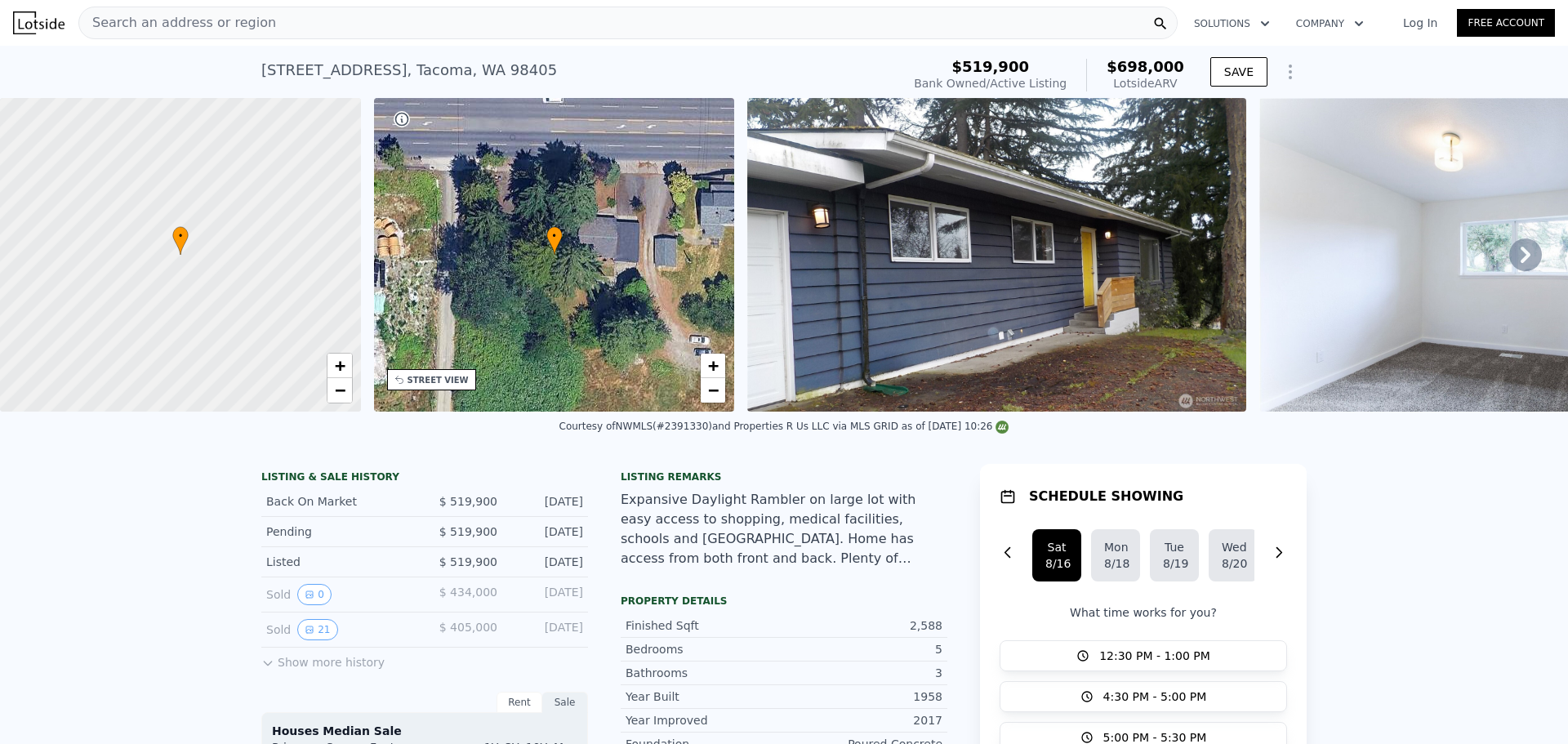
click at [154, 287] on div at bounding box center [180, 255] width 433 height 377
click at [335, 367] on span "+" at bounding box center [339, 365] width 11 height 21
click at [334, 367] on span "+" at bounding box center [339, 365] width 11 height 21
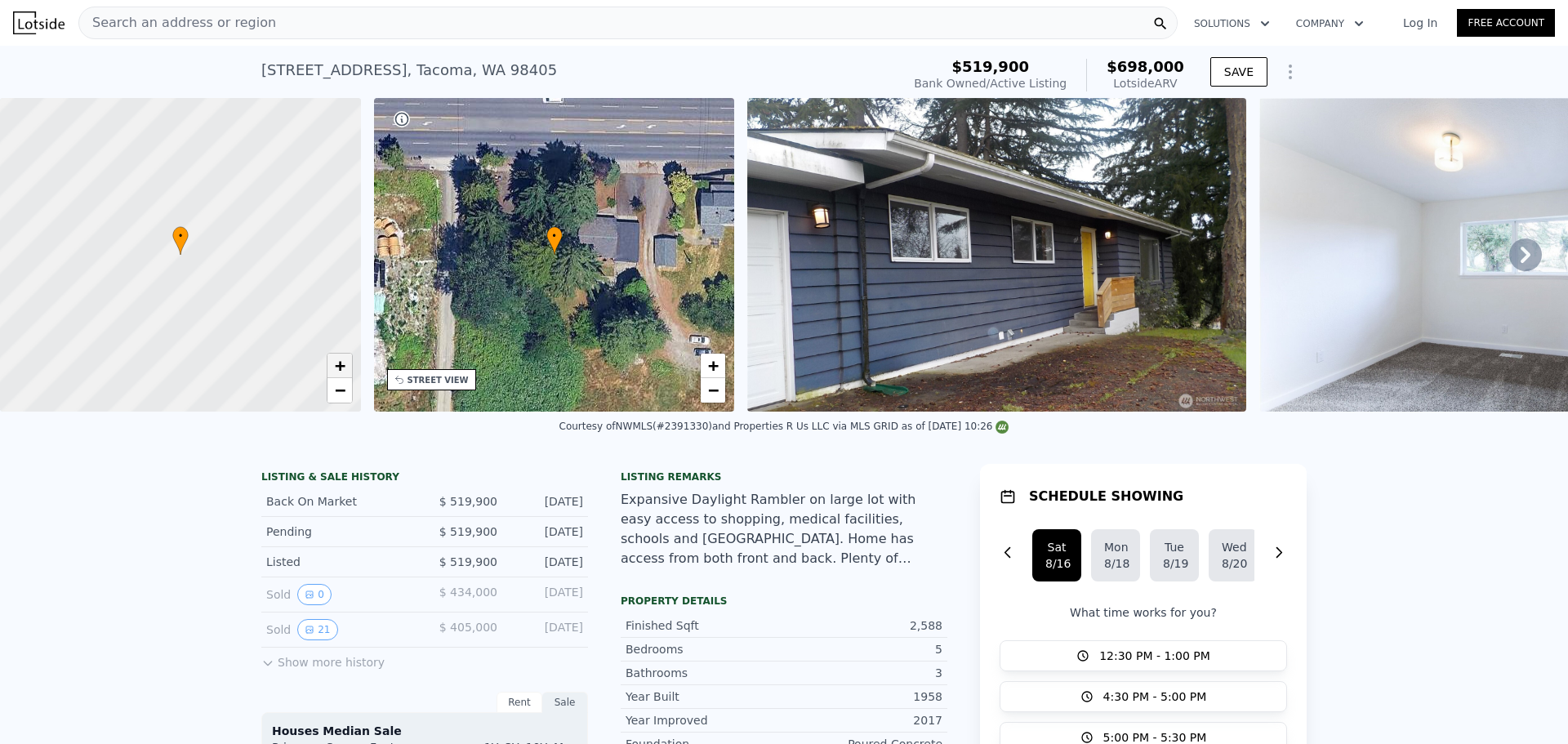
click at [334, 367] on link "+" at bounding box center [340, 366] width 25 height 25
click at [263, 78] on div "3834 S 19th St , Tacoma , WA 98405" at bounding box center [410, 70] width 296 height 23
drag, startPoint x: 255, startPoint y: 75, endPoint x: 599, endPoint y: 79, distance: 344.0
click at [599, 79] on div "3834 S 19th St , Tacoma , WA 98405 Bank Owned / Active at $519,900 (~ARV $698k )" at bounding box center [578, 74] width 633 height 45
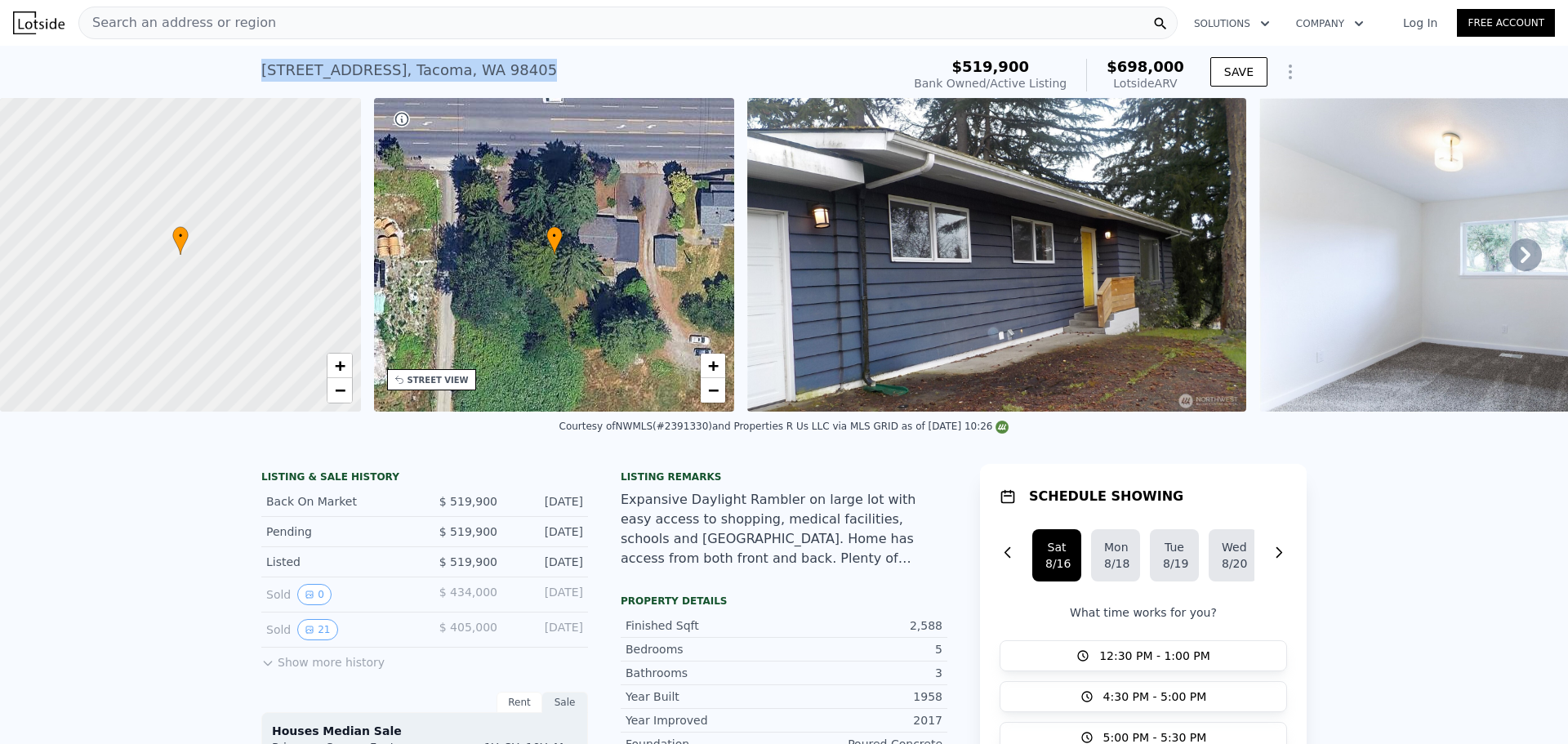
copy div "3834 S 19th St , Tacoma , WA 98405"
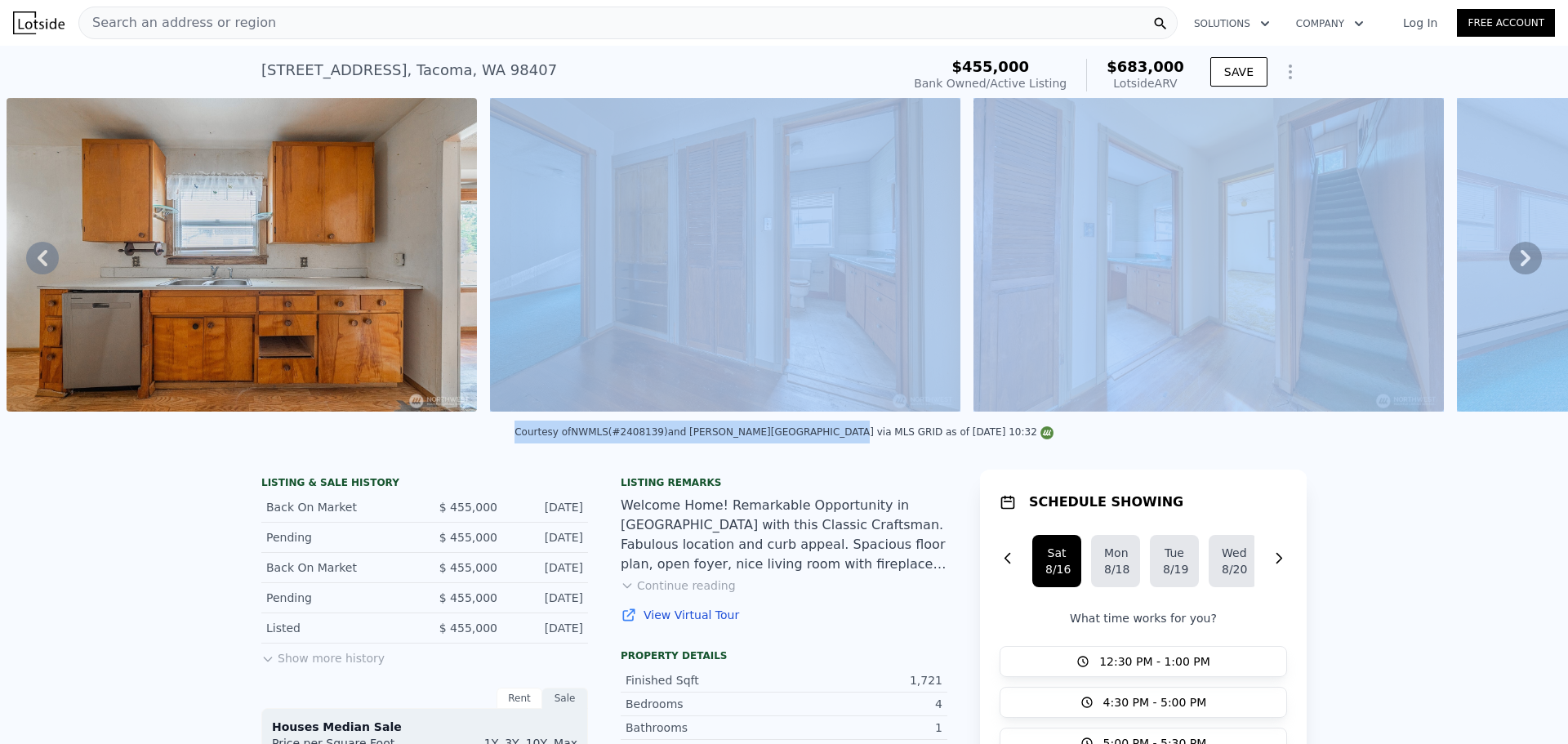
drag, startPoint x: 829, startPoint y: 431, endPoint x: 809, endPoint y: 425, distance: 20.9
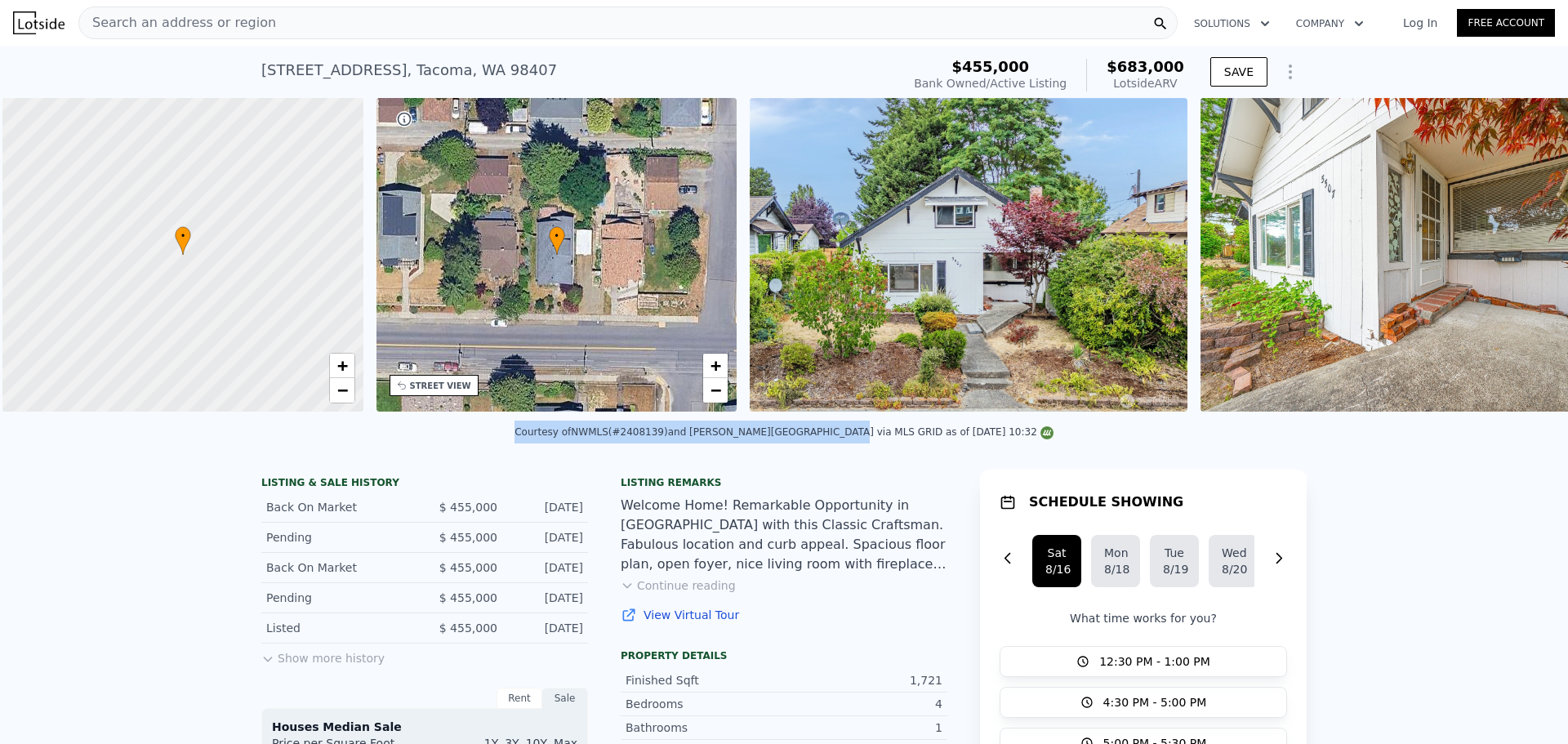
scroll to position [0, 7]
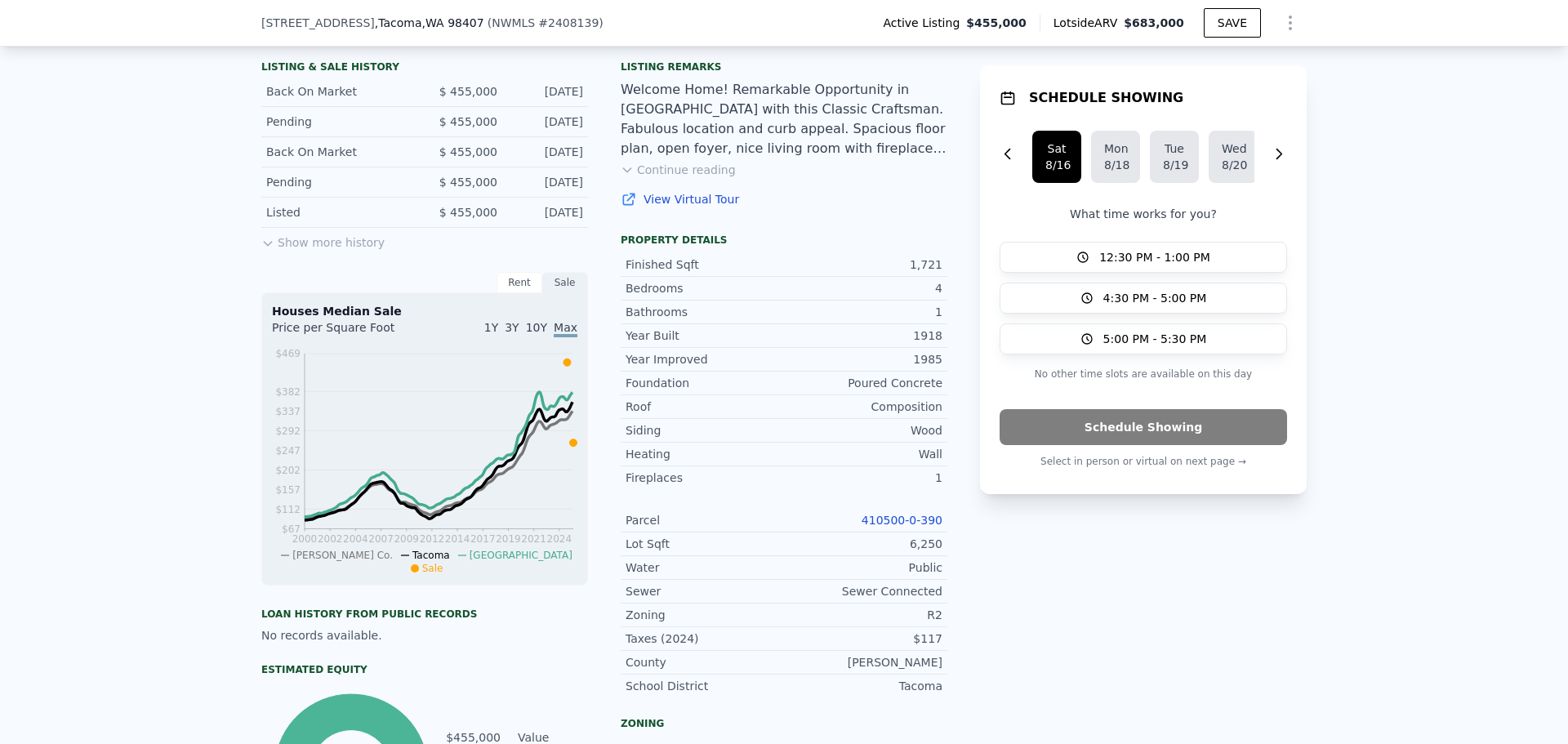
scroll to position [321, 0]
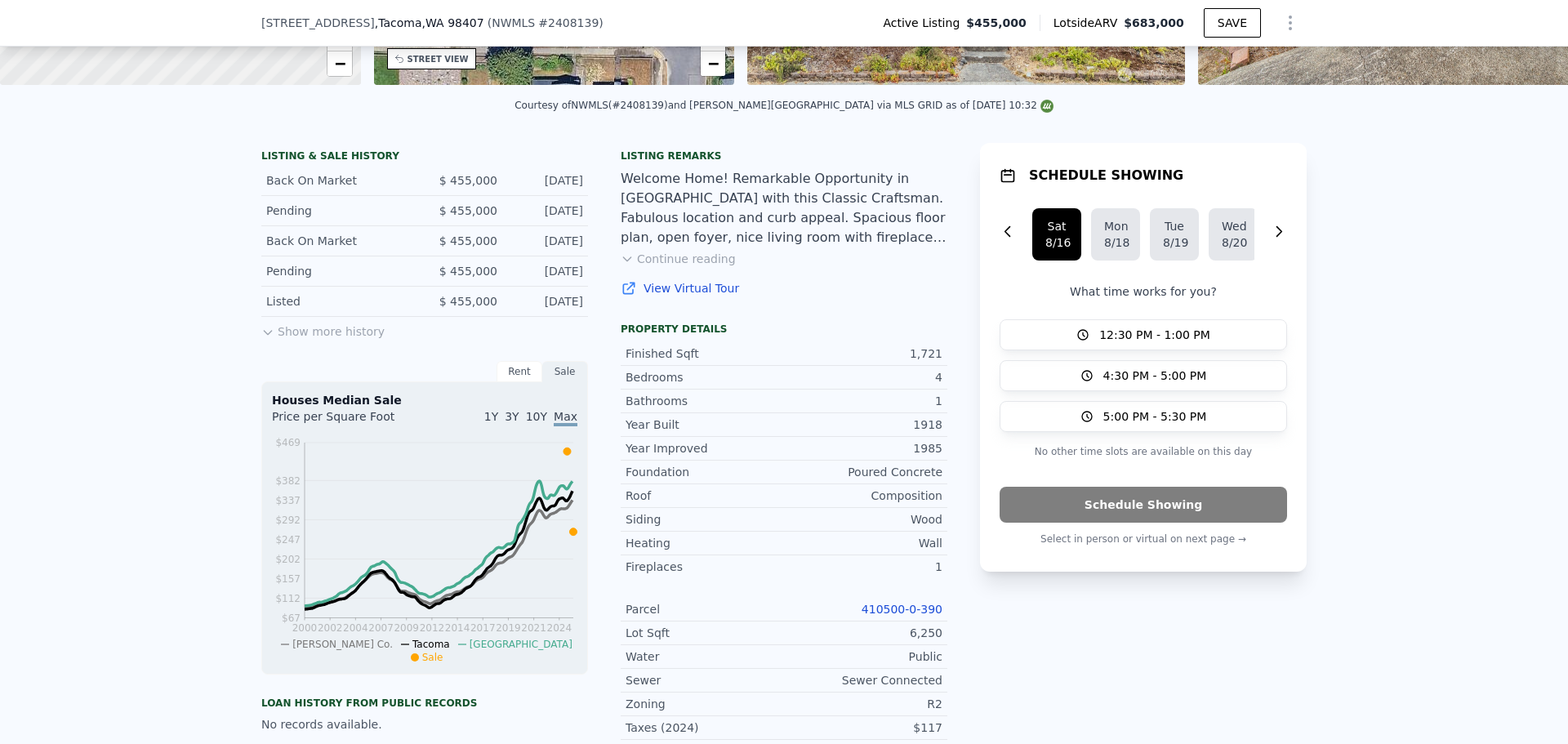
click at [892, 616] on link "410500-0-390" at bounding box center [902, 609] width 81 height 13
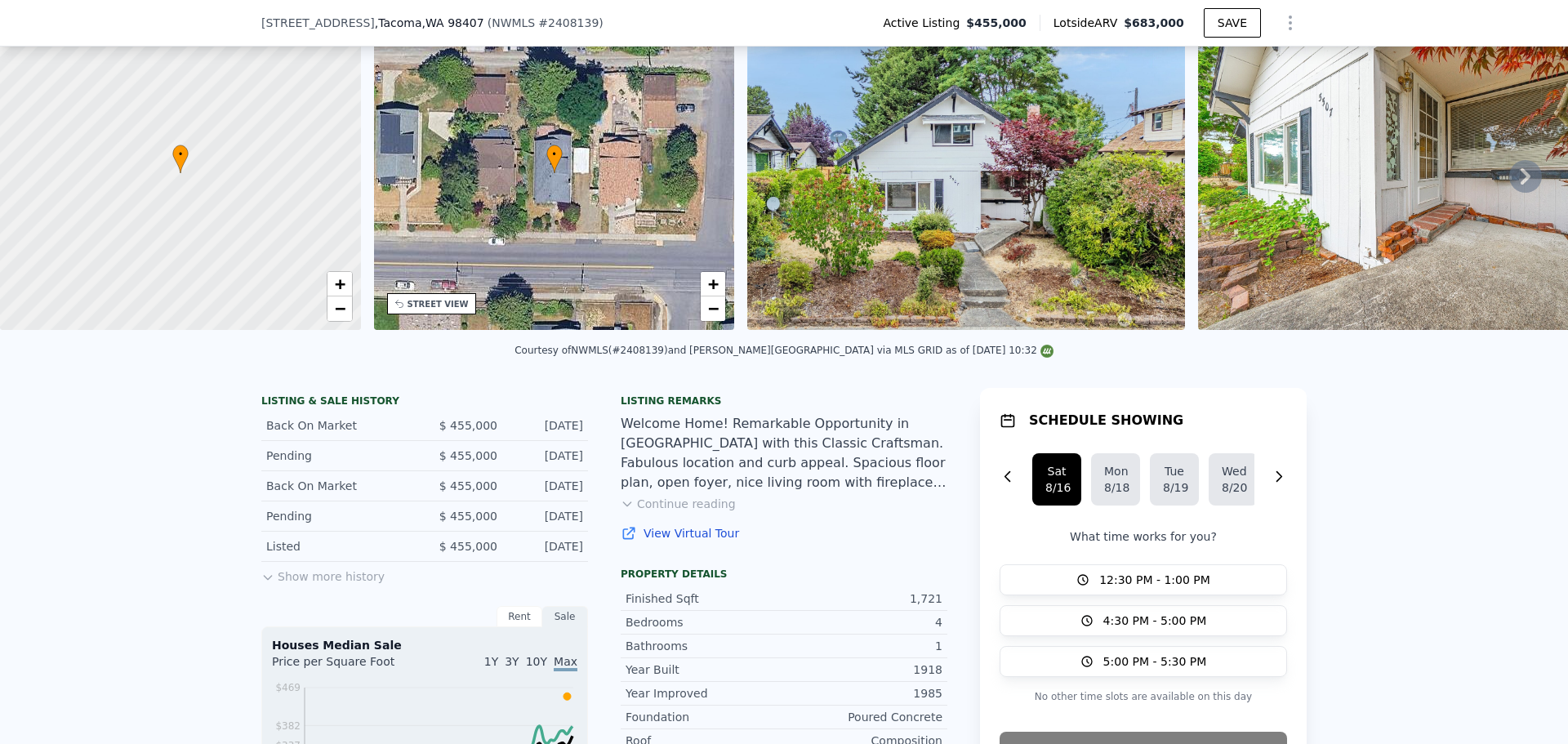
scroll to position [6, 0]
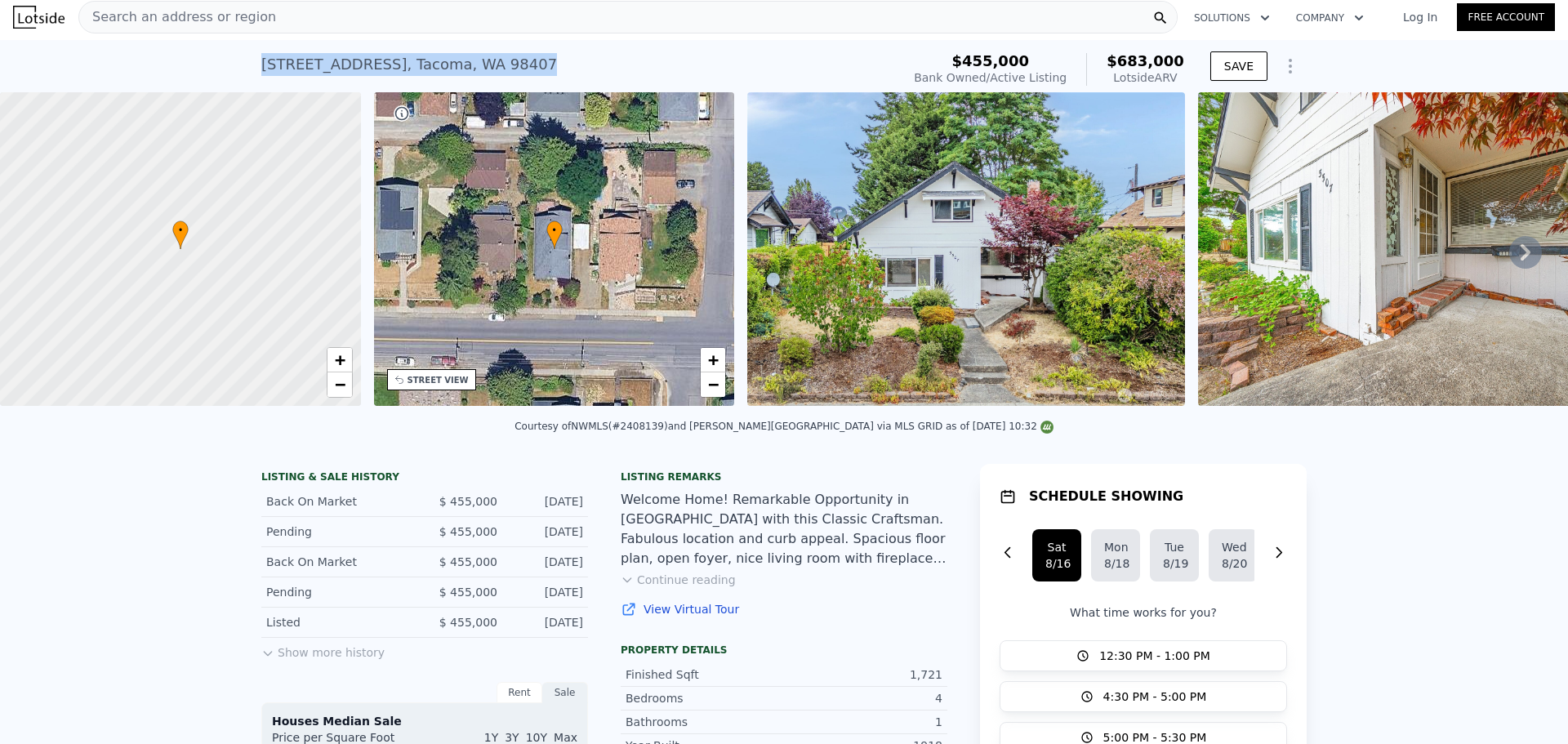
drag, startPoint x: 233, startPoint y: 57, endPoint x: 537, endPoint y: 58, distance: 304.0
click at [537, 58] on div "5507 N 45th St , Tacoma , WA 98407 Bank Owned / Active at $455k (~ARV $683k ) $…" at bounding box center [784, 65] width 1568 height 52
copy div "5507 N 45th St , Tacoma , WA 98407"
click at [565, 38] on nav "Search an address or region Solutions Company Open main menu Log In Free Account" at bounding box center [784, 17] width 1568 height 45
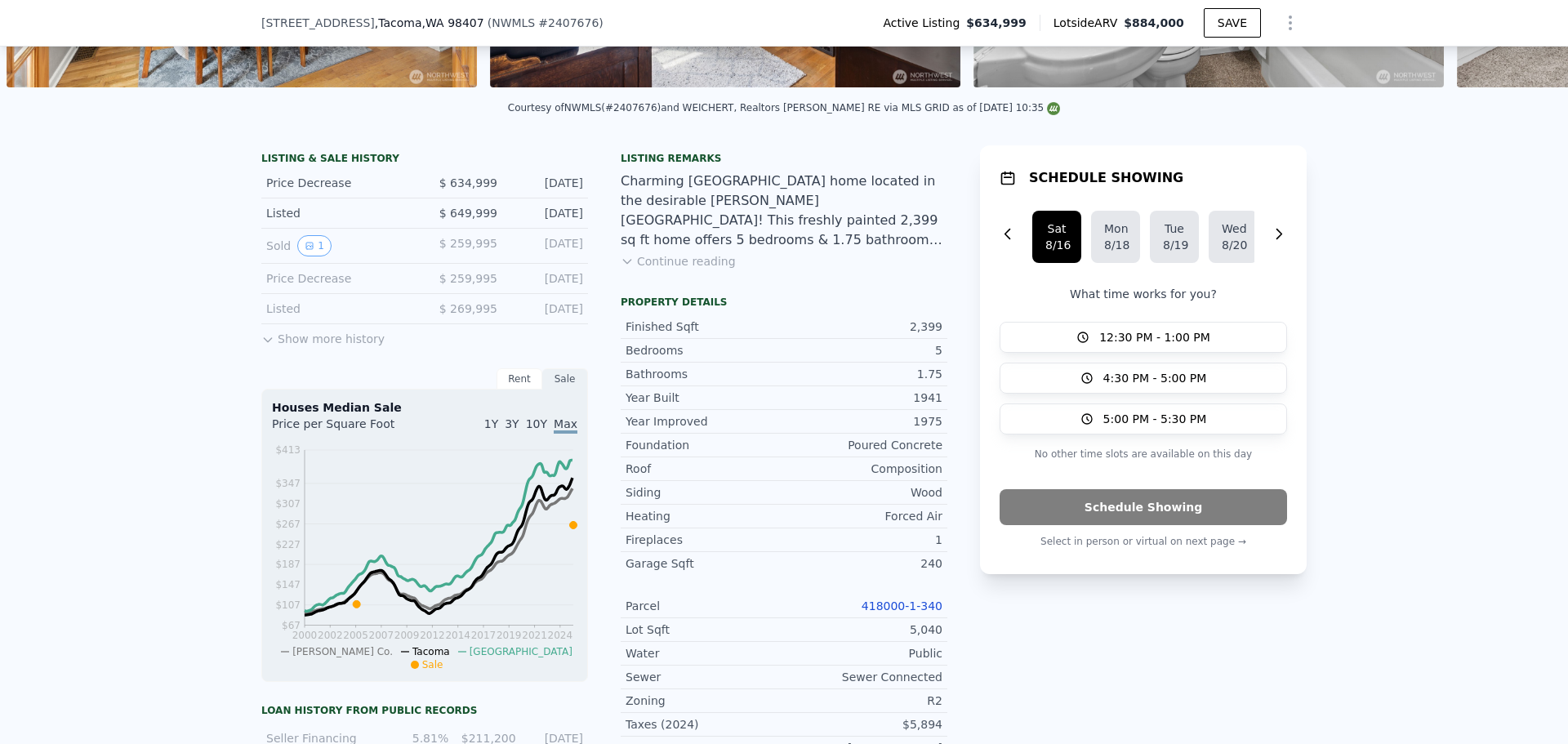
scroll to position [409, 0]
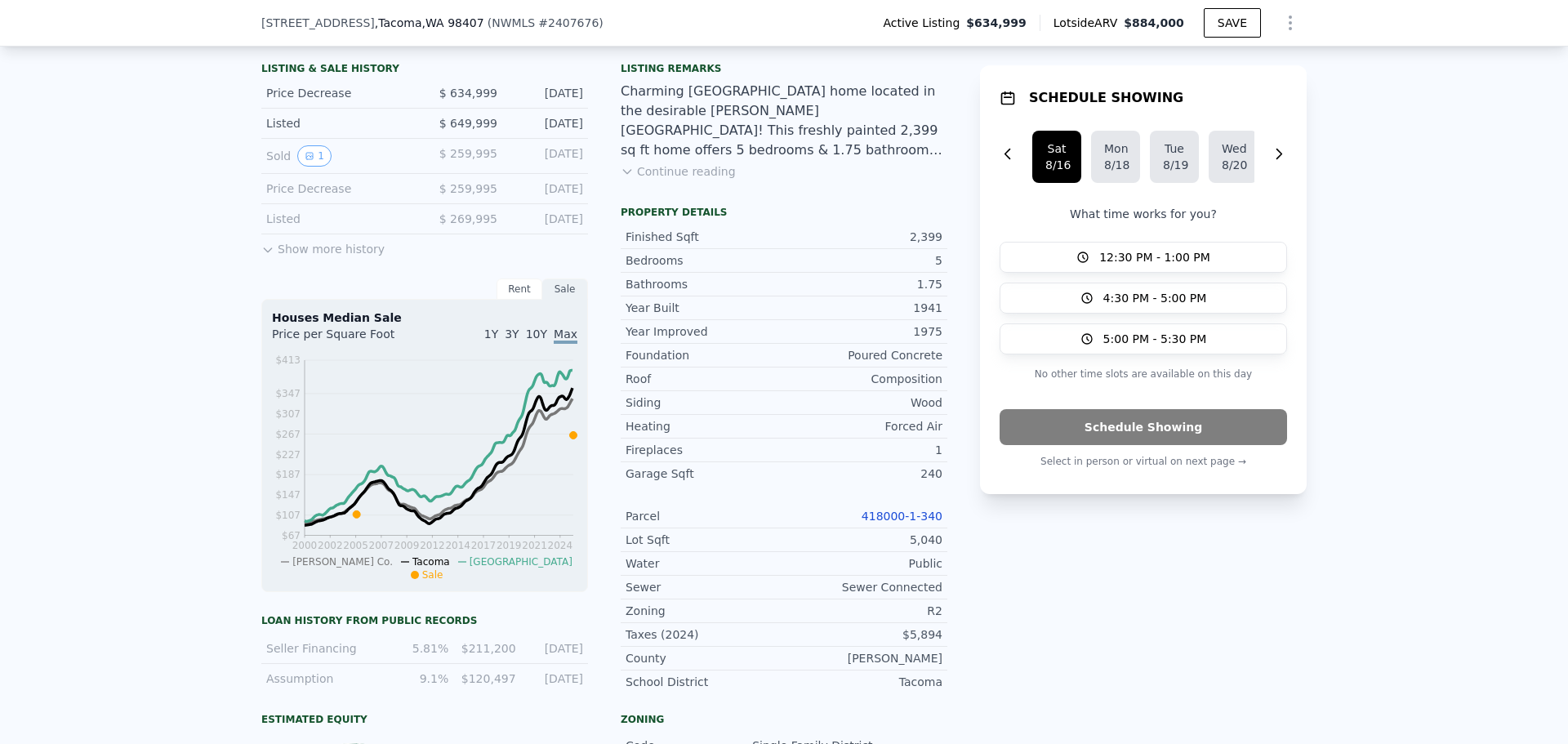
click at [889, 523] on link "418000-1-340" at bounding box center [902, 516] width 81 height 13
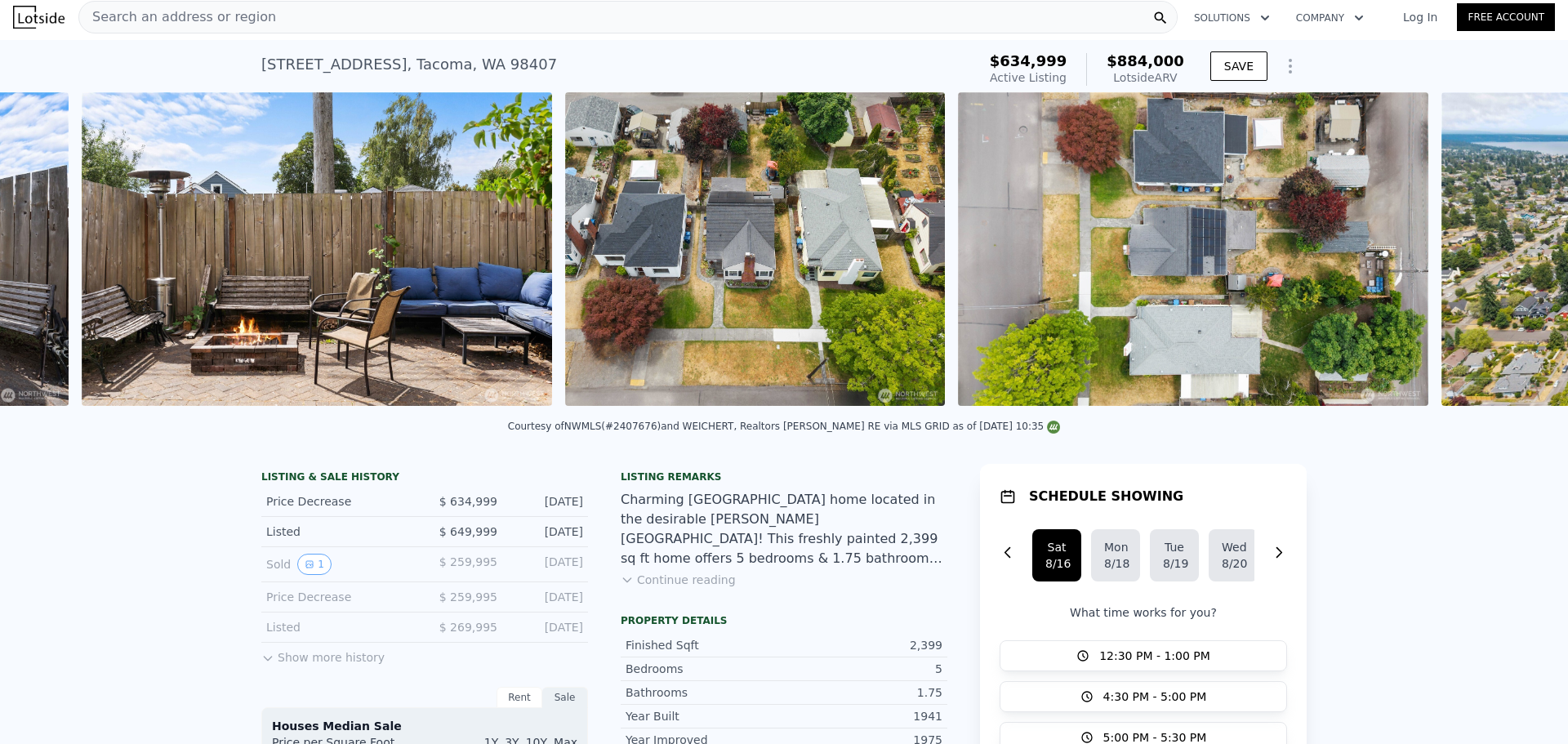
scroll to position [0, 14665]
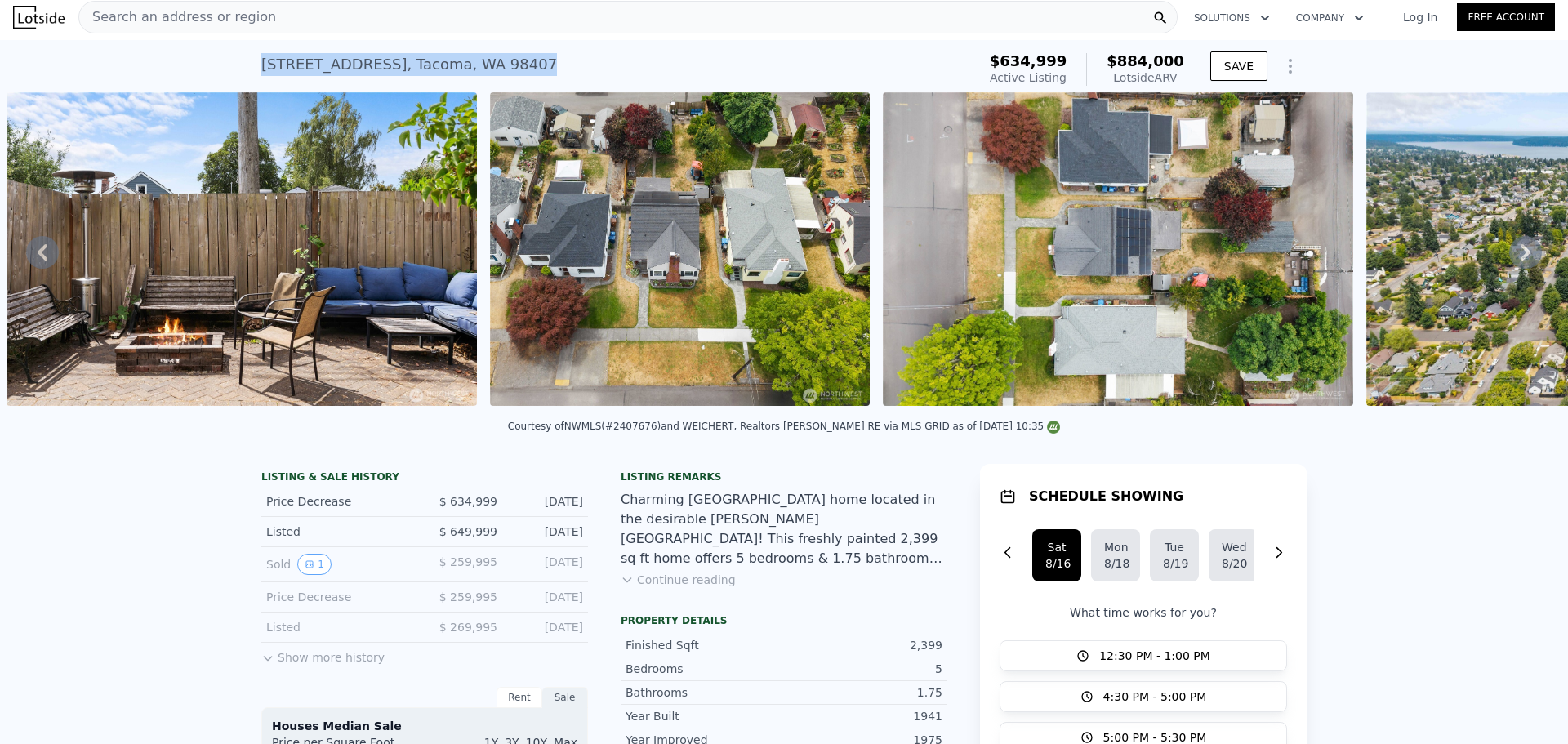
drag, startPoint x: 263, startPoint y: 67, endPoint x: 510, endPoint y: 73, distance: 247.1
click at [510, 73] on div "4138 N 31st St , Tacoma , WA 98407 Active at $634,999 (~ARV $884k ) $634,999 Ac…" at bounding box center [784, 65] width 1568 height 52
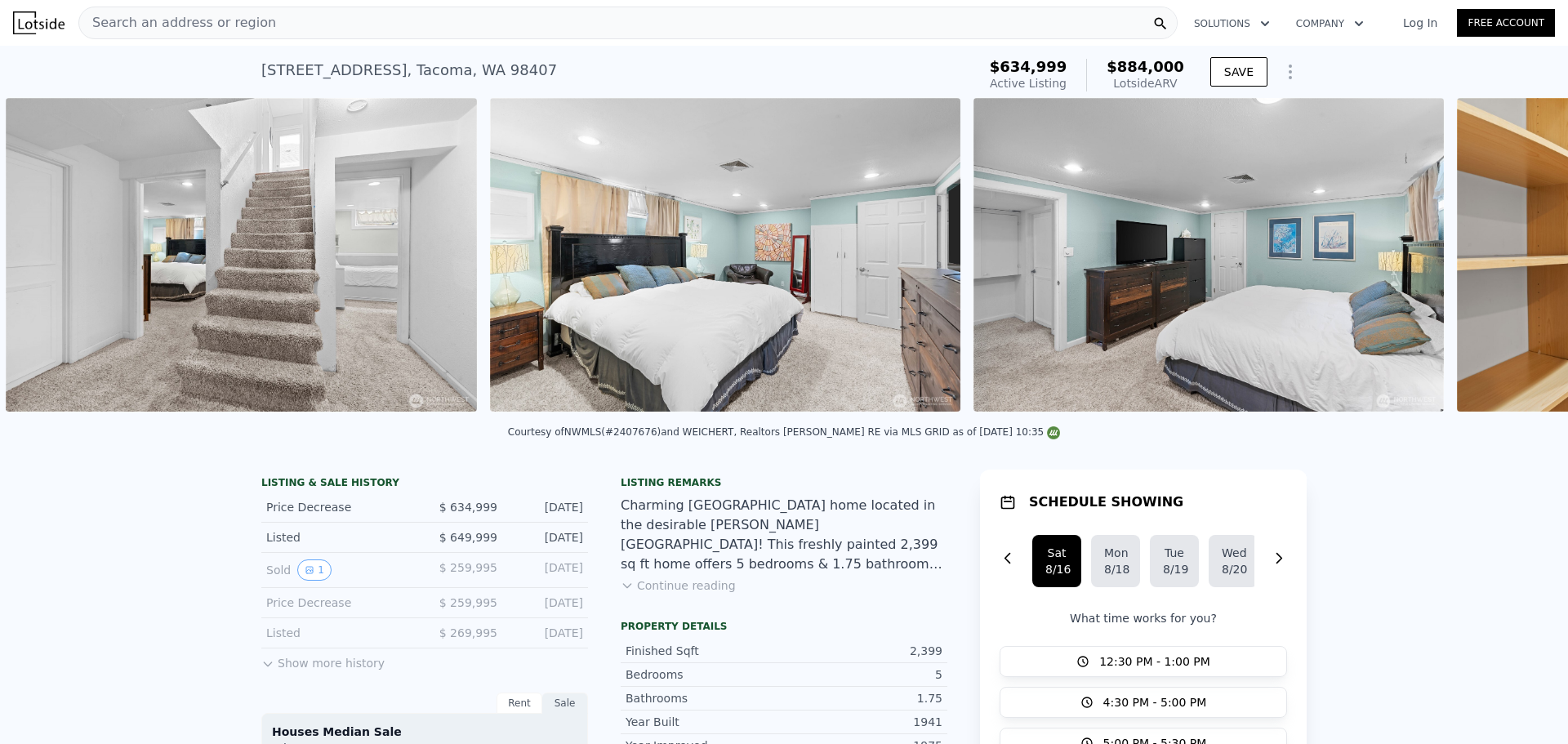
scroll to position [0, 7520]
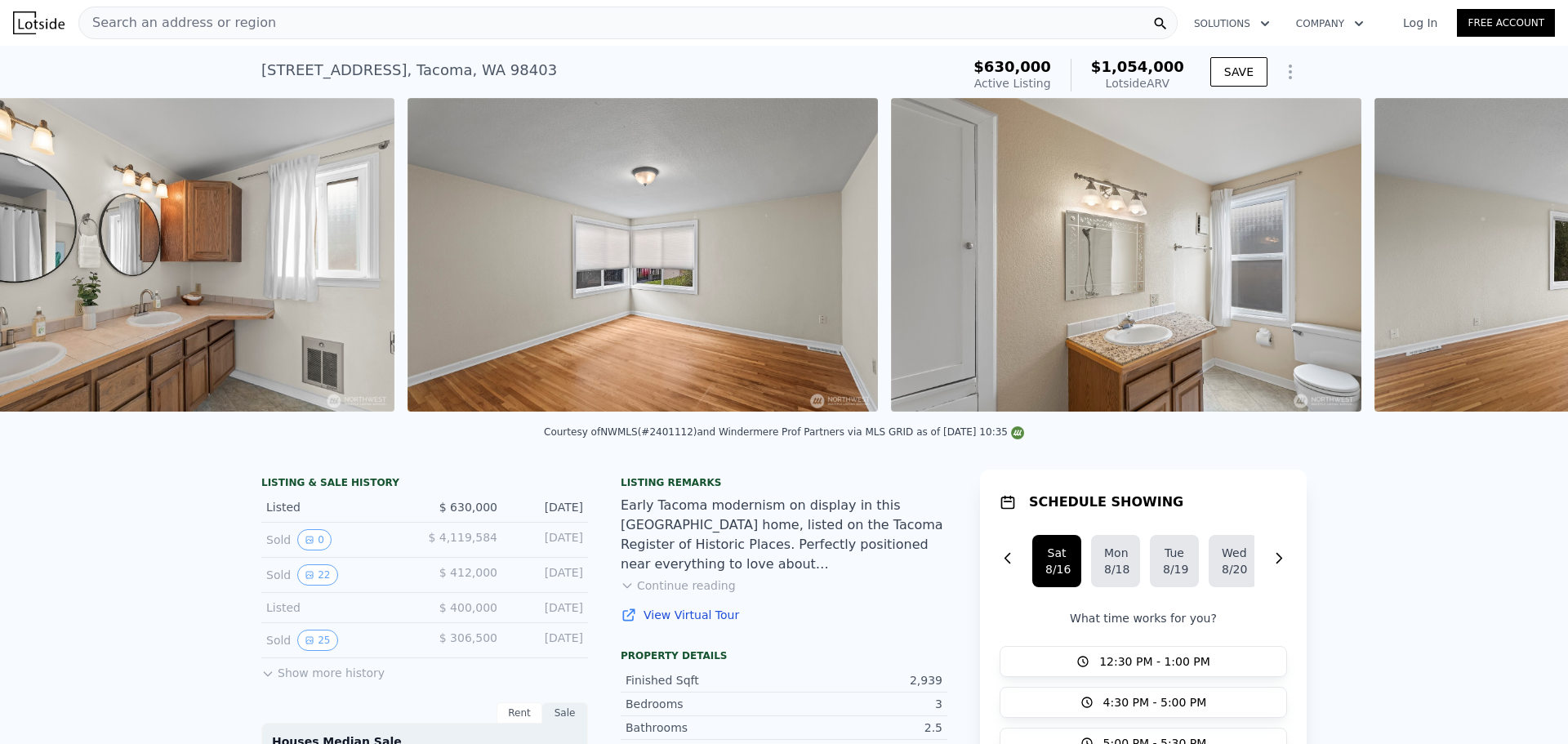
scroll to position [0, 9454]
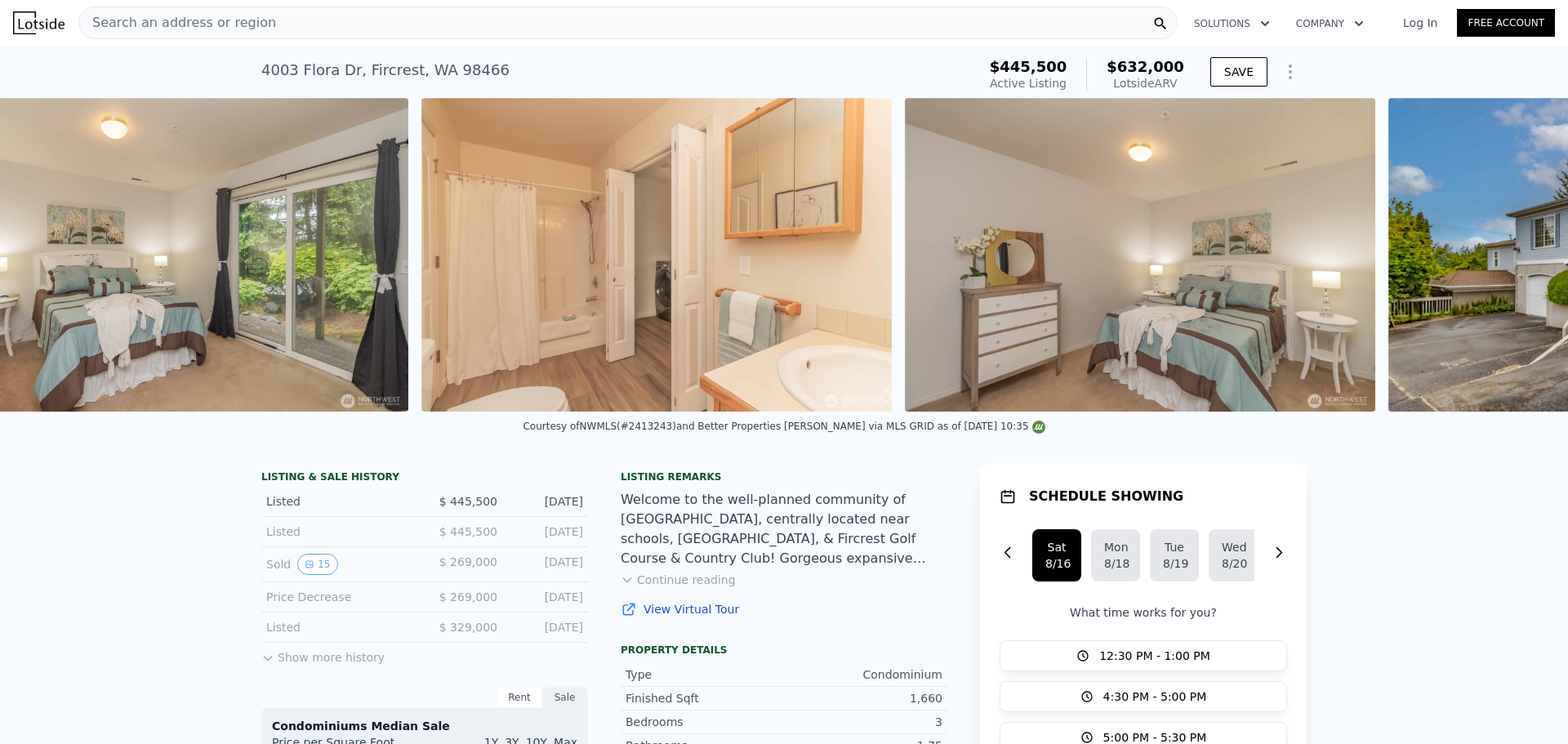
scroll to position [0, 11320]
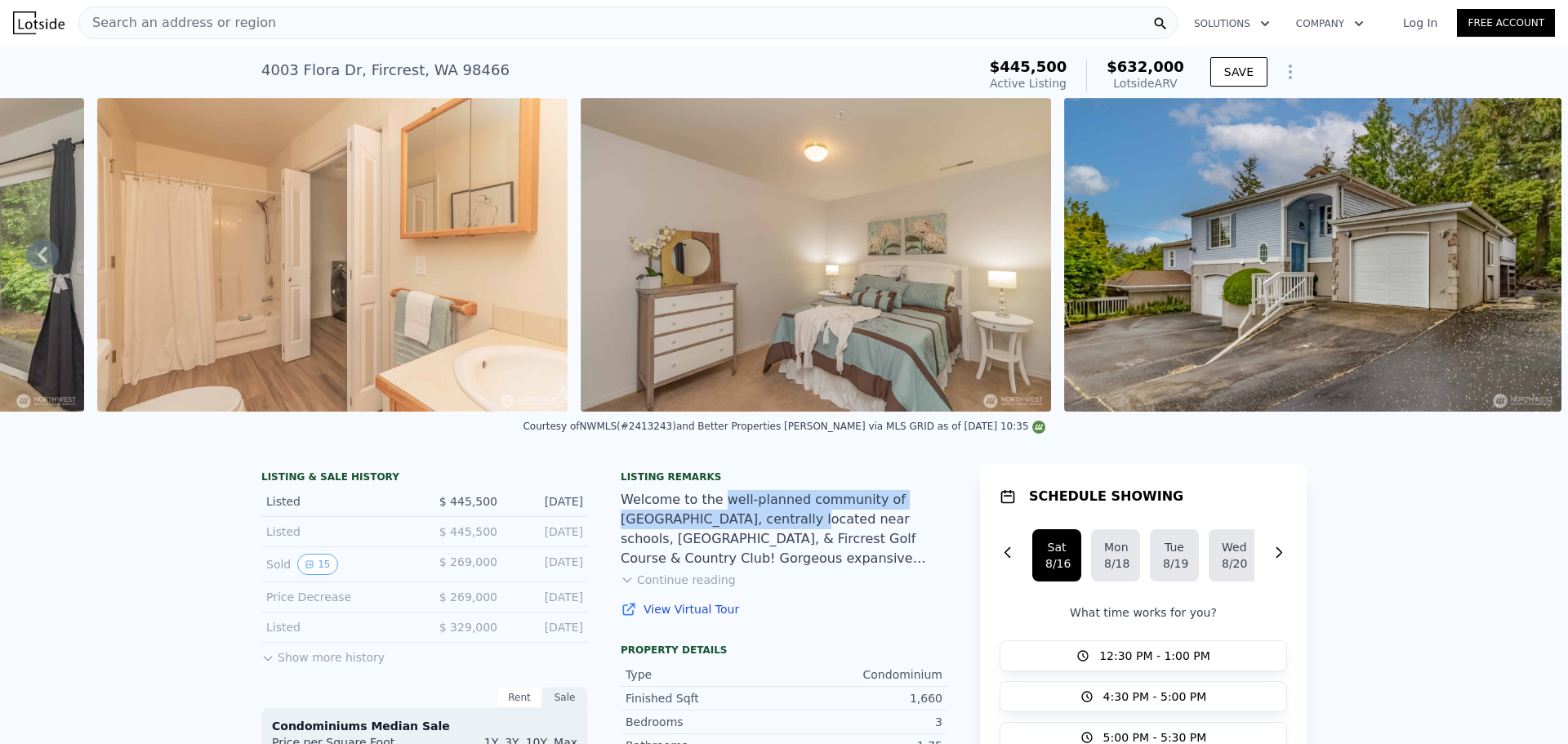
drag, startPoint x: 705, startPoint y: 516, endPoint x: 705, endPoint y: 528, distance: 12.0
click at [705, 528] on div "Welcome to the well-planned community of [GEOGRAPHIC_DATA], centrally located n…" at bounding box center [784, 529] width 327 height 78
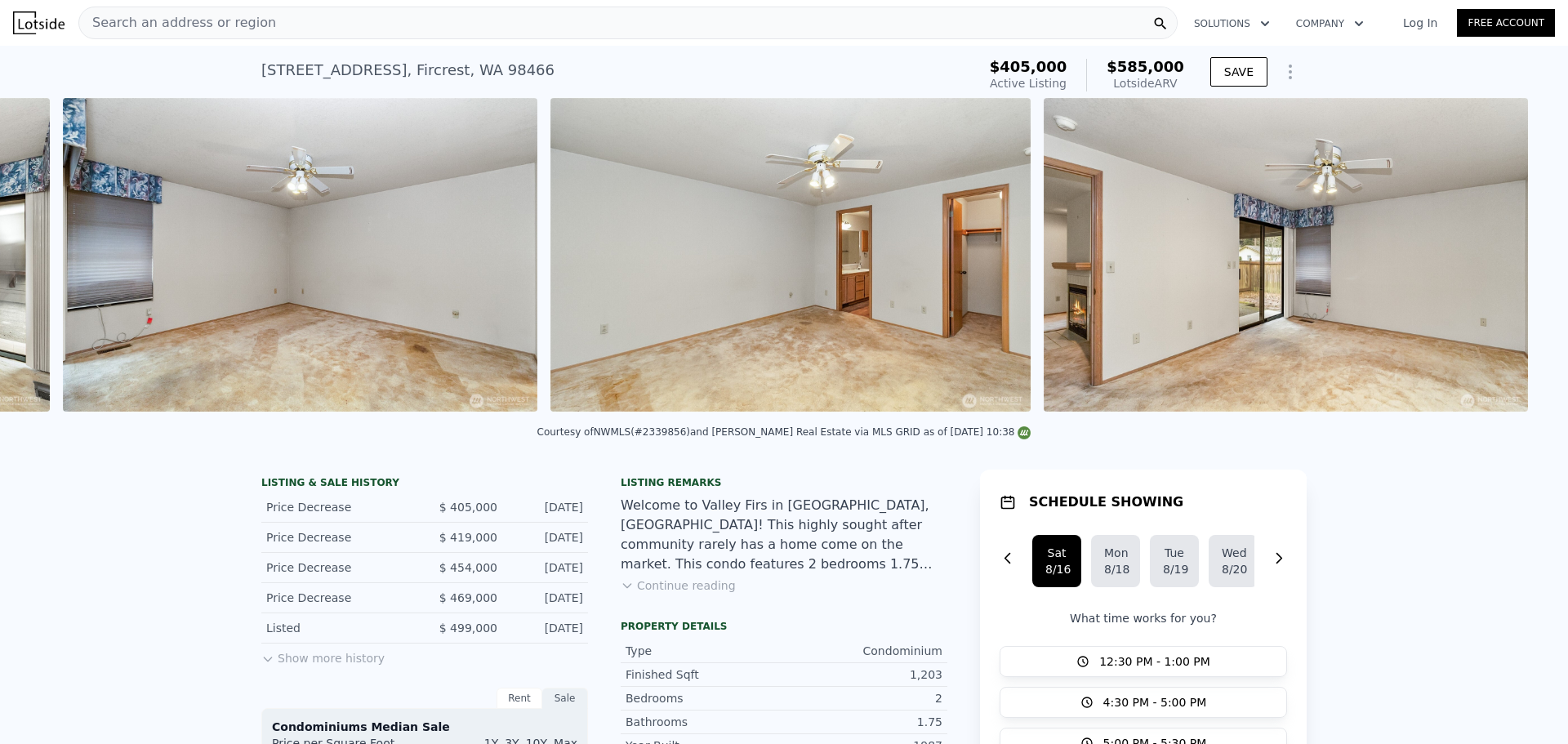
scroll to position [0, 13260]
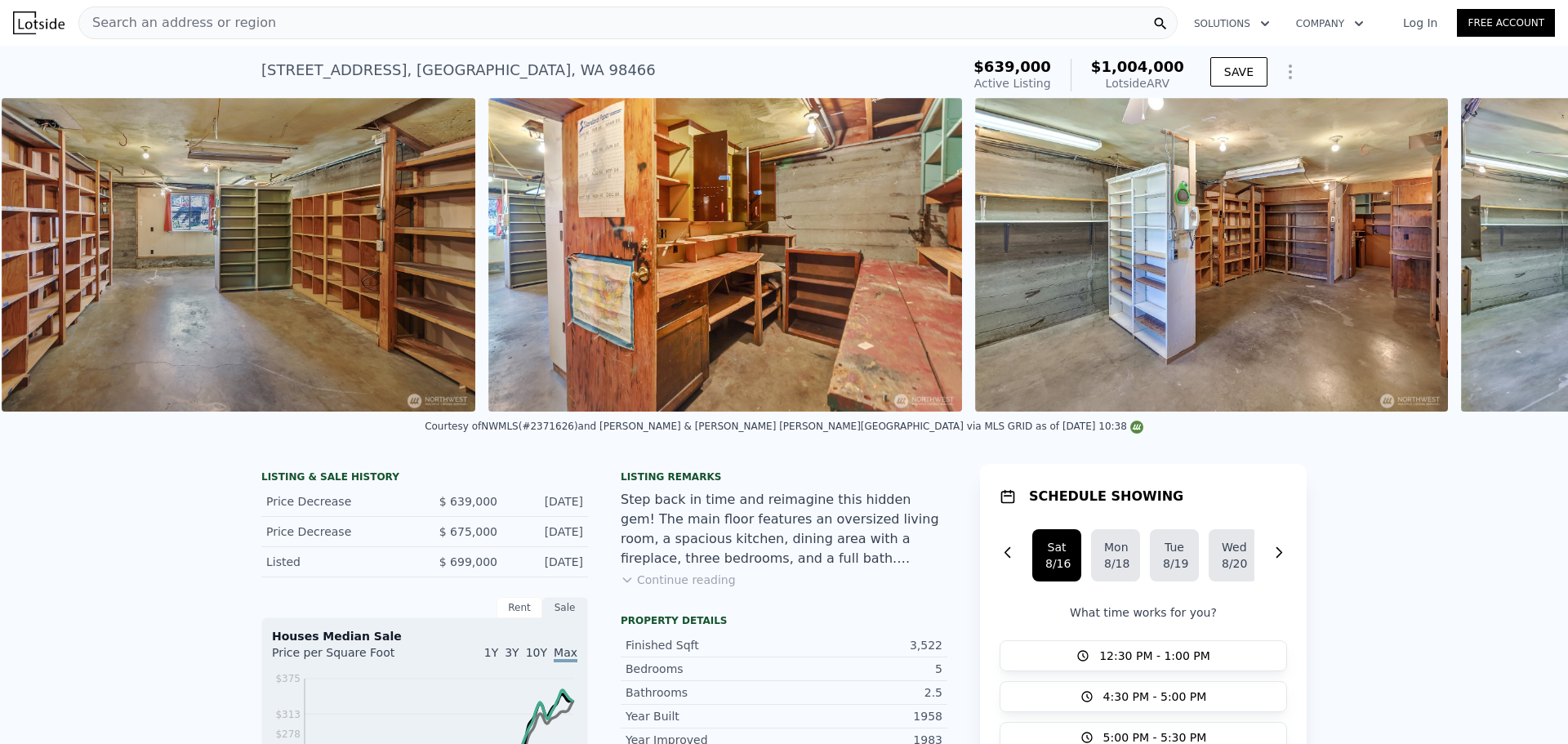
scroll to position [0, 11831]
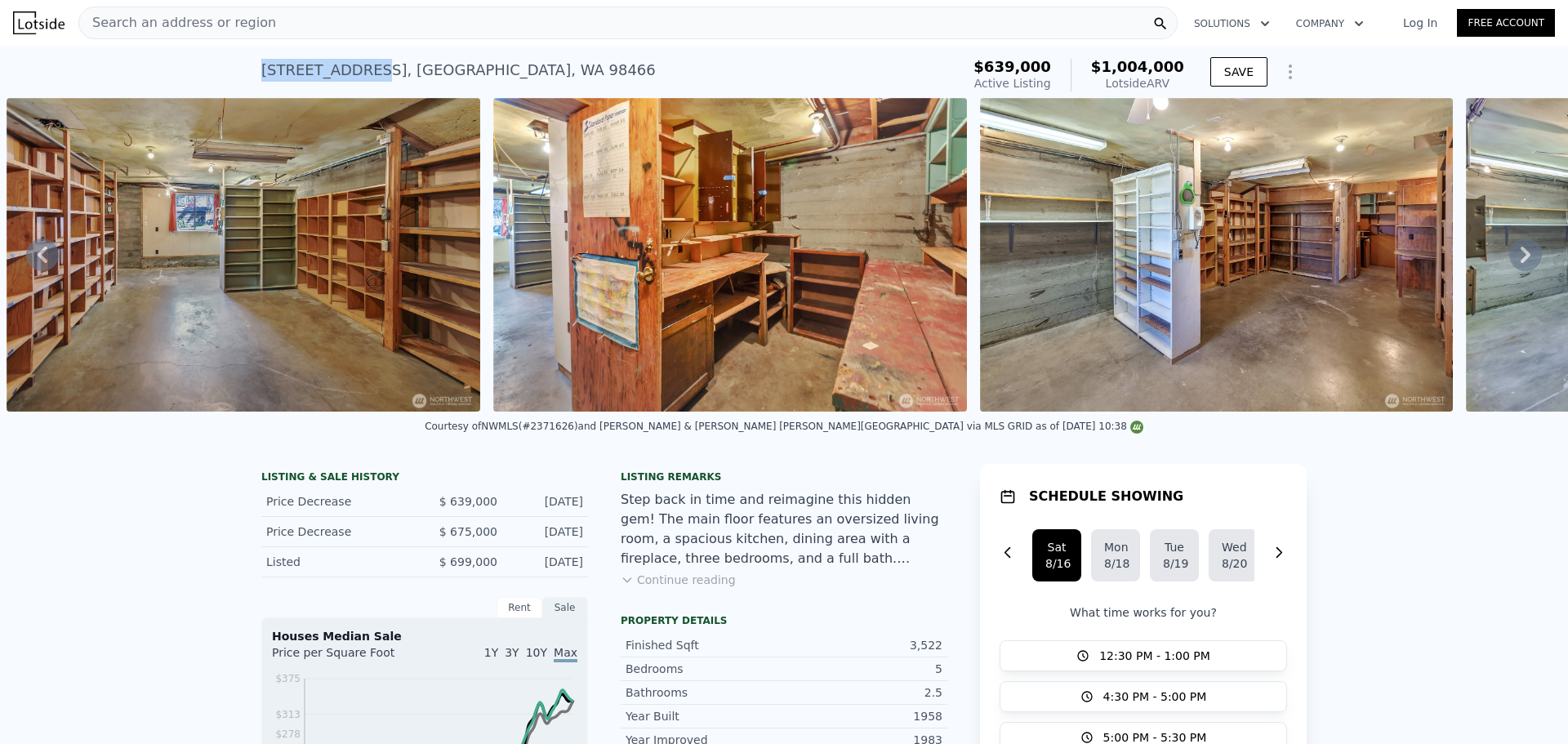
drag, startPoint x: 240, startPoint y: 72, endPoint x: 354, endPoint y: 81, distance: 114.4
click at [354, 81] on div "[STREET_ADDRESS] Active at $639k (~ARV $1.004m ) $639,000 Active Listing $1,004…" at bounding box center [784, 71] width 1568 height 52
drag, startPoint x: 296, startPoint y: 538, endPoint x: 348, endPoint y: 546, distance: 52.6
click at [348, 546] on div "Price Decrease $ 675,000 Jun 13, 2025" at bounding box center [425, 532] width 327 height 31
click at [348, 540] on div "Price Decrease" at bounding box center [339, 532] width 145 height 17
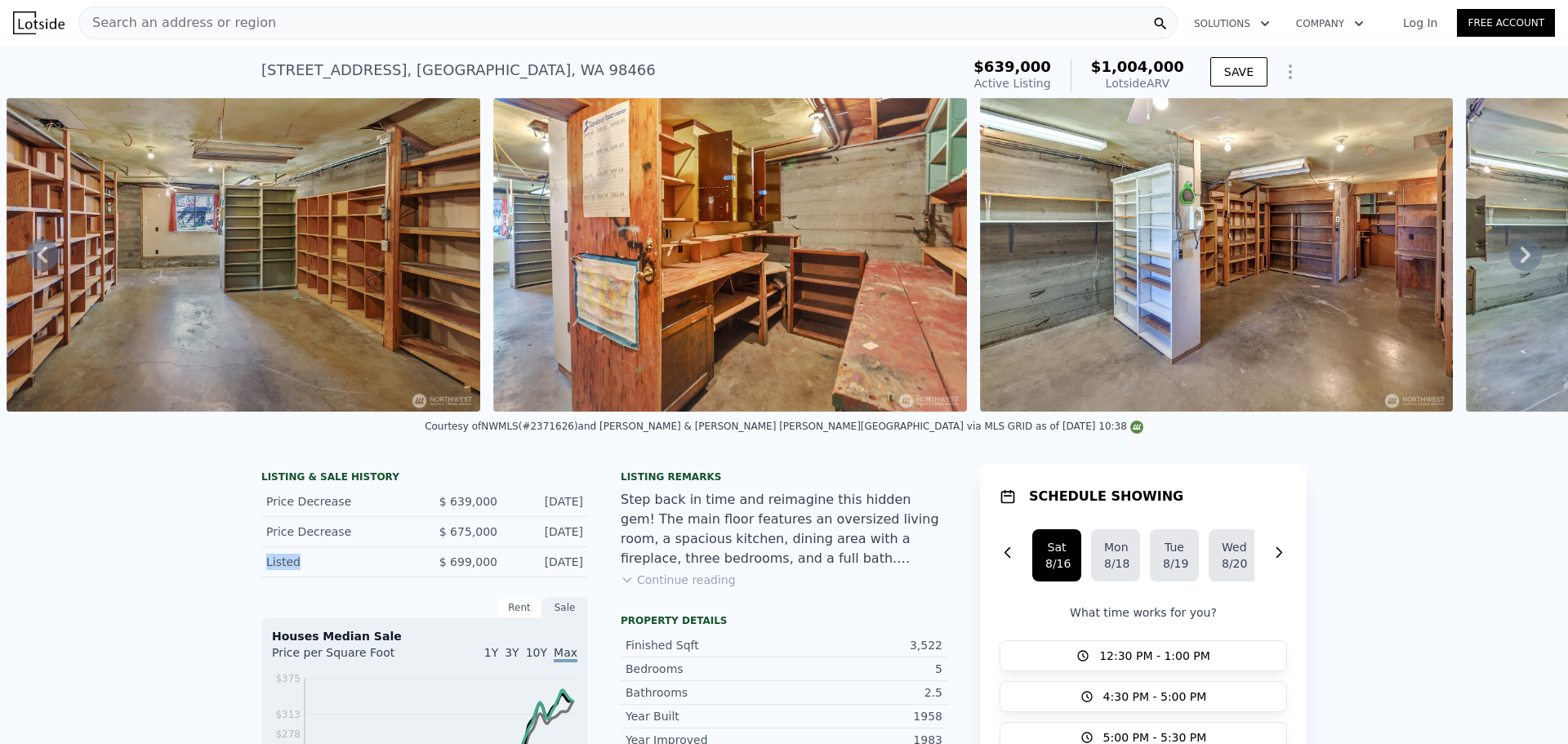
drag, startPoint x: 249, startPoint y: 578, endPoint x: 362, endPoint y: 573, distance: 113.1
drag, startPoint x: 245, startPoint y: 549, endPoint x: 487, endPoint y: 559, distance: 242.2
click at [454, 509] on div "$ 639,000" at bounding box center [461, 502] width 73 height 17
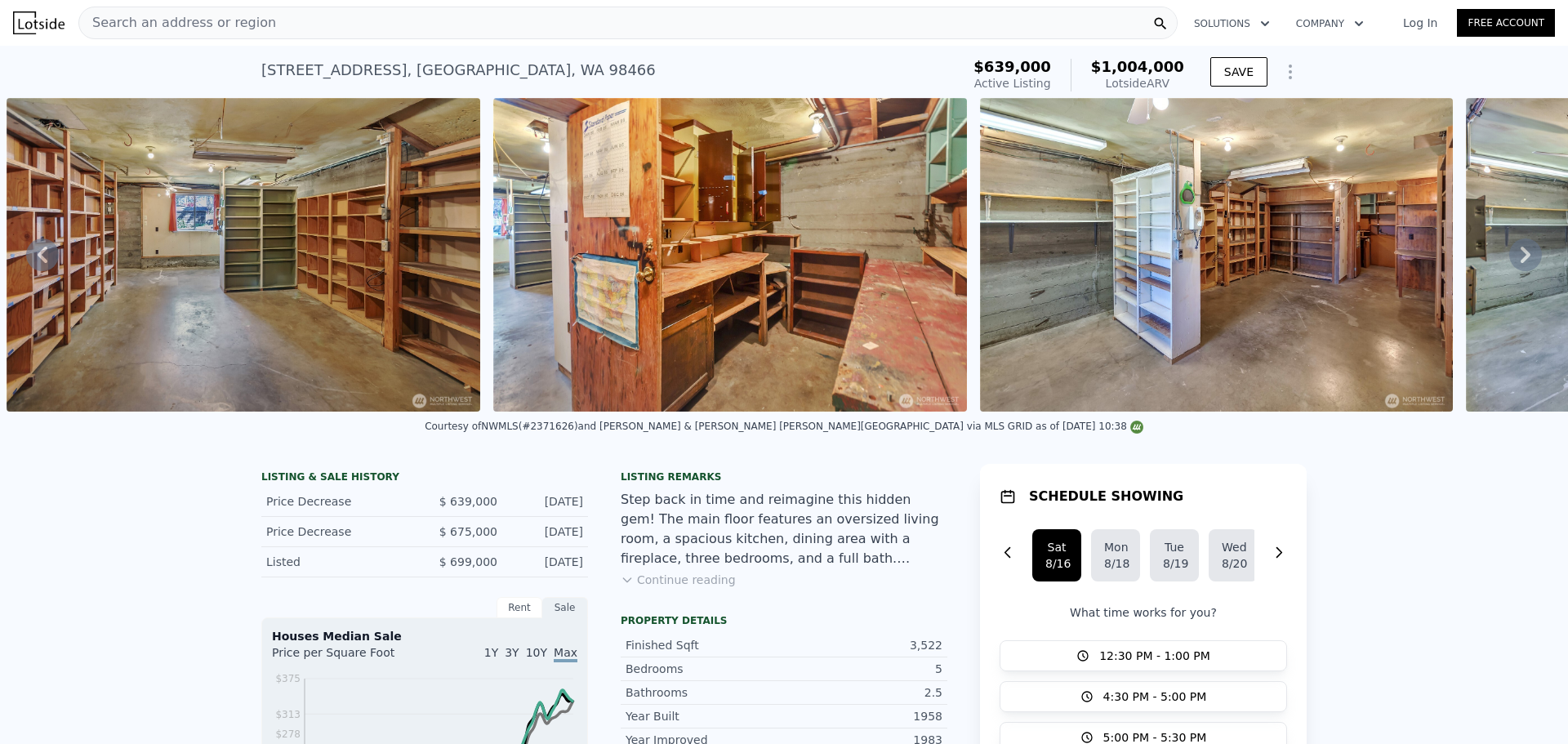
drag, startPoint x: 542, startPoint y: 572, endPoint x: 563, endPoint y: 574, distance: 21.1
click at [563, 571] on div "May 5, 2025" at bounding box center [547, 562] width 73 height 17
drag, startPoint x: 509, startPoint y: 544, endPoint x: 584, endPoint y: 554, distance: 75.7
drag, startPoint x: 514, startPoint y: 514, endPoint x: 562, endPoint y: 519, distance: 48.3
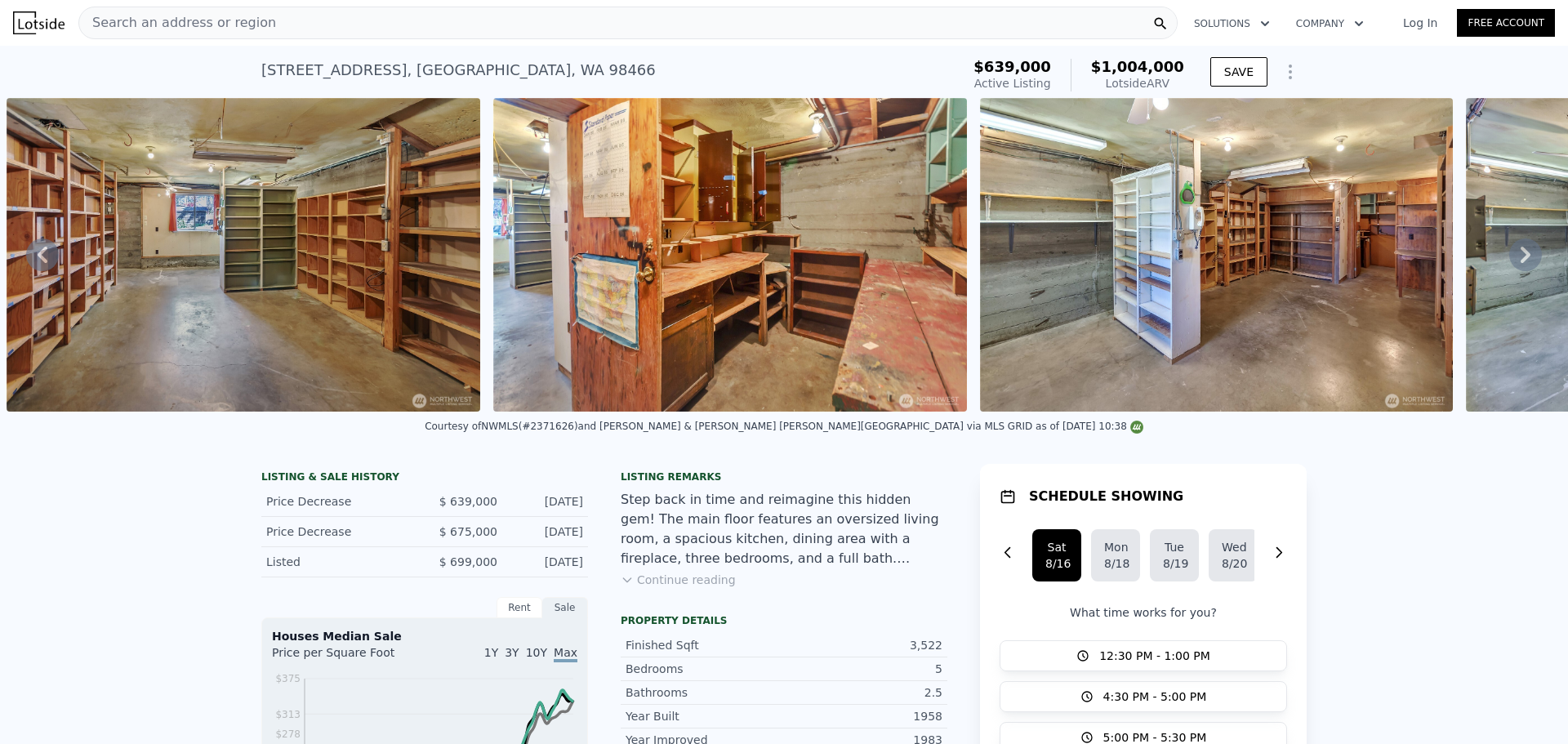
click at [561, 509] on div "Jul 31, 2025" at bounding box center [547, 502] width 73 height 17
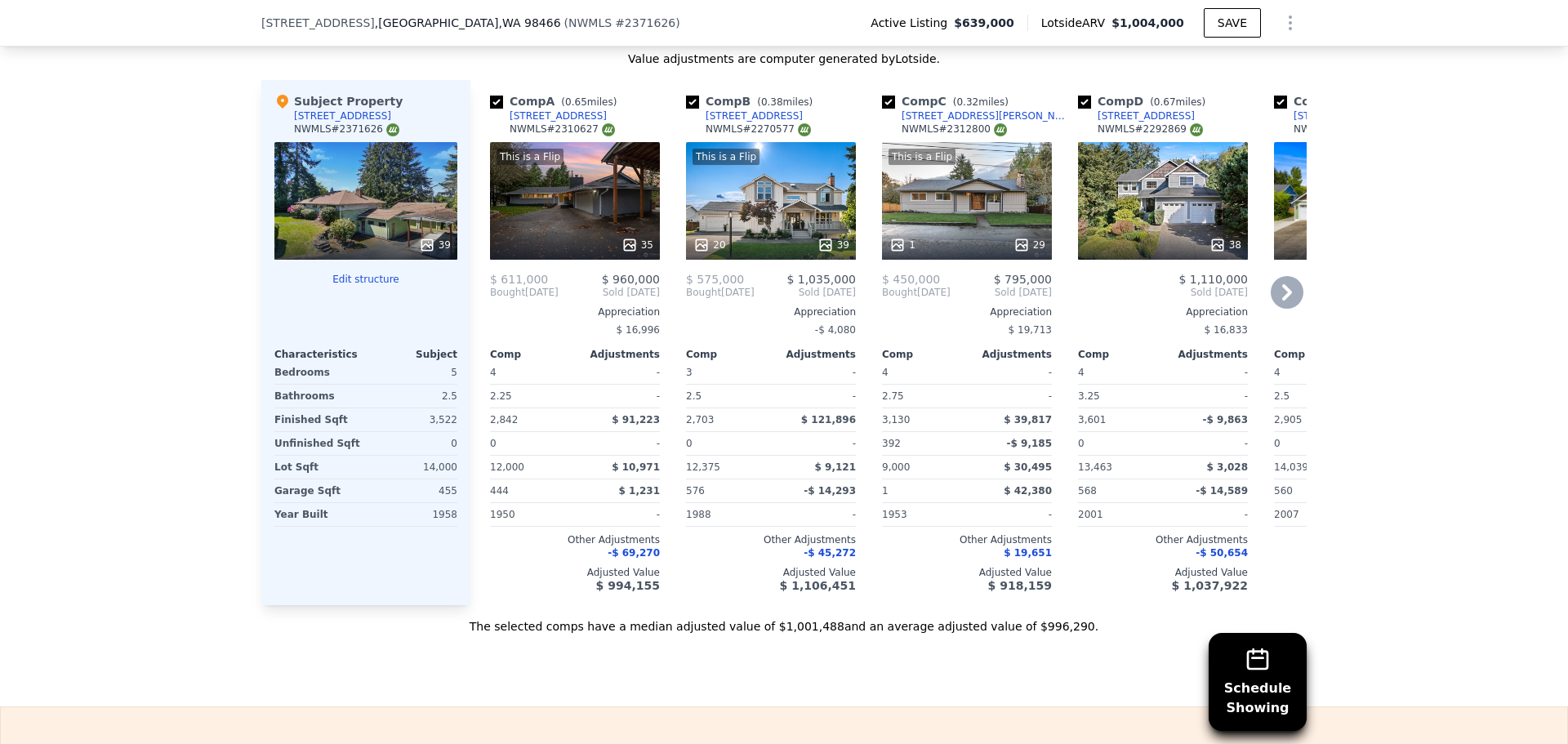
scroll to position [1955, 0]
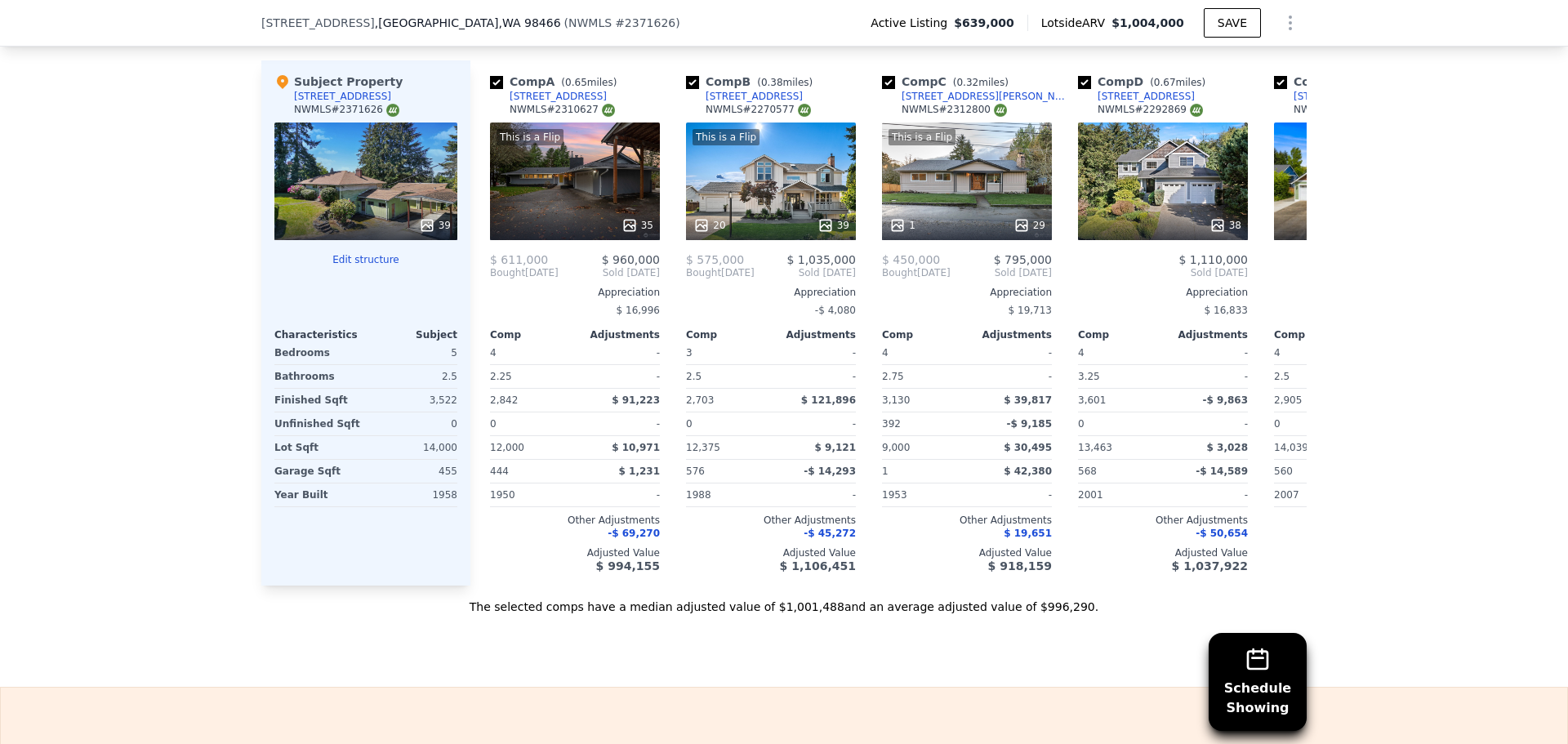
click at [353, 231] on div at bounding box center [366, 225] width 183 height 30
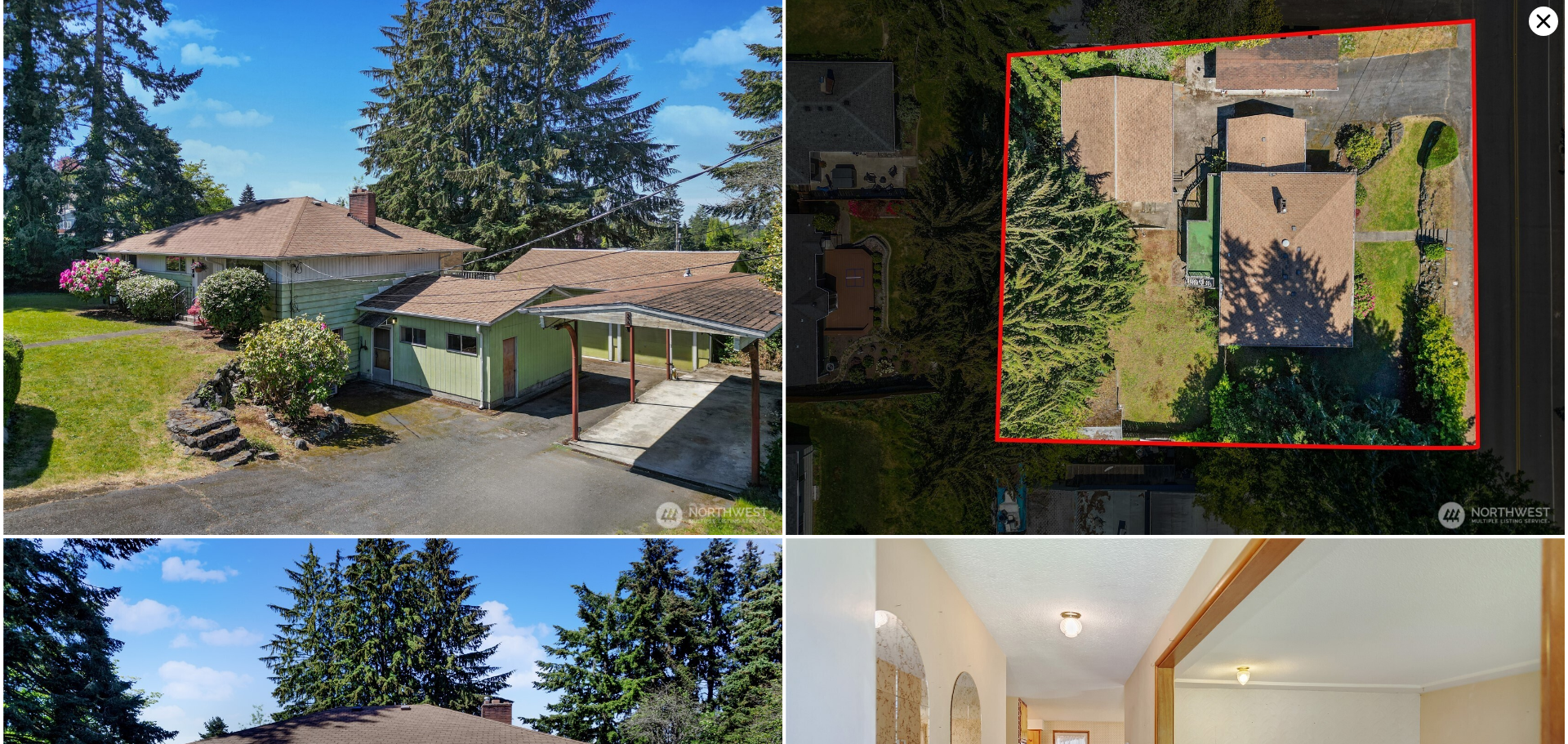
scroll to position [0, 0]
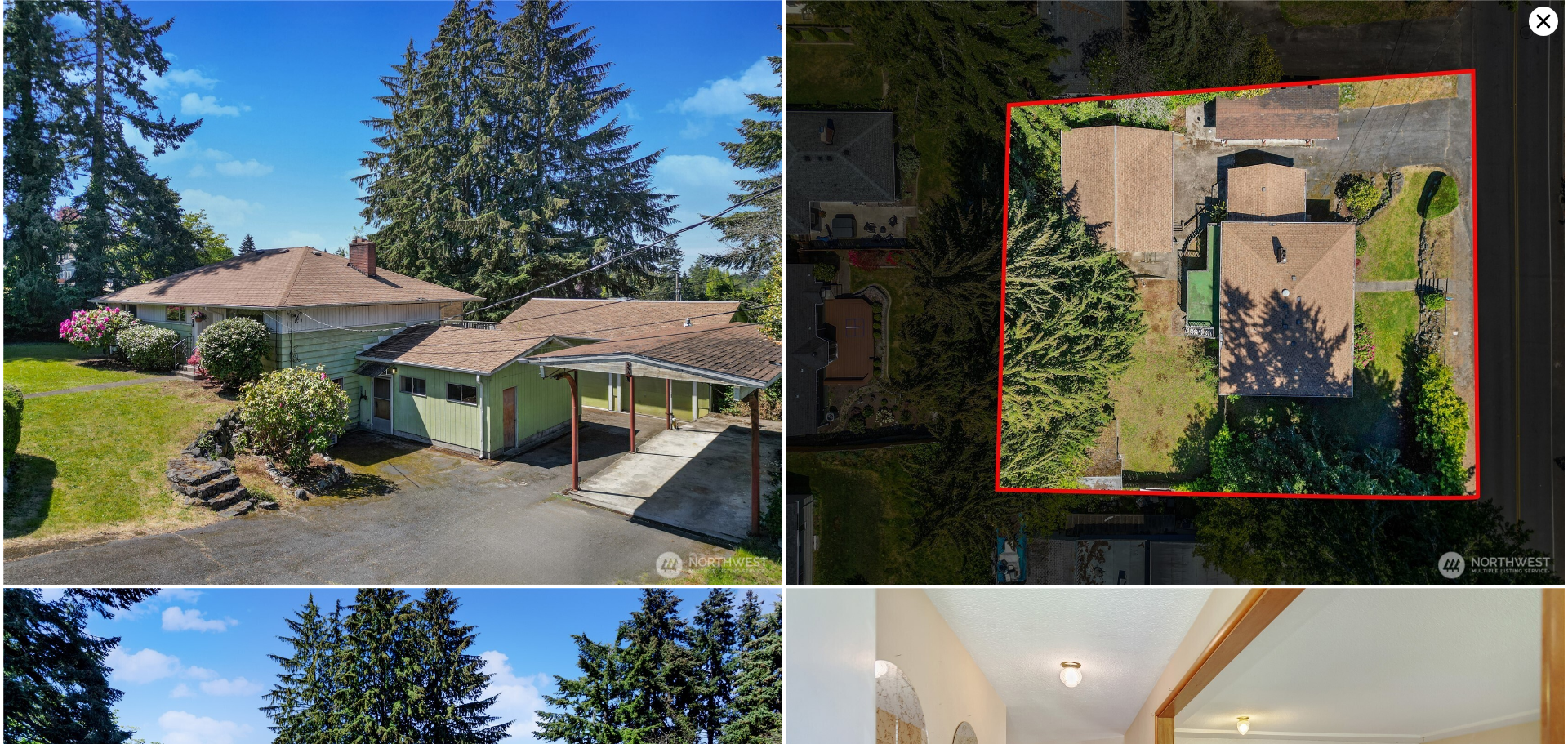
click at [1543, 18] on icon at bounding box center [1544, 21] width 30 height 30
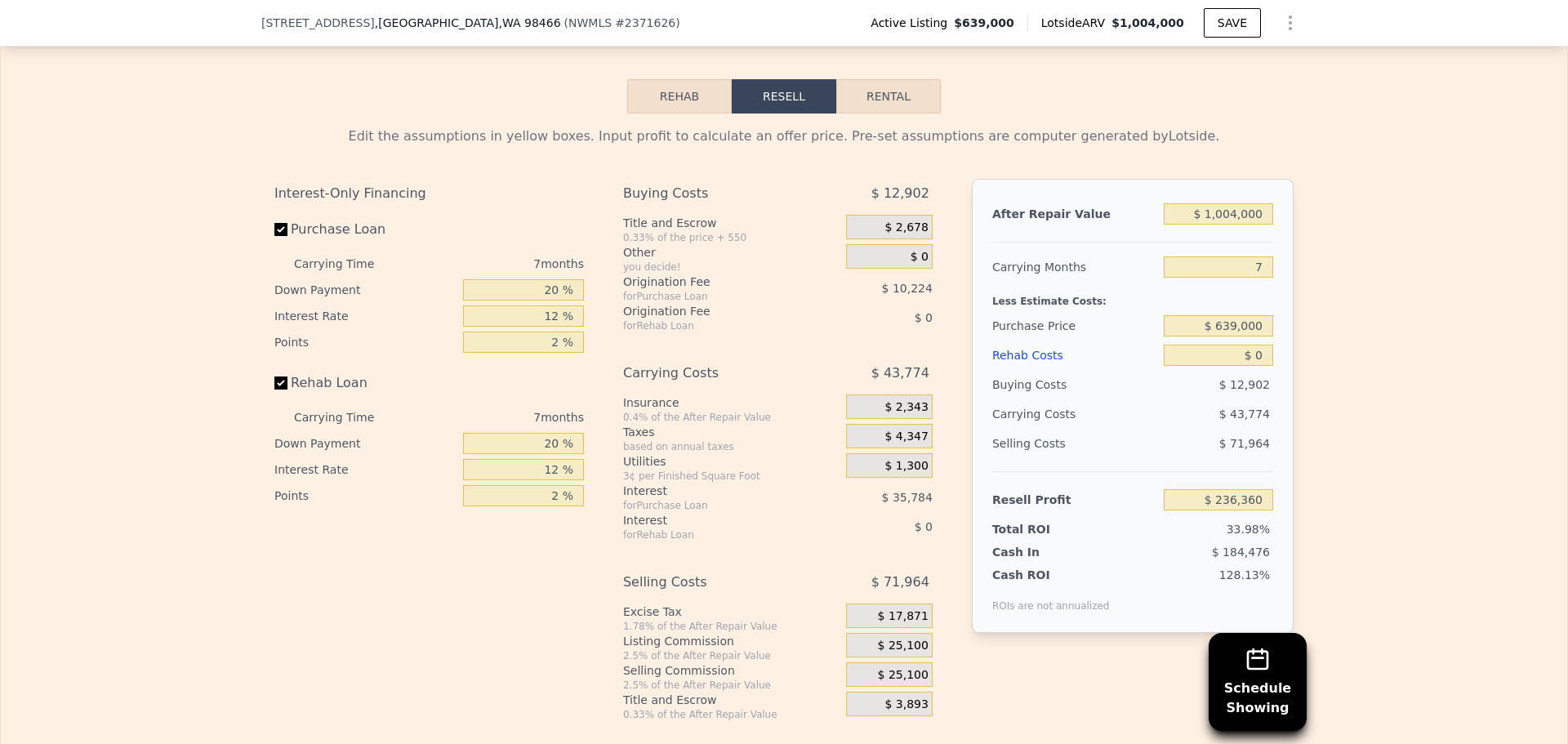
scroll to position [2609, 0]
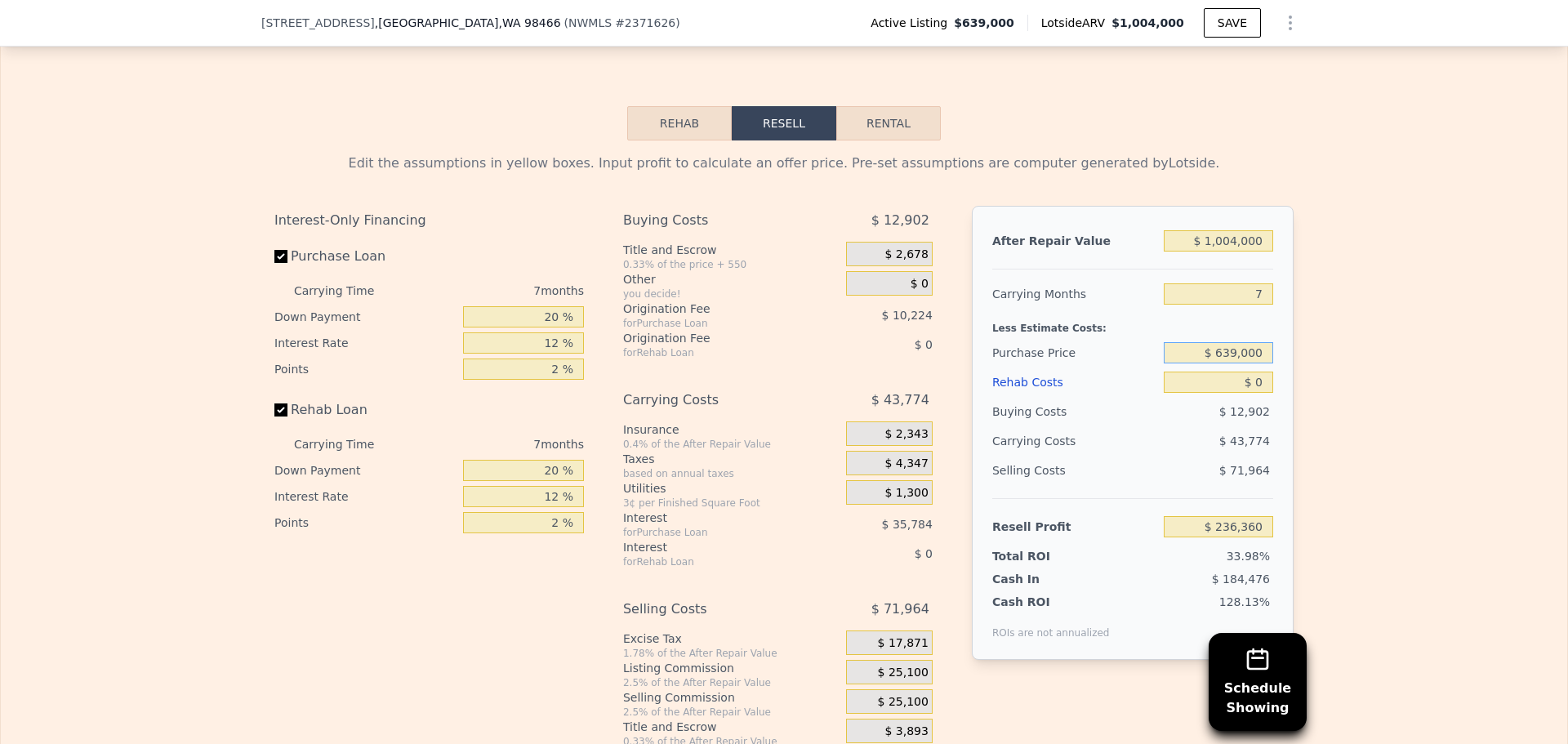
drag, startPoint x: 1223, startPoint y: 377, endPoint x: 1273, endPoint y: 379, distance: 50.0
click at [1273, 379] on div "After Repair Value $ 1,004,000 Carrying Months 7 Less Estimate Costs: Purchase …" at bounding box center [1133, 433] width 322 height 454
type input "$ 600,000"
click at [1357, 371] on div "Edit the assumptions in yellow boxes. Input profit to calculate an offer price.…" at bounding box center [784, 444] width 1566 height 608
type input "$ 278,298"
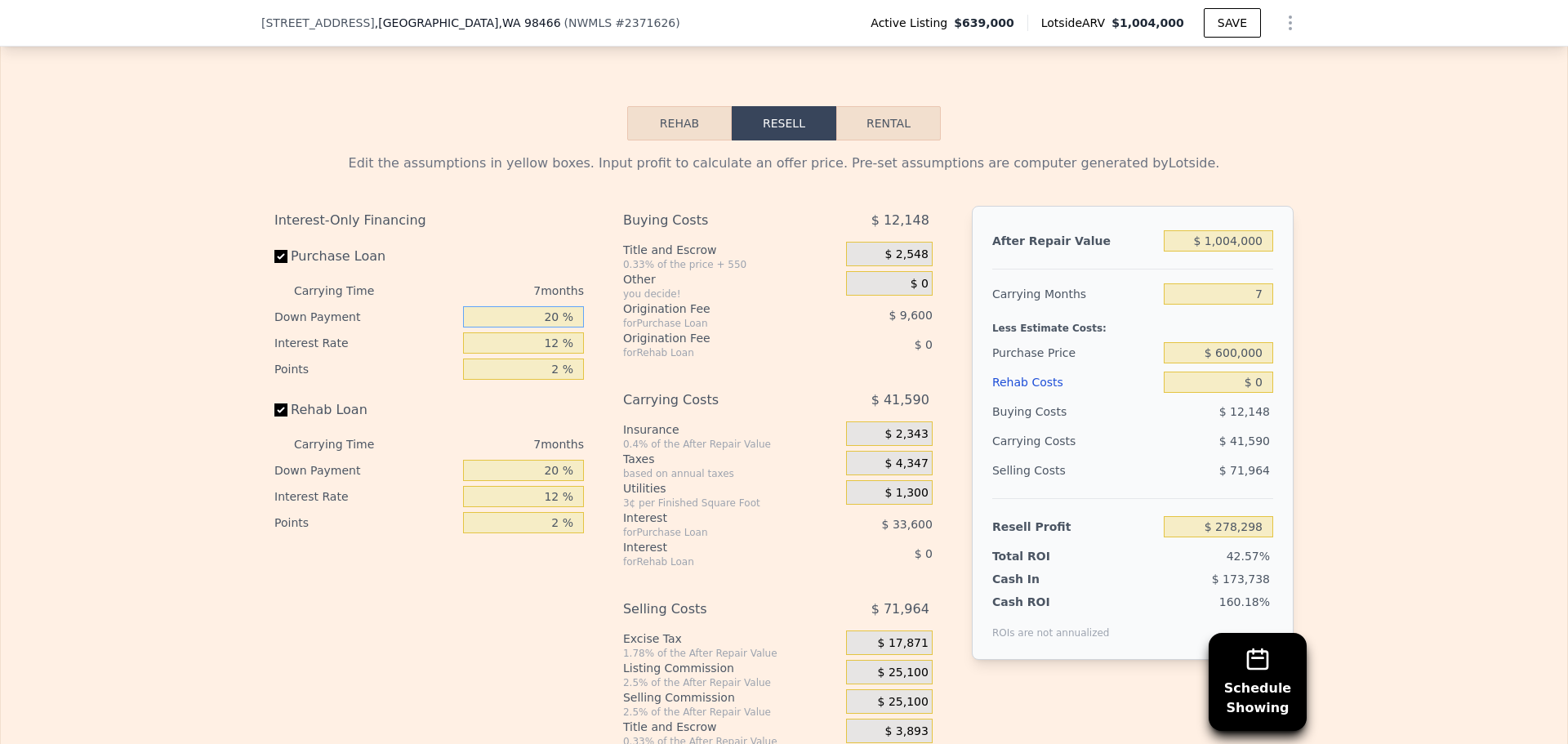
drag, startPoint x: 524, startPoint y: 344, endPoint x: 636, endPoint y: 349, distance: 112.1
click at [635, 349] on div "Interest-Only Financing Purchase Loan Carrying Time 7 months Down Payment 20 % …" at bounding box center [784, 476] width 1020 height 543
type input "1 %"
type input "$ 268,038"
type input "10 %"
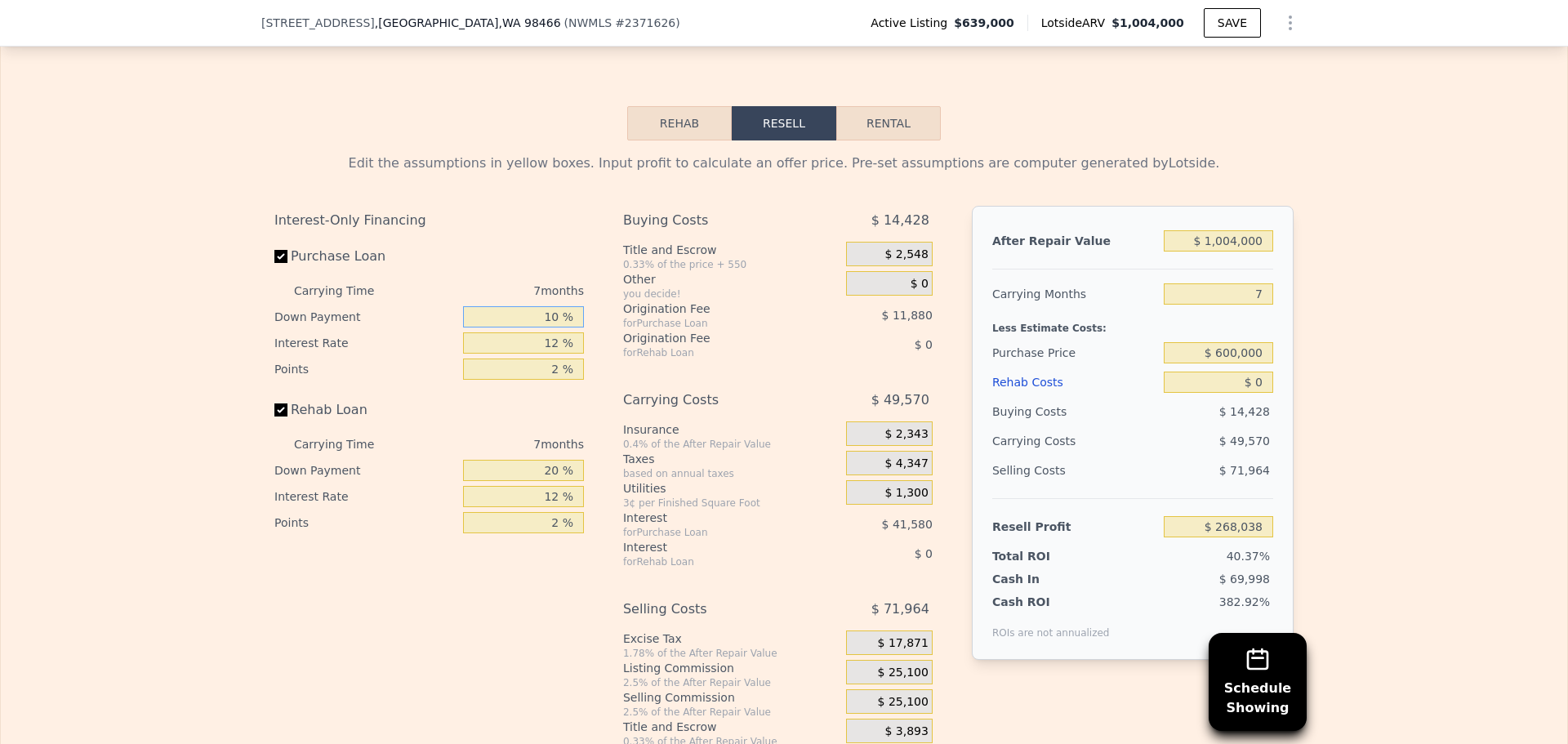
type input "$ 272,898"
type input "10 %"
drag, startPoint x: 547, startPoint y: 366, endPoint x: 586, endPoint y: 366, distance: 39.0
click at [586, 366] on div "Interest-Only Financing Purchase Loan Carrying Time 7 months Down Payment 10 % …" at bounding box center [435, 476] width 323 height 543
type input "11 %"
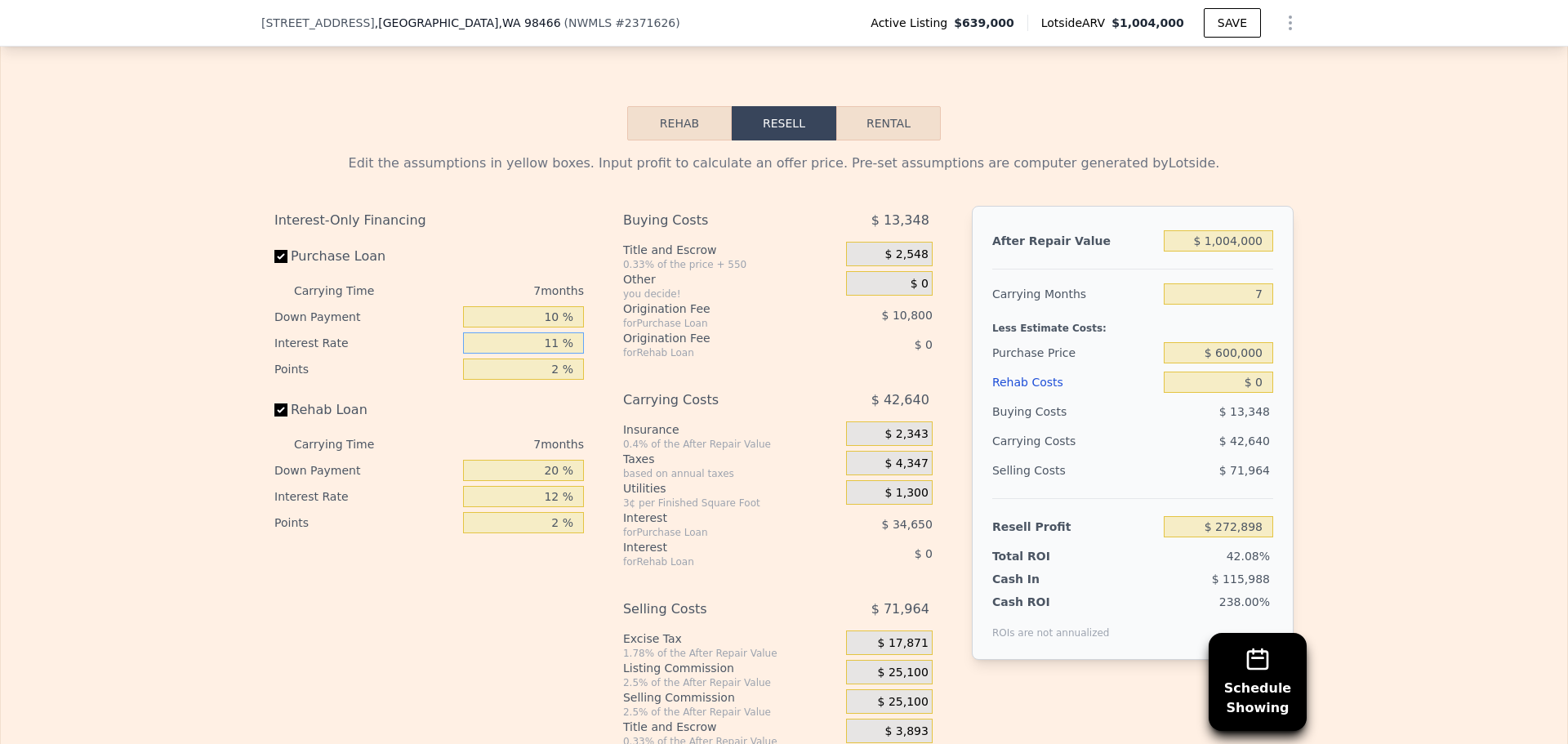
type input "$ 276,048"
type input "11 %"
drag, startPoint x: 535, startPoint y: 396, endPoint x: 594, endPoint y: 394, distance: 59.0
click at [592, 394] on div "Interest-Only Financing Purchase Loan Carrying Time 7 months Down Payment 10 % …" at bounding box center [784, 476] width 1020 height 543
type input "1 %"
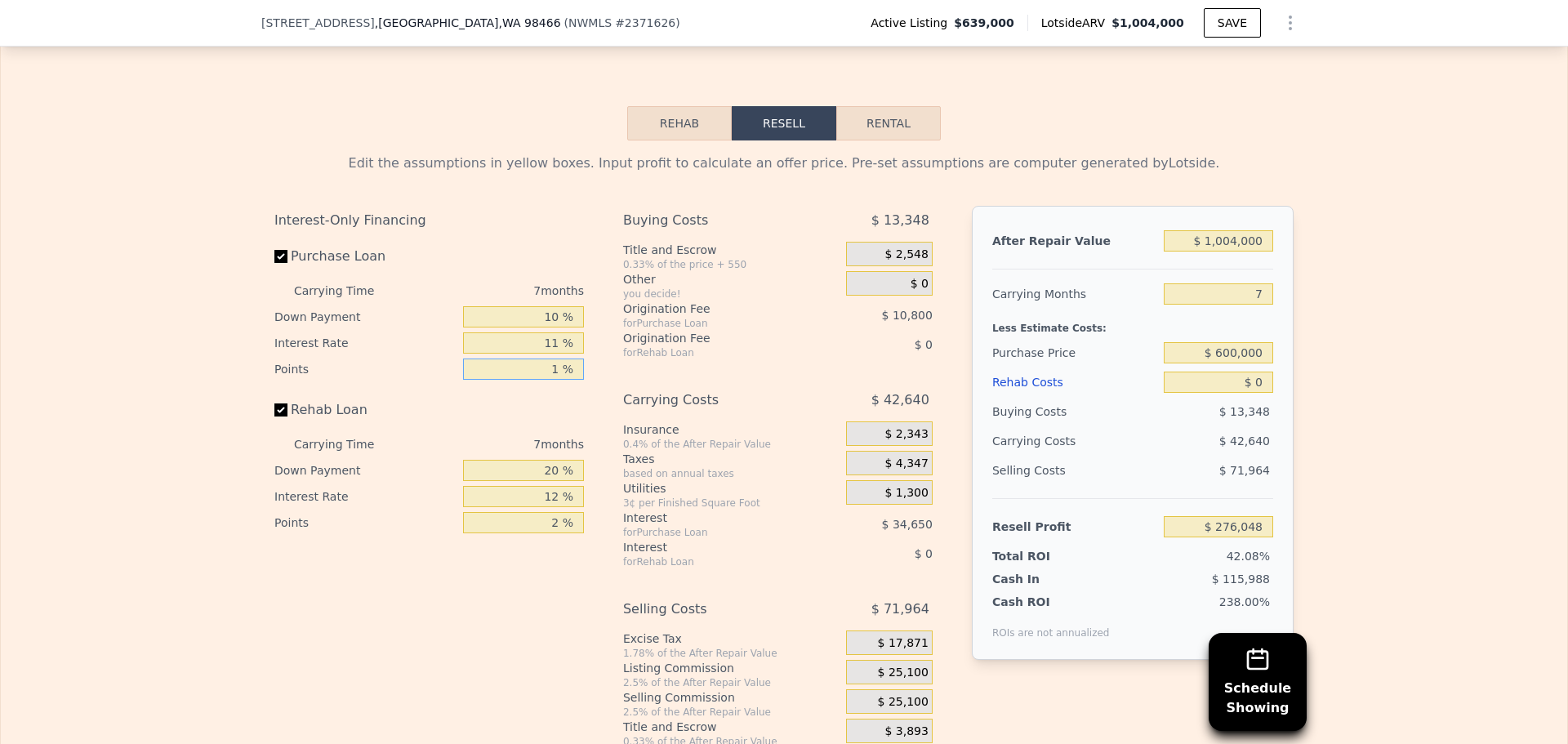
type input "$ 281,448"
type input "1 %"
drag, startPoint x: 516, startPoint y: 497, endPoint x: 644, endPoint y: 503, distance: 128.1
click at [637, 502] on div "Interest-Only Financing Purchase Loan Carrying Time 7 months Down Payment 10 % …" at bounding box center [784, 476] width 1020 height 543
type input "10 %"
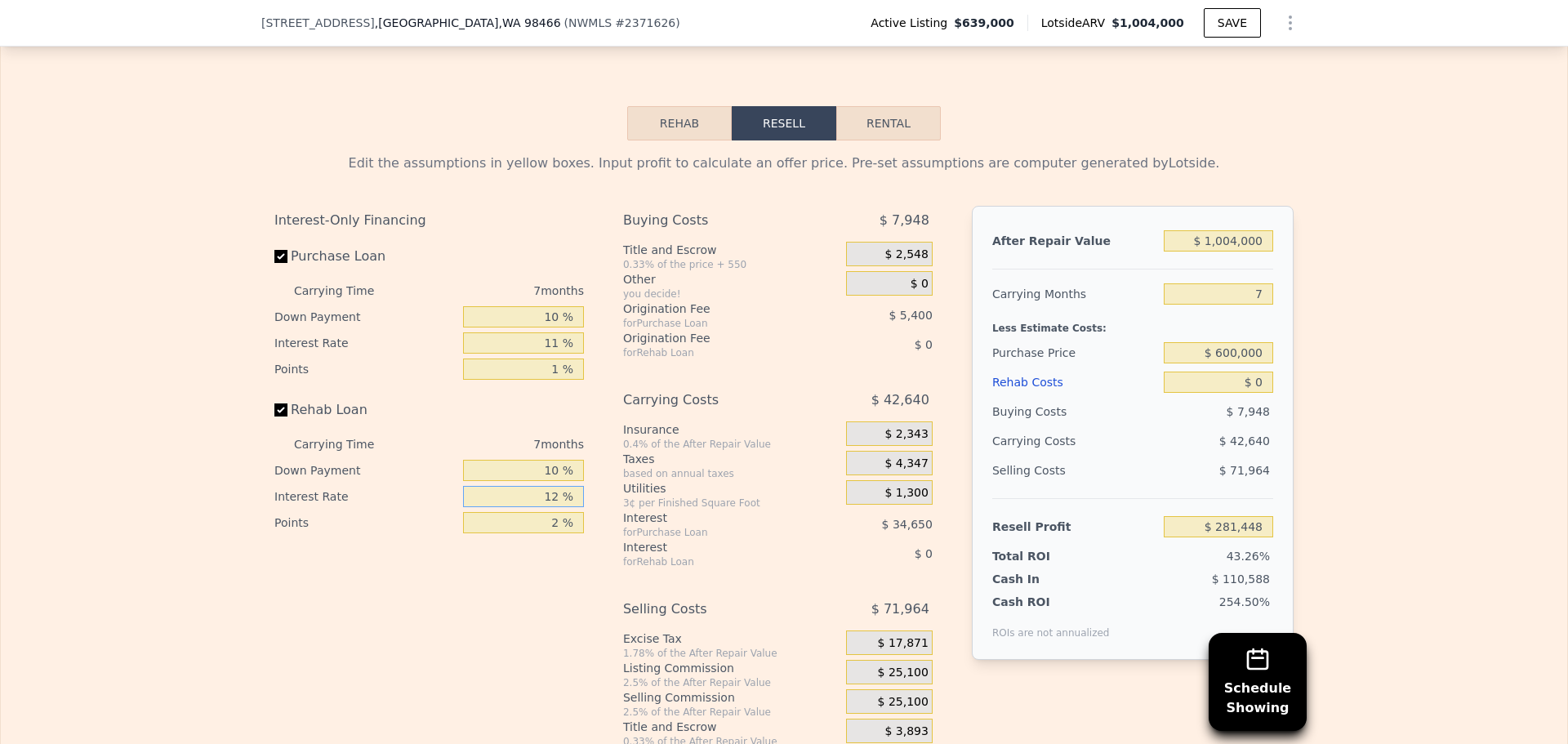
drag, startPoint x: 529, startPoint y: 523, endPoint x: 604, endPoint y: 523, distance: 75.0
click at [597, 522] on div "Interest-Only Financing Purchase Loan Carrying Time 7 months Down Payment 10 % …" at bounding box center [784, 476] width 1020 height 543
type input "11 %"
drag, startPoint x: 538, startPoint y: 557, endPoint x: 662, endPoint y: 553, distance: 124.1
click at [649, 553] on div "Interest-Only Financing Purchase Loan Carrying Time 7 months Down Payment 10 % …" at bounding box center [784, 476] width 1020 height 543
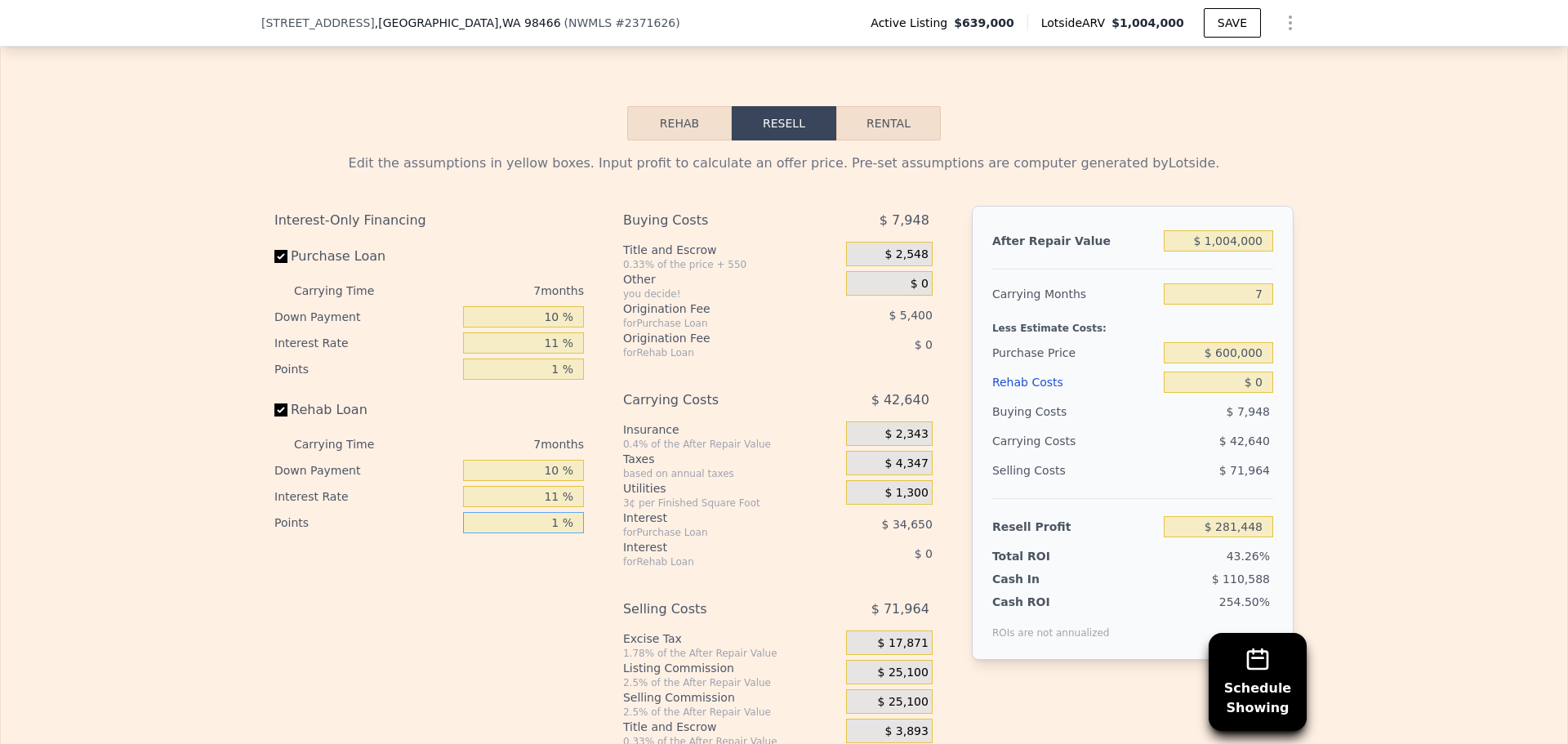
type input "1 %"
click at [1370, 410] on div "Edit the assumptions in yellow boxes. Input profit to calculate an offer price.…" at bounding box center [784, 444] width 1566 height 608
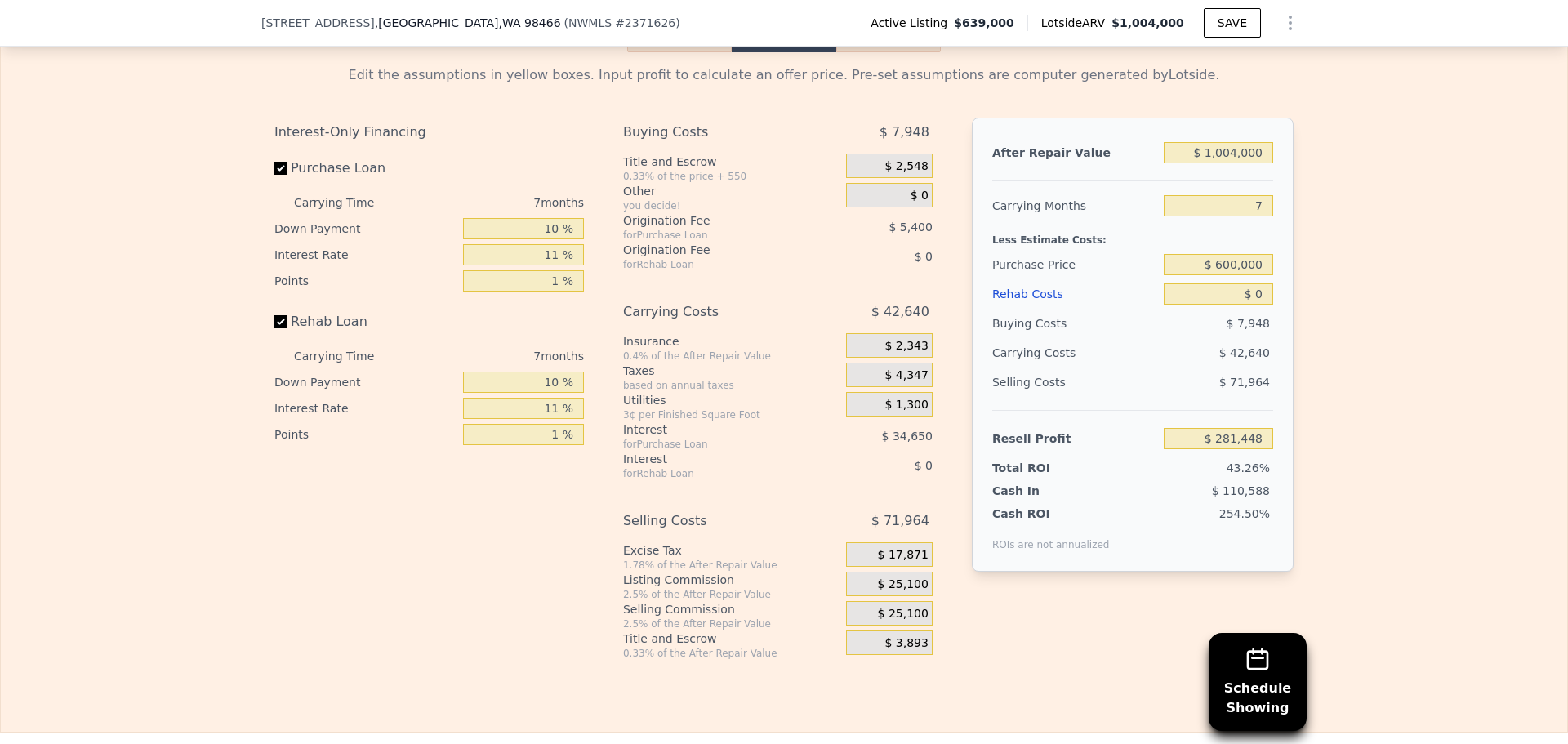
scroll to position [2690, 0]
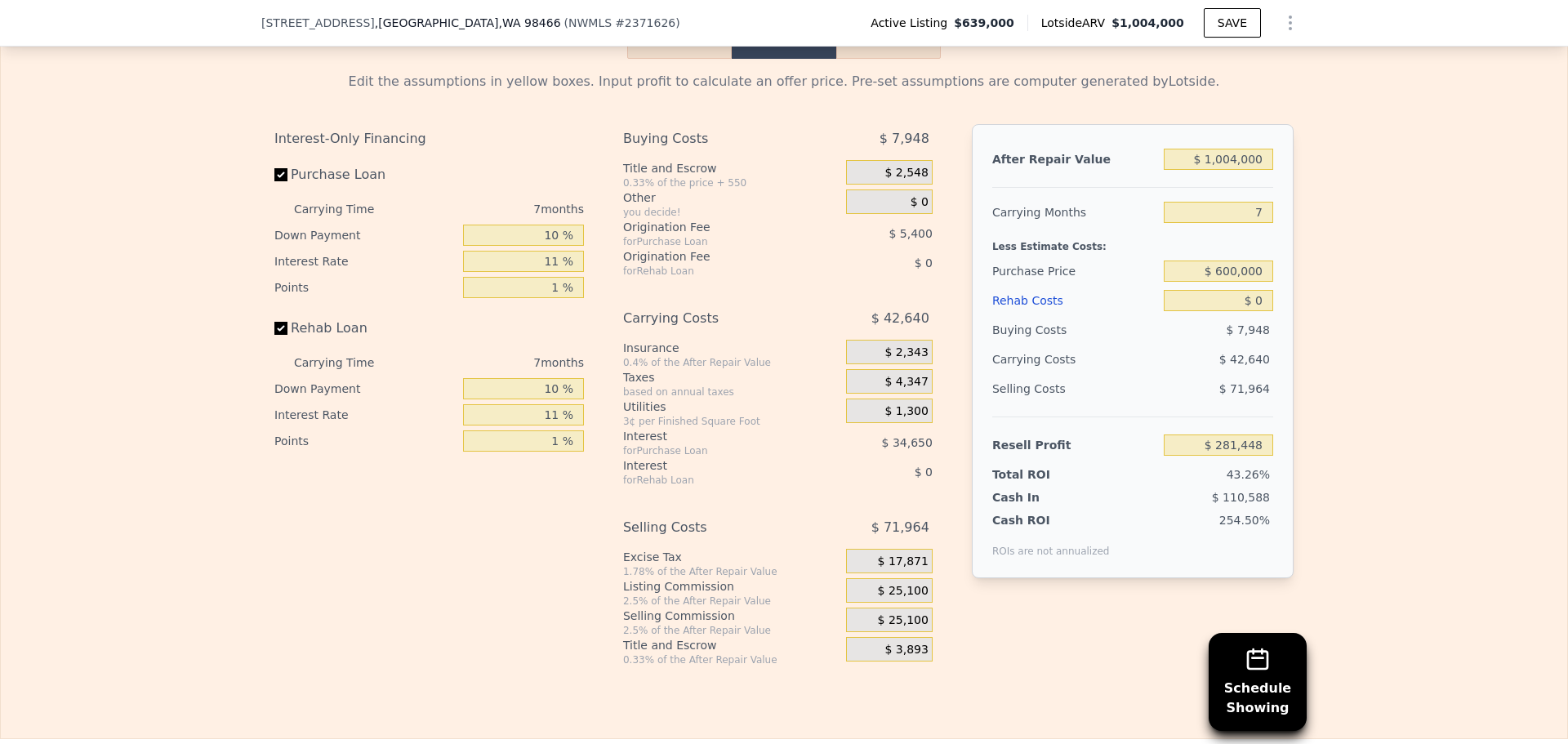
click at [692, 59] on button "Rehab" at bounding box center [680, 42] width 105 height 35
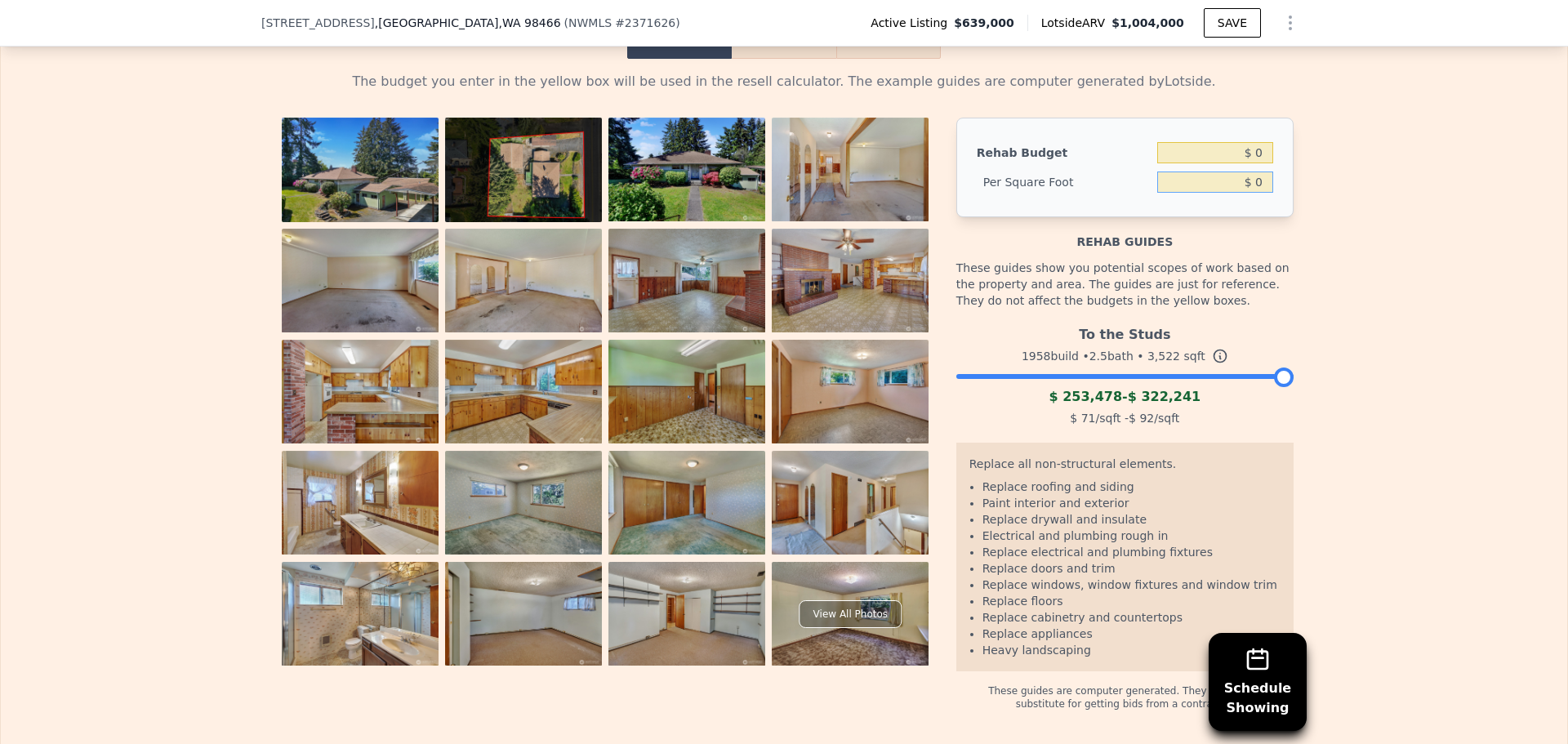
click at [1213, 192] on input "$ 0" at bounding box center [1215, 182] width 116 height 21
drag, startPoint x: 1252, startPoint y: 171, endPoint x: 1274, endPoint y: 175, distance: 22.4
click at [1273, 175] on div "Rehab Budget $ 0 Per Square Foot $ 0" at bounding box center [1125, 167] width 338 height 100
type input "$ 250,000"
click at [1355, 183] on div "The budget you enter in the yellow box will be used in the resell calculator. T…" at bounding box center [784, 384] width 1566 height 652
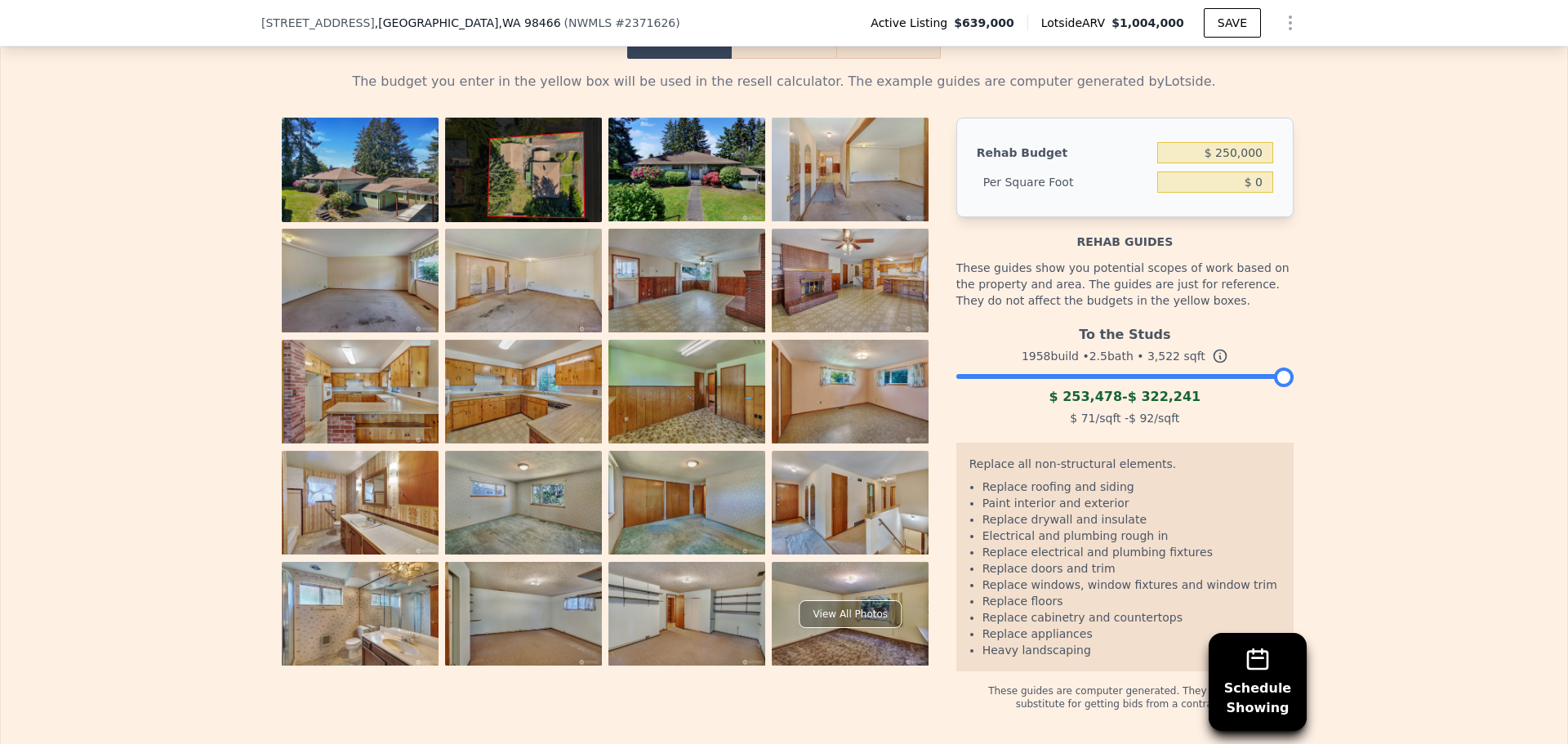
type input "$ 70.98"
click at [786, 59] on button "Resell" at bounding box center [784, 42] width 104 height 35
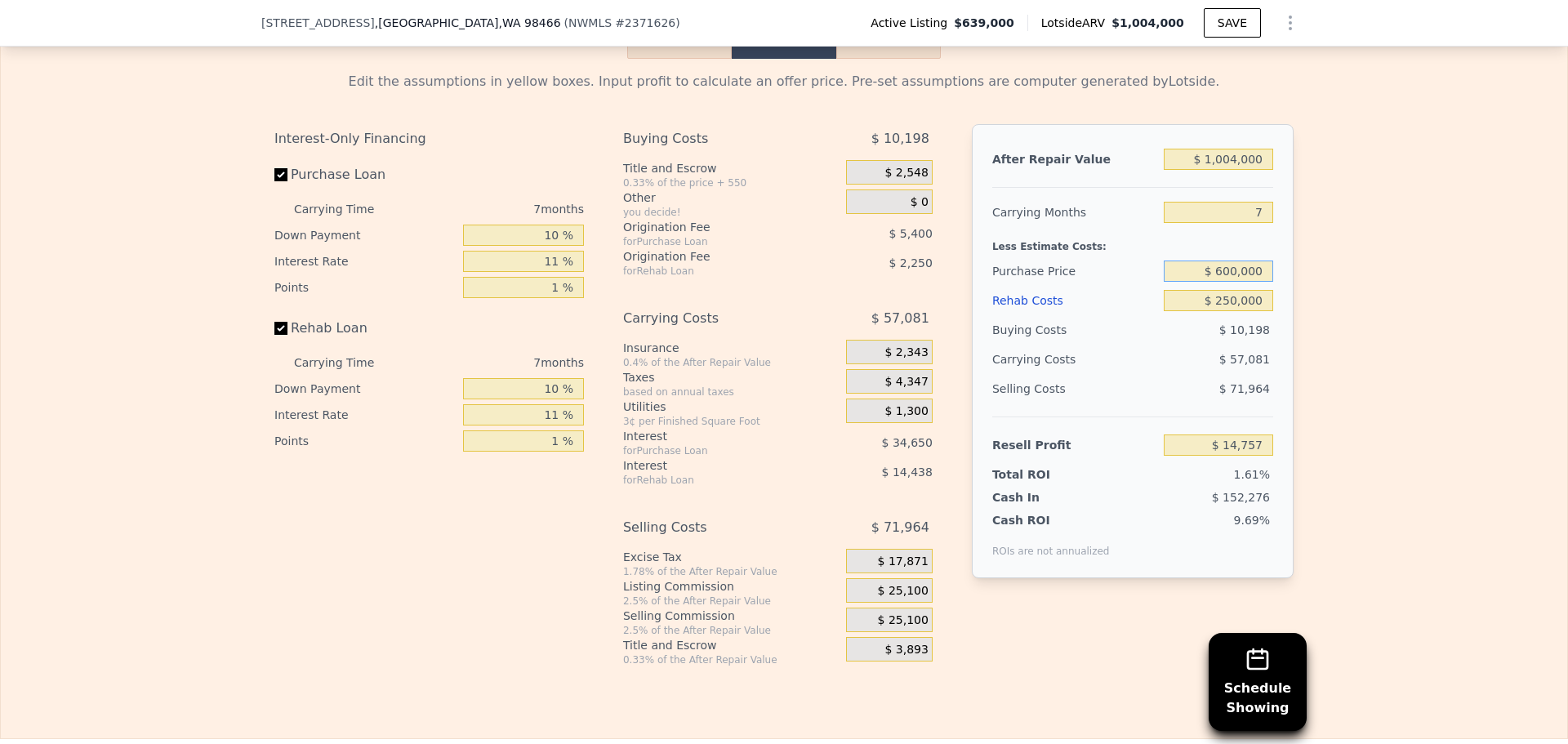
drag, startPoint x: 1215, startPoint y: 298, endPoint x: 1229, endPoint y: 296, distance: 14.1
click at [1229, 282] on input "$ 600,000" at bounding box center [1219, 272] width 110 height 21
click at [1228, 282] on input "$ 600,000" at bounding box center [1219, 272] width 110 height 21
drag, startPoint x: 1220, startPoint y: 294, endPoint x: 1233, endPoint y: 293, distance: 13.0
click at [1233, 282] on input "$ 600,000" at bounding box center [1219, 272] width 110 height 21
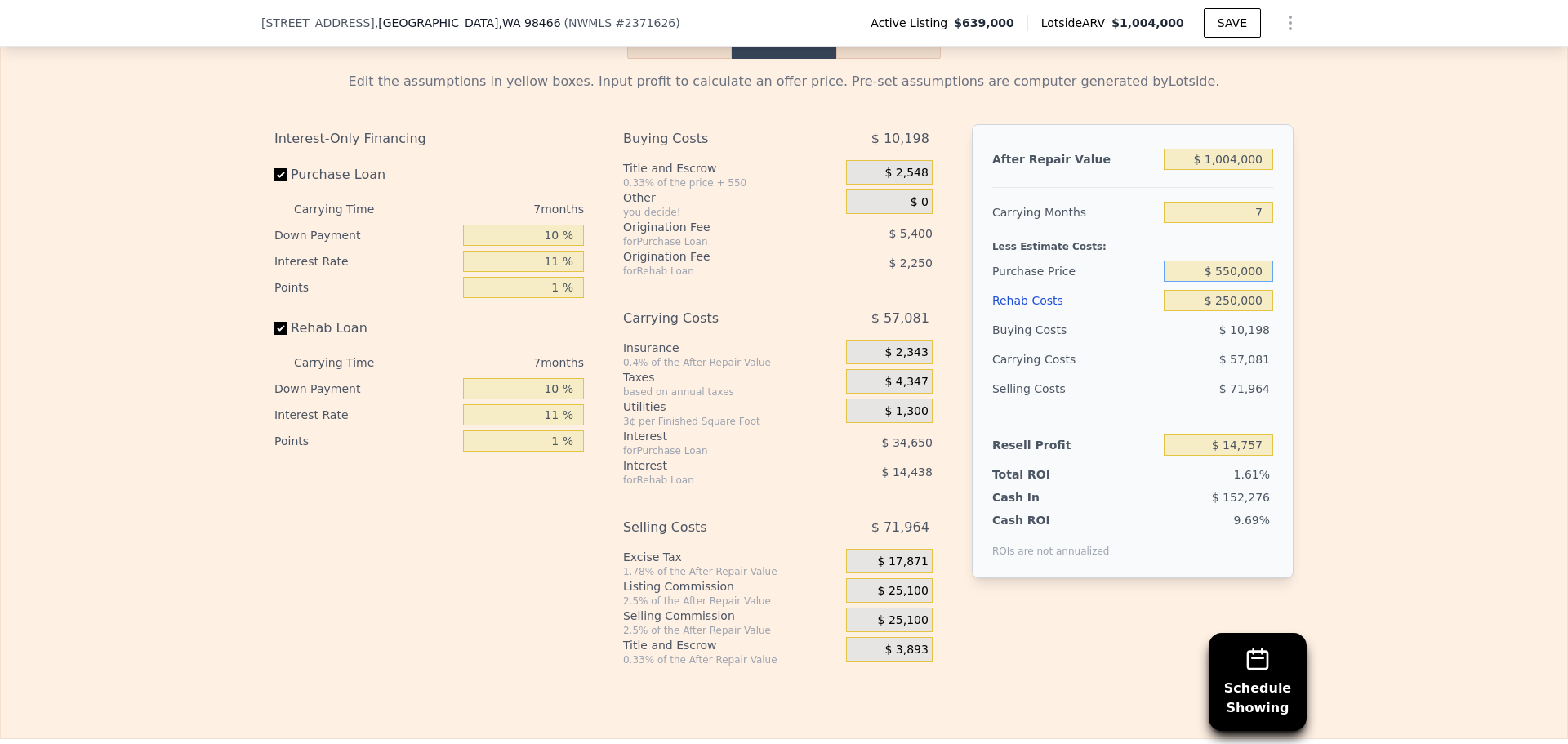
type input "$ 550,000"
click at [1393, 344] on div "Edit the assumptions in yellow boxes. Input profit to calculate an offer price.…" at bounding box center [784, 363] width 1566 height 608
type input "$ 68,257"
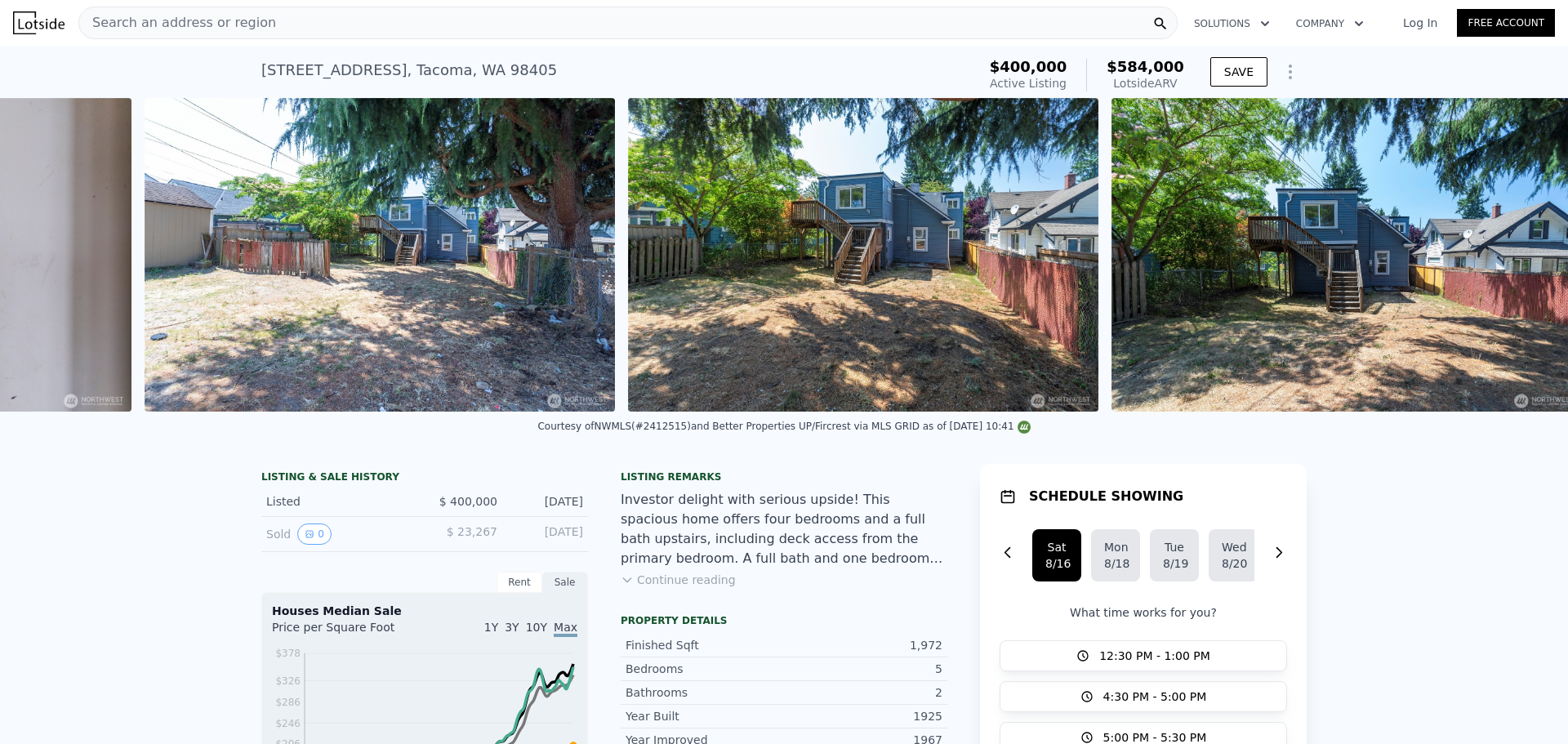
scroll to position [0, 8382]
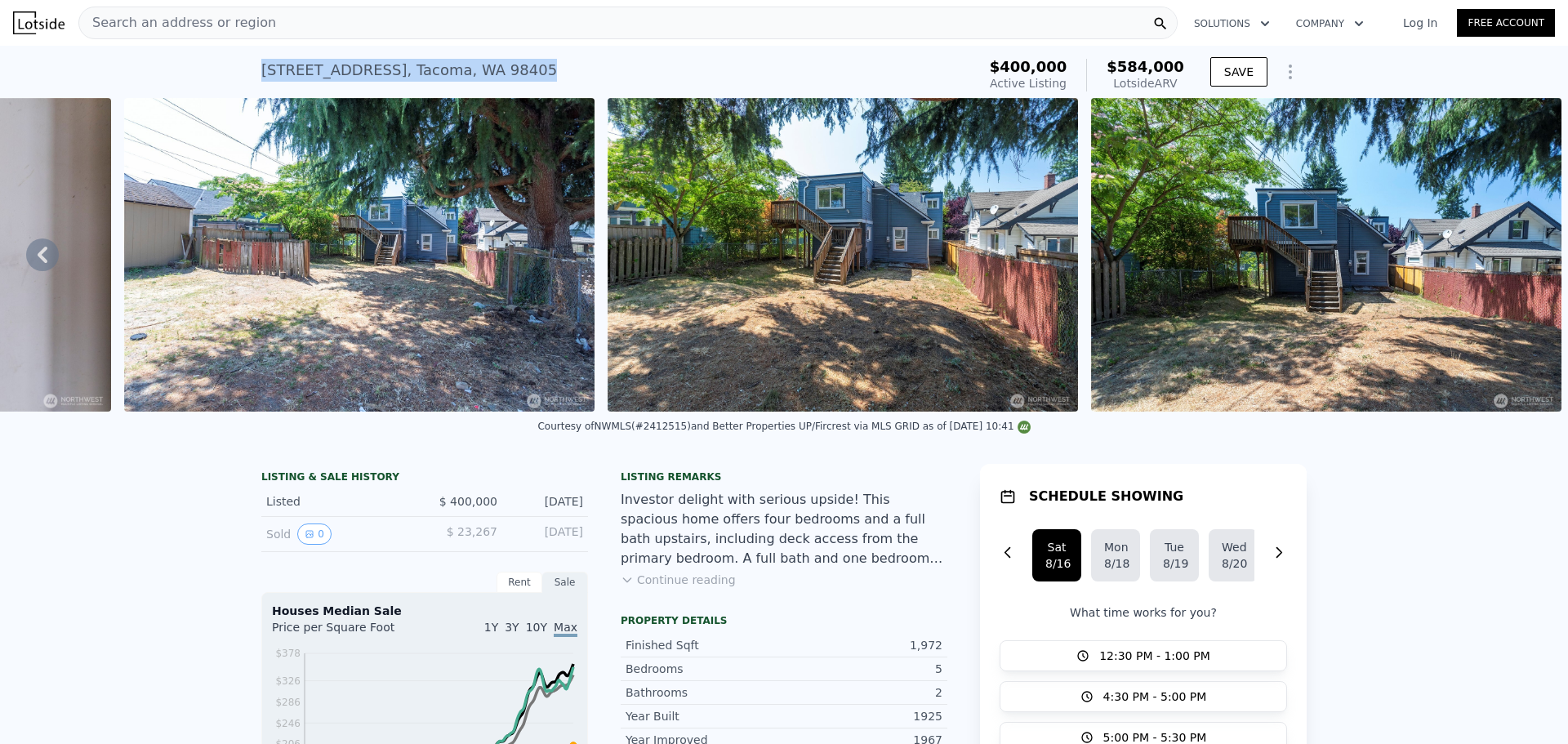
drag, startPoint x: 252, startPoint y: 72, endPoint x: 576, endPoint y: 60, distance: 324.2
click at [576, 60] on div "[STREET_ADDRESS] Active at $400k (~ARV $584k ) $400,000 Active Listing $584,000…" at bounding box center [784, 71] width 1568 height 52
copy div "[STREET_ADDRESS]"
drag, startPoint x: 452, startPoint y: 543, endPoint x: 578, endPoint y: 554, distance: 126.5
click at [574, 552] on div "Sold 0 $ 23,267 [DATE]" at bounding box center [425, 534] width 327 height 36
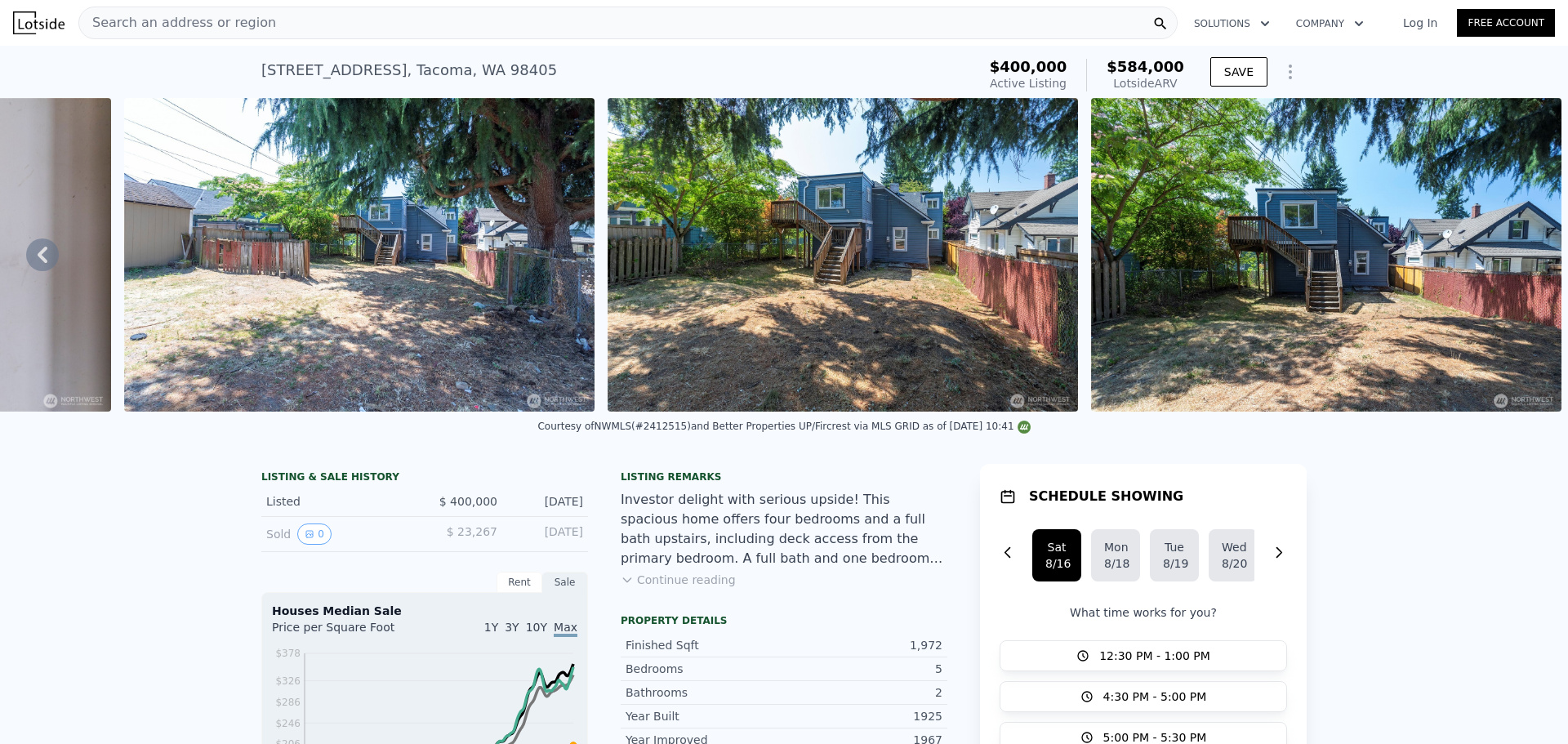
click at [645, 543] on div "Investor delight with serious upside! This spacious home offers four bedrooms a…" at bounding box center [784, 529] width 327 height 78
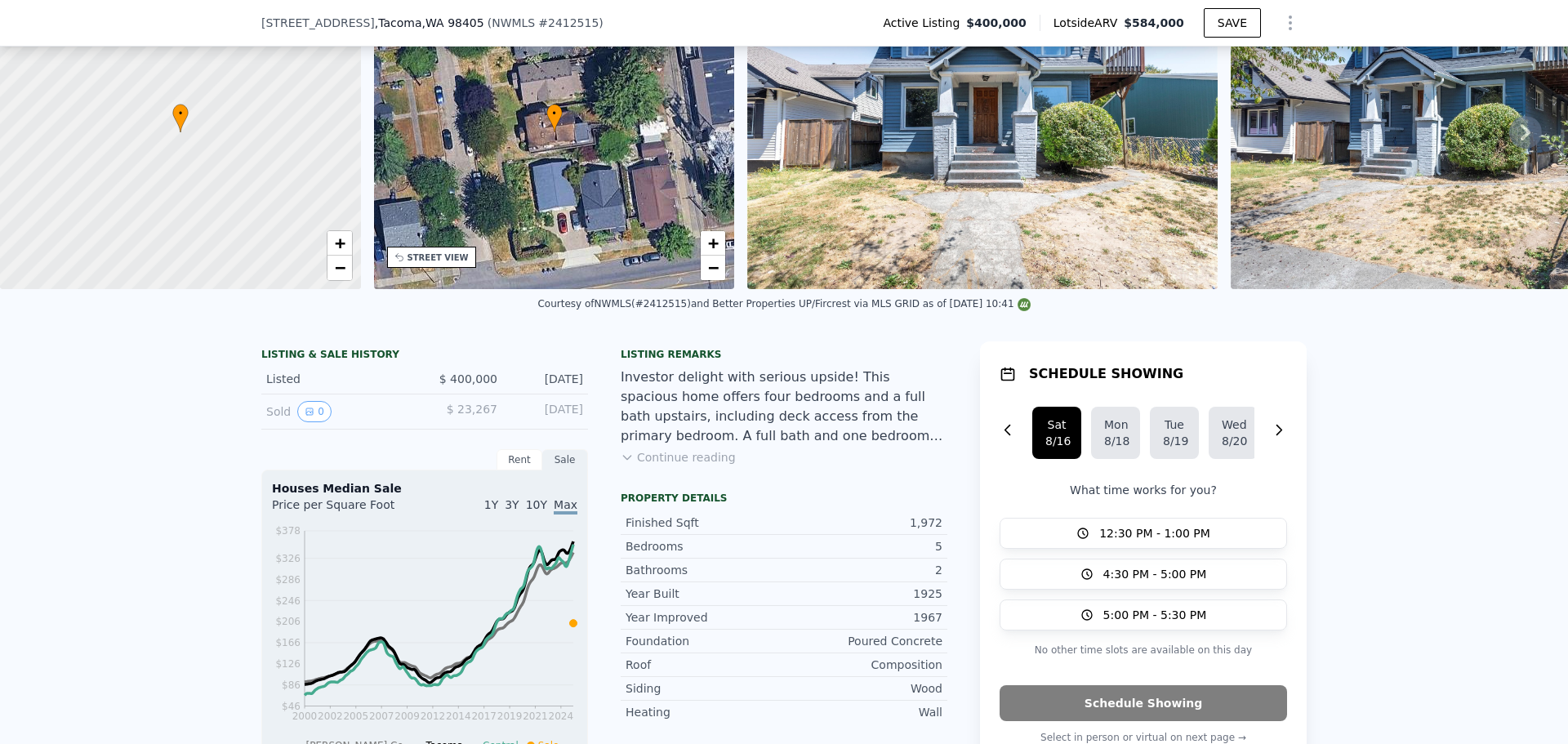
scroll to position [566, 0]
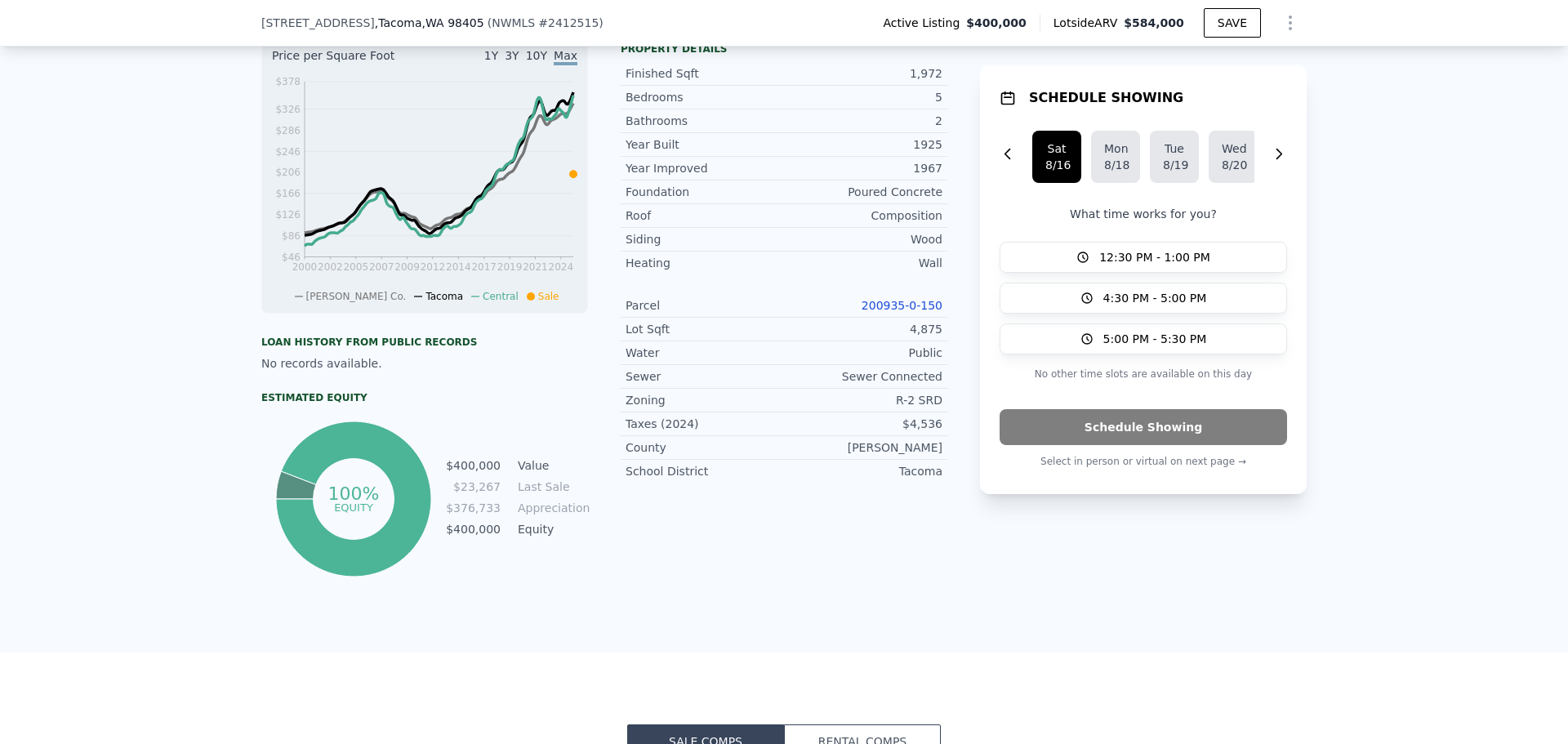
click at [899, 312] on link "200935-0-150" at bounding box center [902, 306] width 81 height 13
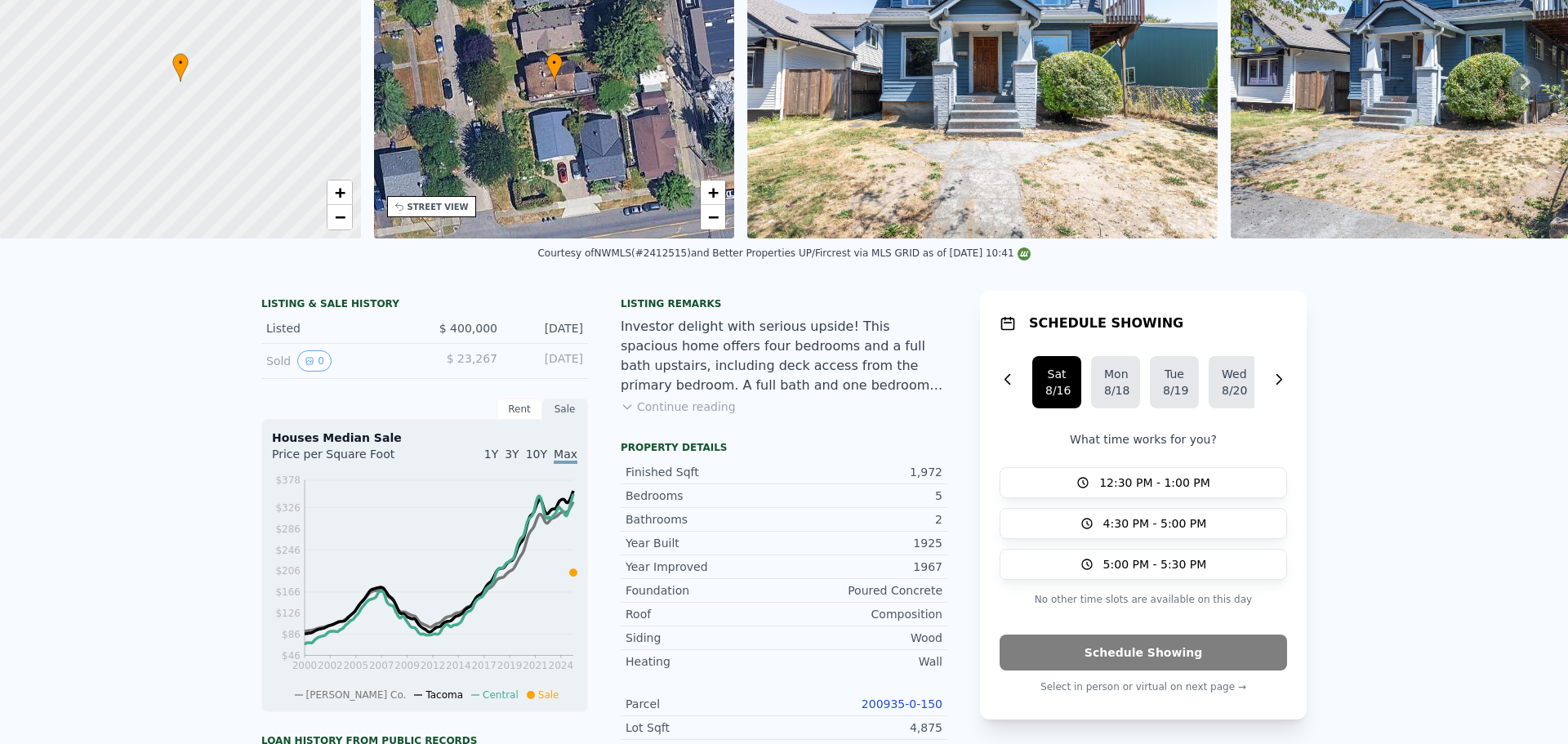
scroll to position [6, 0]
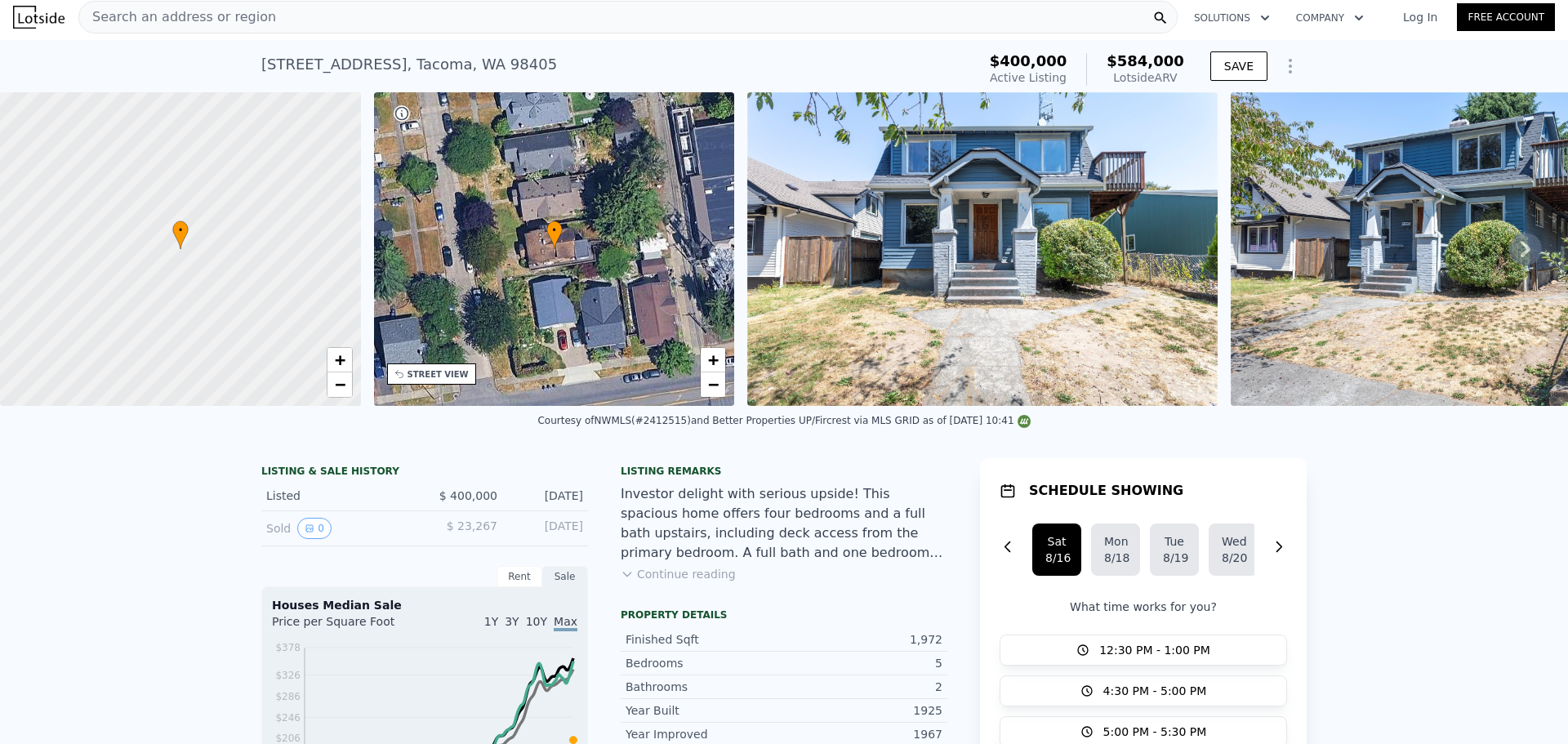
click at [211, 315] on div at bounding box center [180, 249] width 433 height 377
click at [341, 365] on span "+" at bounding box center [339, 359] width 11 height 21
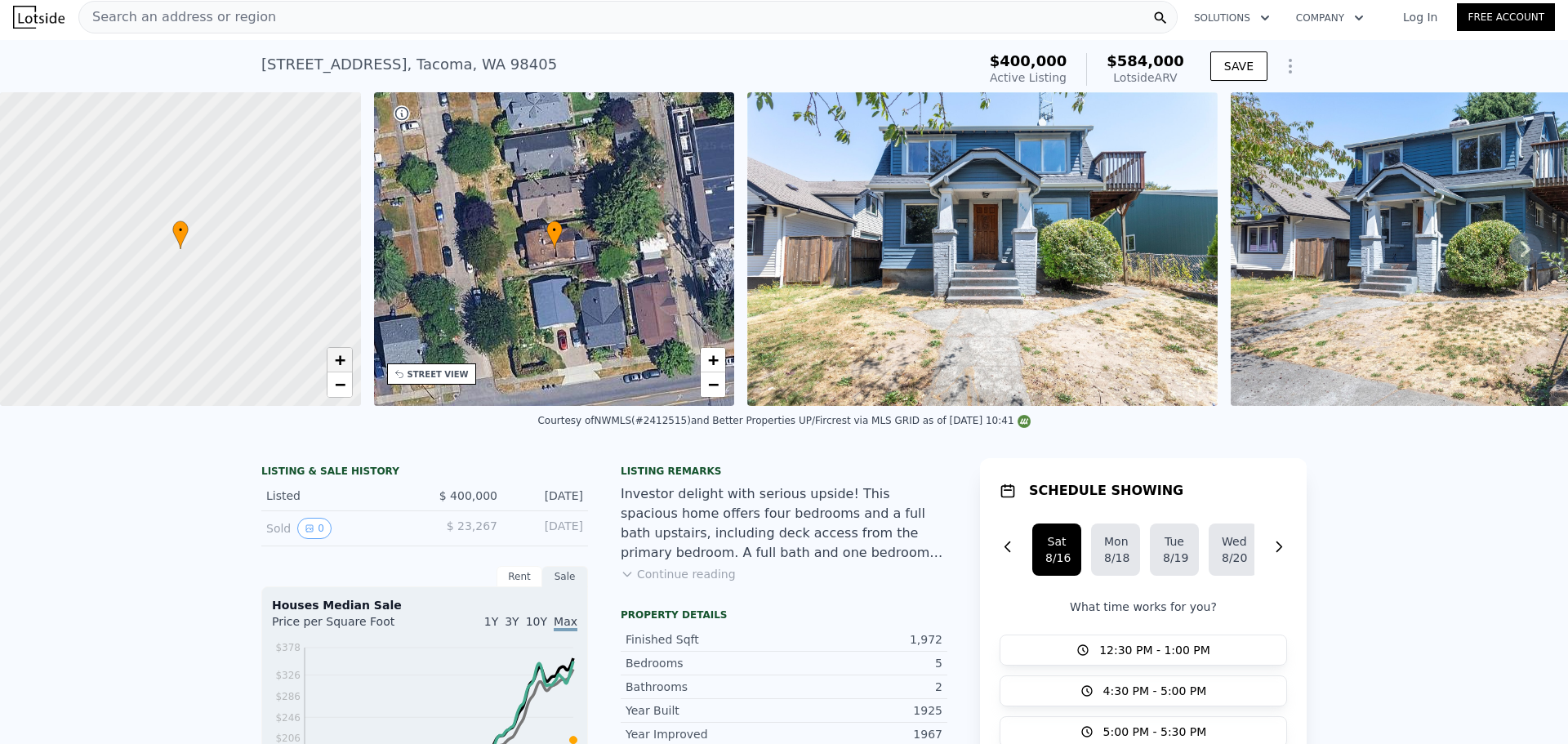
click at [341, 365] on span "+" at bounding box center [339, 359] width 11 height 21
drag, startPoint x: 204, startPoint y: 302, endPoint x: 253, endPoint y: 358, distance: 74.4
click at [253, 358] on div at bounding box center [180, 249] width 433 height 377
